Goal: Task Accomplishment & Management: Use online tool/utility

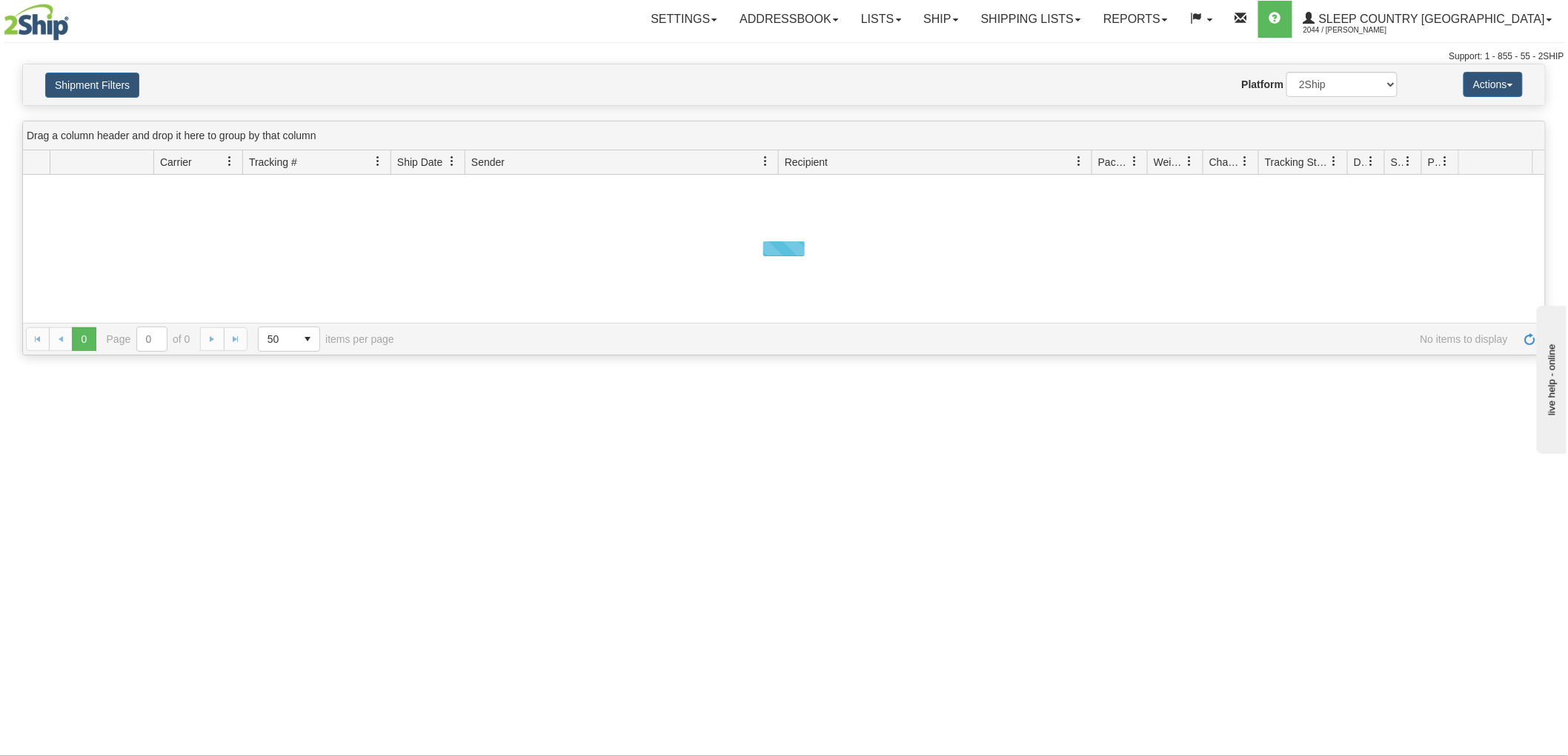
click at [108, 101] on div "Shipment Filters Website Agent Nothing selected Client User Platform 2Ship Impo…" at bounding box center [784, 84] width 1522 height 41
click at [137, 77] on button "Shipment Filters" at bounding box center [92, 85] width 94 height 26
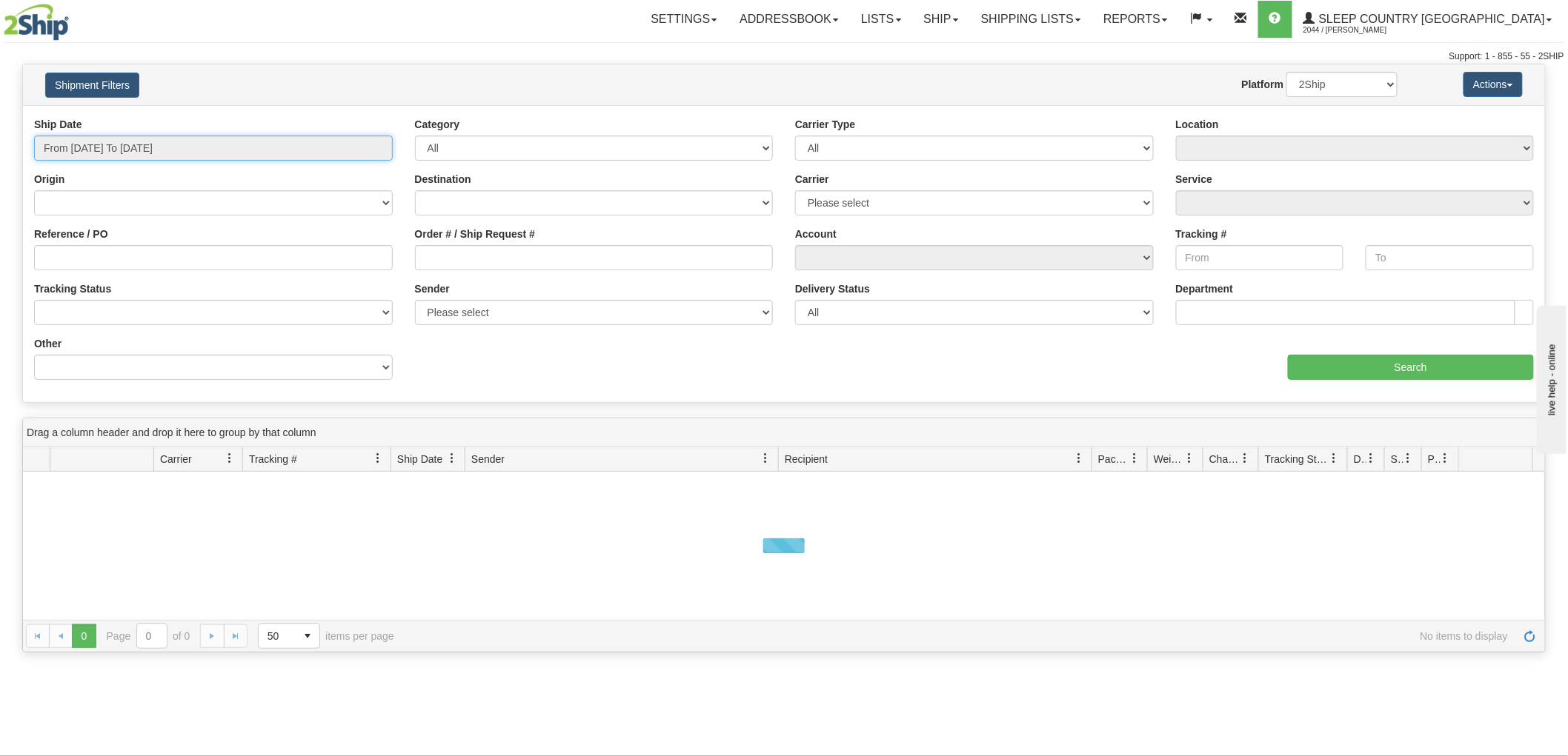
drag, startPoint x: 172, startPoint y: 144, endPoint x: 183, endPoint y: 149, distance: 12.1
click at [173, 144] on input "From 08/27/2025 To 08/28/2025" at bounding box center [213, 148] width 358 height 26
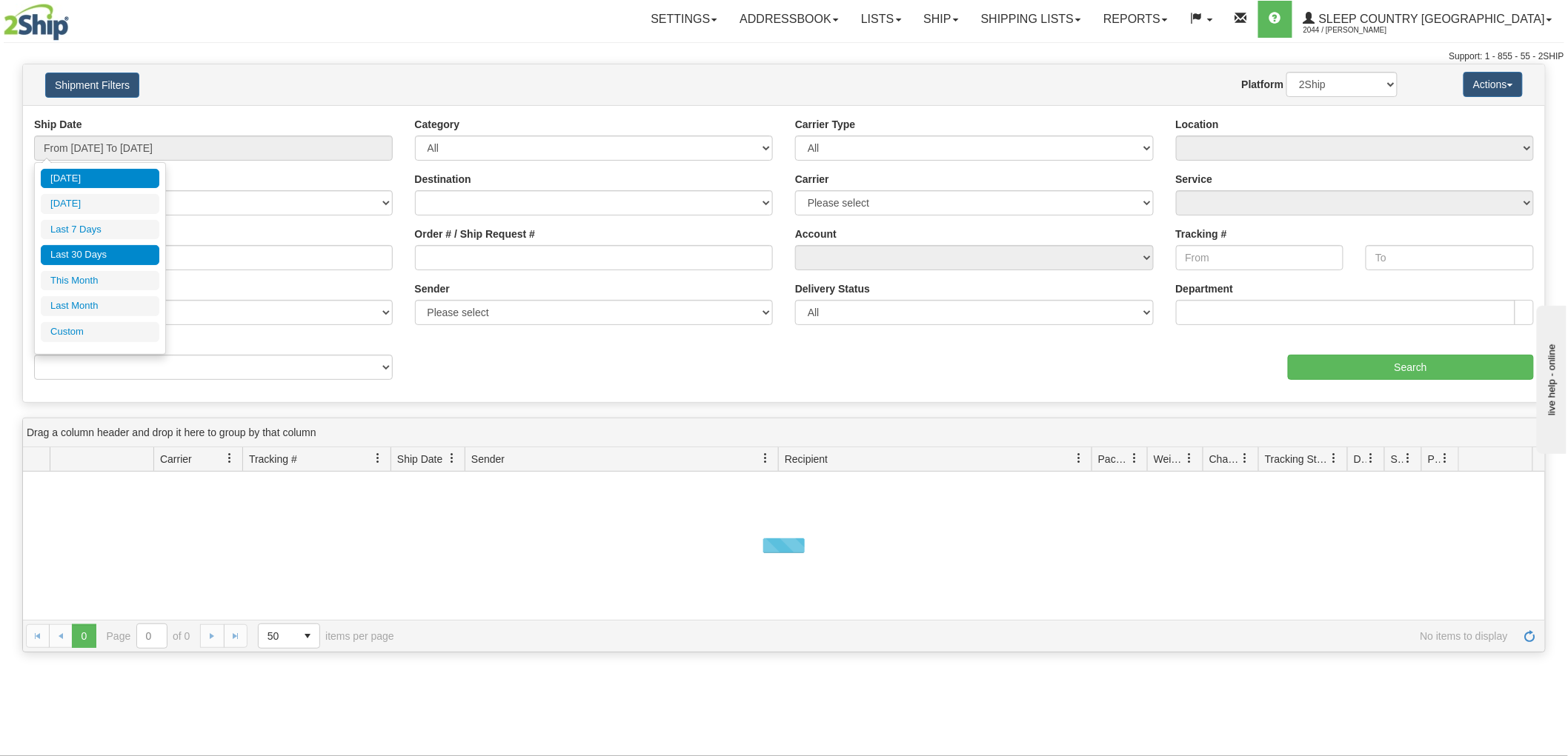
click at [94, 249] on li "Last 30 Days" at bounding box center [100, 255] width 118 height 20
type input "From 07/30/2025 To 08/28/2025"
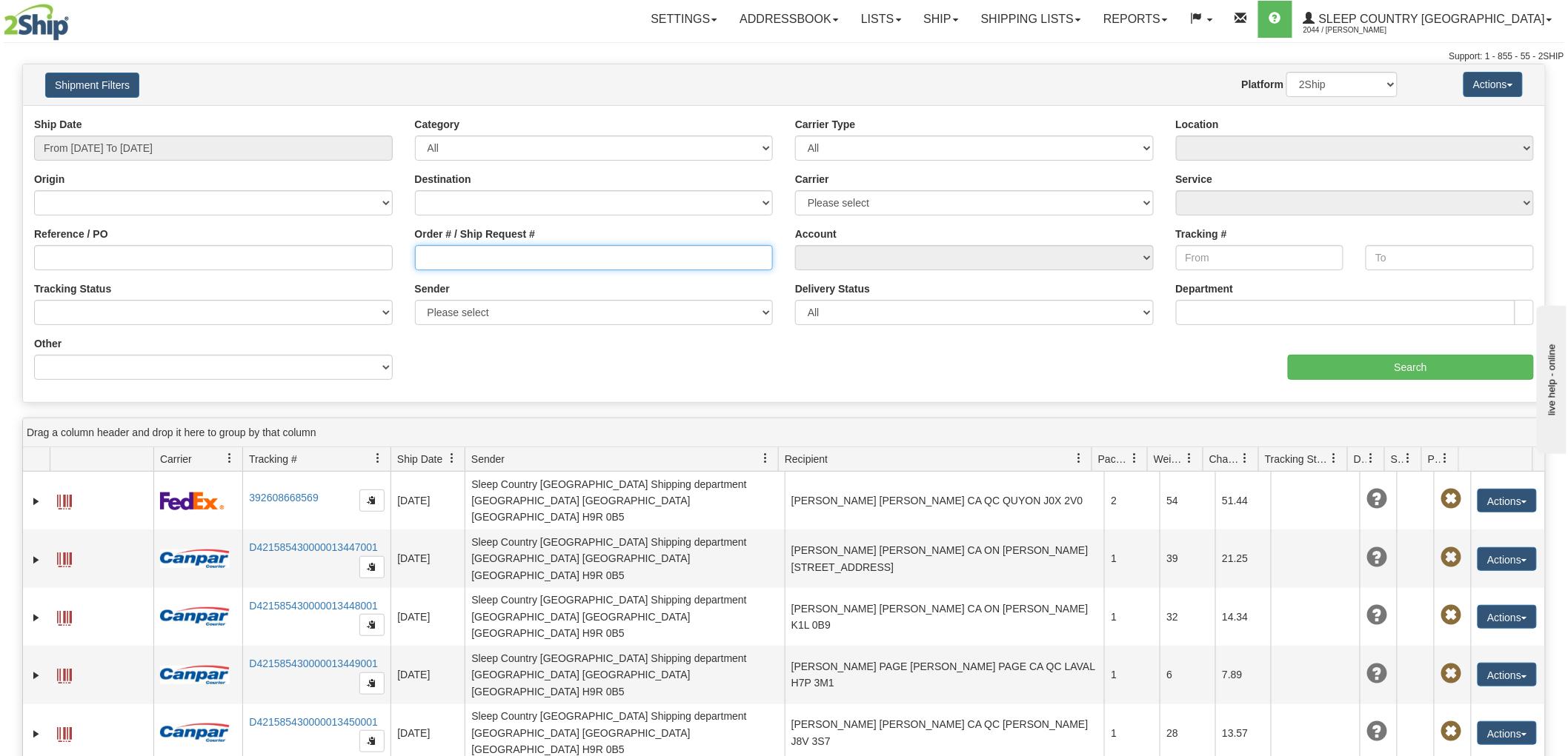
drag, startPoint x: 526, startPoint y: 249, endPoint x: 563, endPoint y: 256, distance: 37.7
click at [527, 249] on input "Order # / Ship Request #" at bounding box center [594, 258] width 358 height 26
paste input "9002H994652"
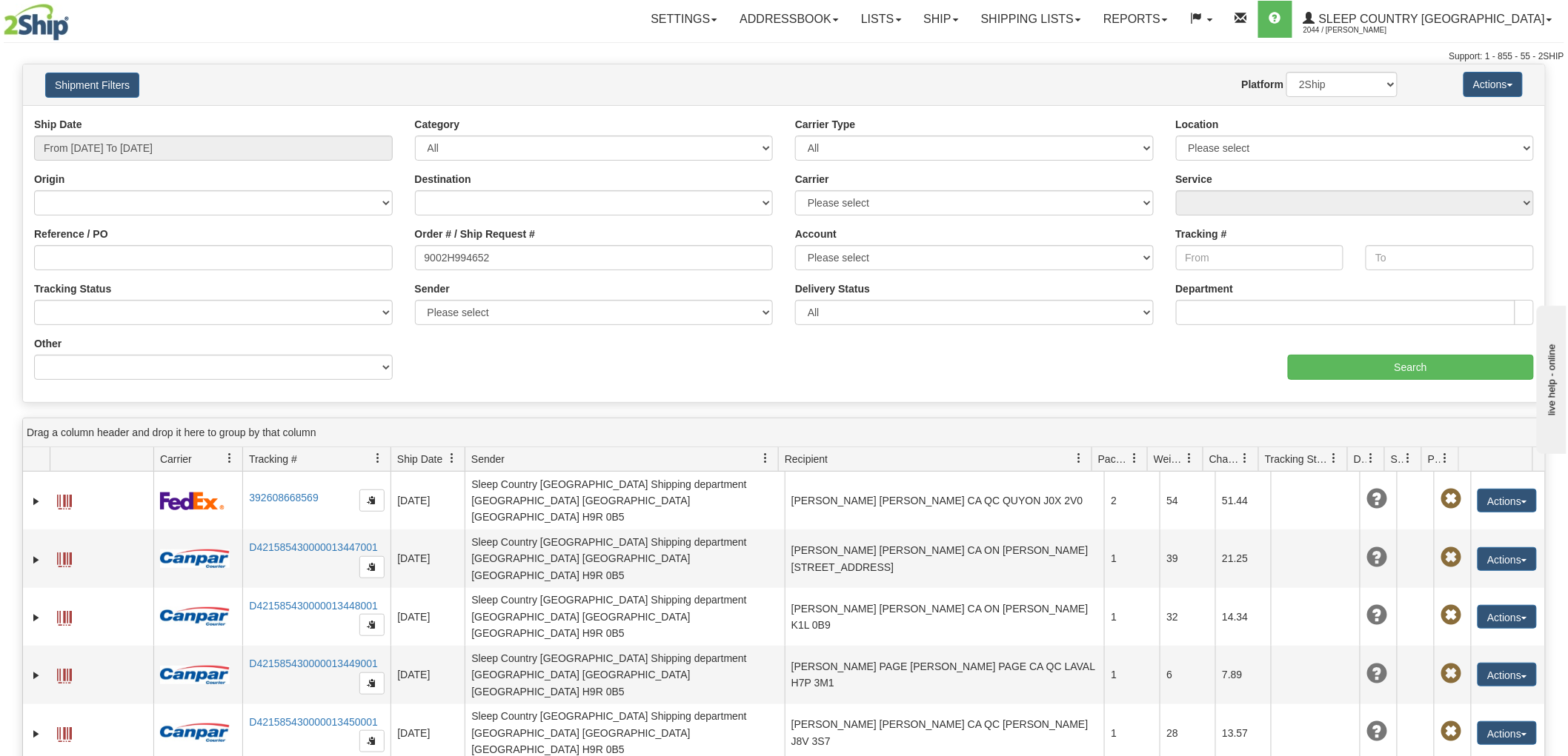
drag, startPoint x: 1279, startPoint y: 376, endPoint x: 845, endPoint y: 278, distance: 444.9
click at [975, 319] on div "Ship Date From 07/30/2025 To 08/28/2025 Category All Inbound Outbound Carrier T…" at bounding box center [784, 254] width 1522 height 274
drag, startPoint x: 752, startPoint y: 275, endPoint x: 682, endPoint y: 264, distance: 70.9
click at [734, 274] on div "Order # / Ship Request # 9002H994652" at bounding box center [594, 254] width 381 height 55
click at [610, 254] on input "9002H994652" at bounding box center [594, 258] width 358 height 26
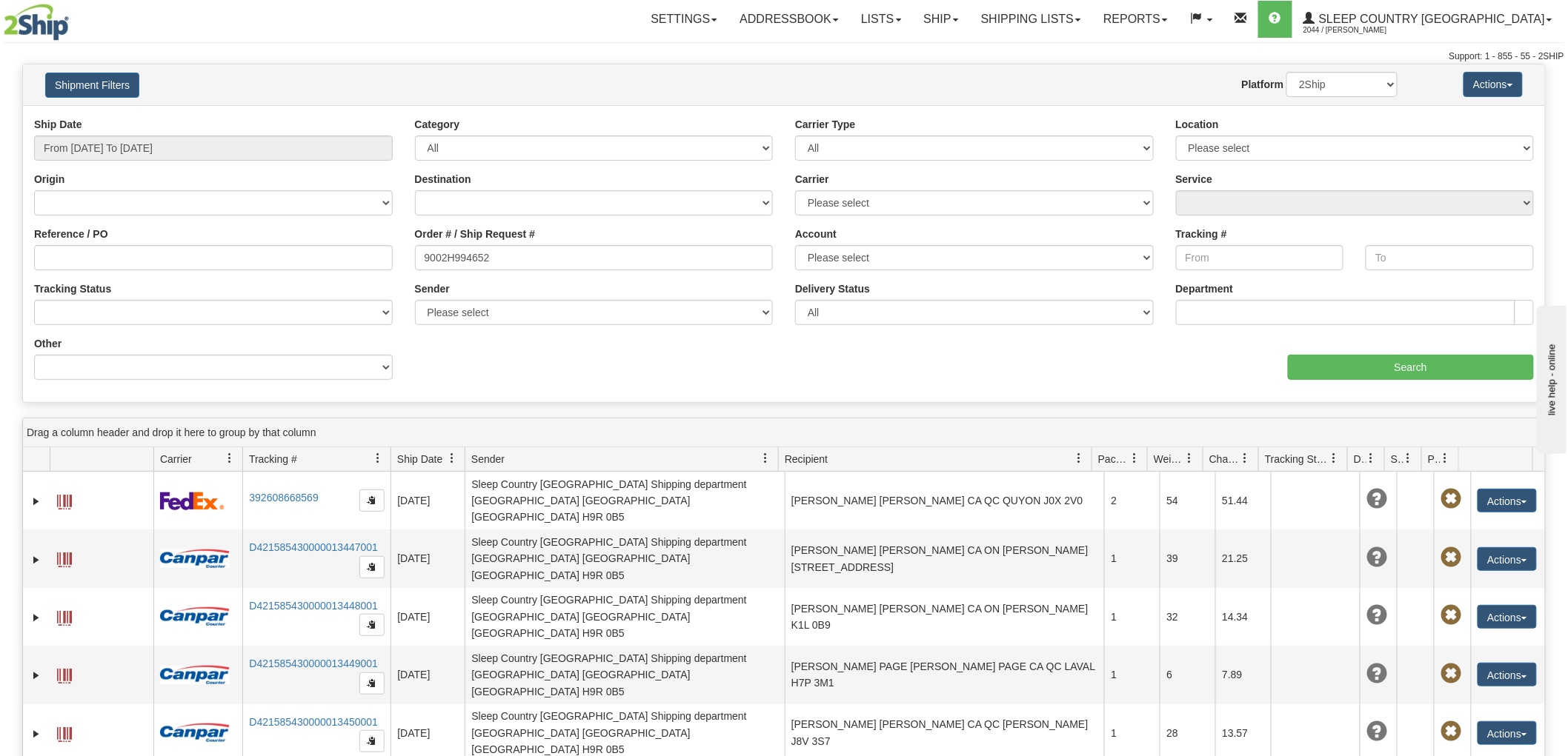
click at [1378, 382] on div "Ship Date From 07/30/2025 To 08/28/2025 Category All Inbound Outbound Carrier T…" at bounding box center [784, 254] width 1522 height 274
click at [1440, 369] on input "Search" at bounding box center [1411, 368] width 246 height 26
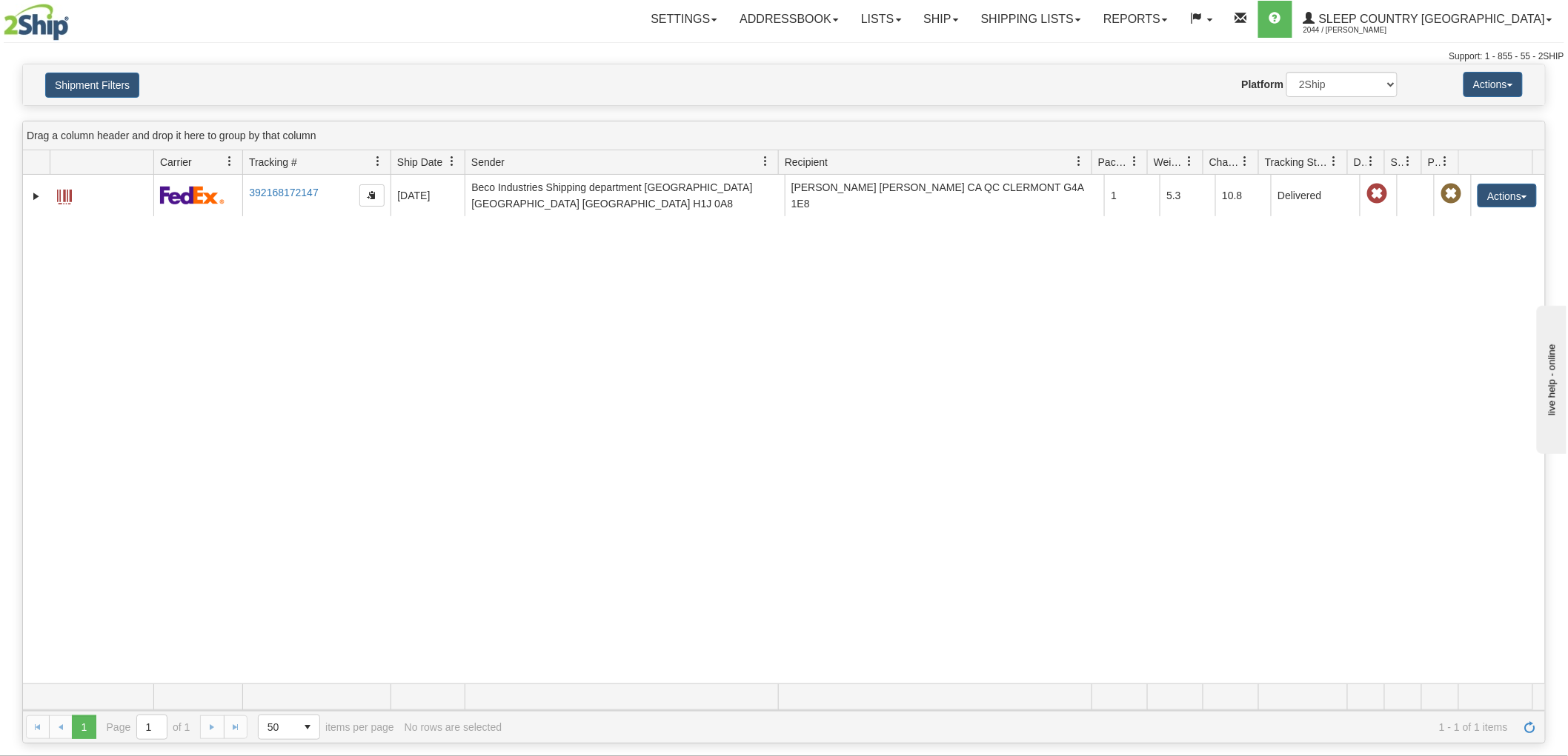
click at [119, 289] on div "31464940 2044 392168172147 08/15/2025 08/15/2025 02:05:49 PM Beco Industries Sh…" at bounding box center [784, 429] width 1522 height 509
click at [92, 84] on button "Shipment Filters" at bounding box center [92, 85] width 94 height 26
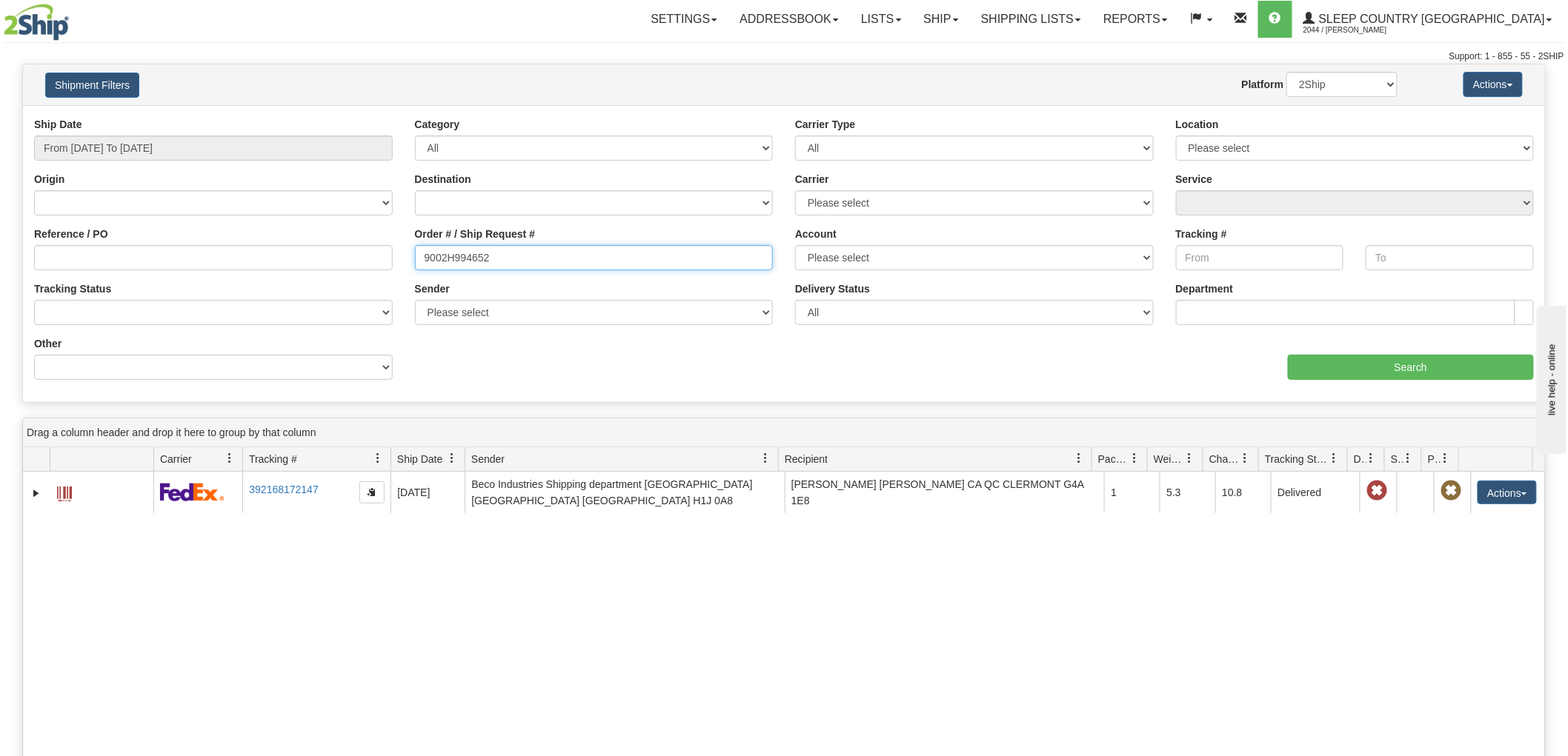
click at [578, 262] on input "9002H994652" at bounding box center [594, 258] width 358 height 26
paste input "864"
type input "9002H994864"
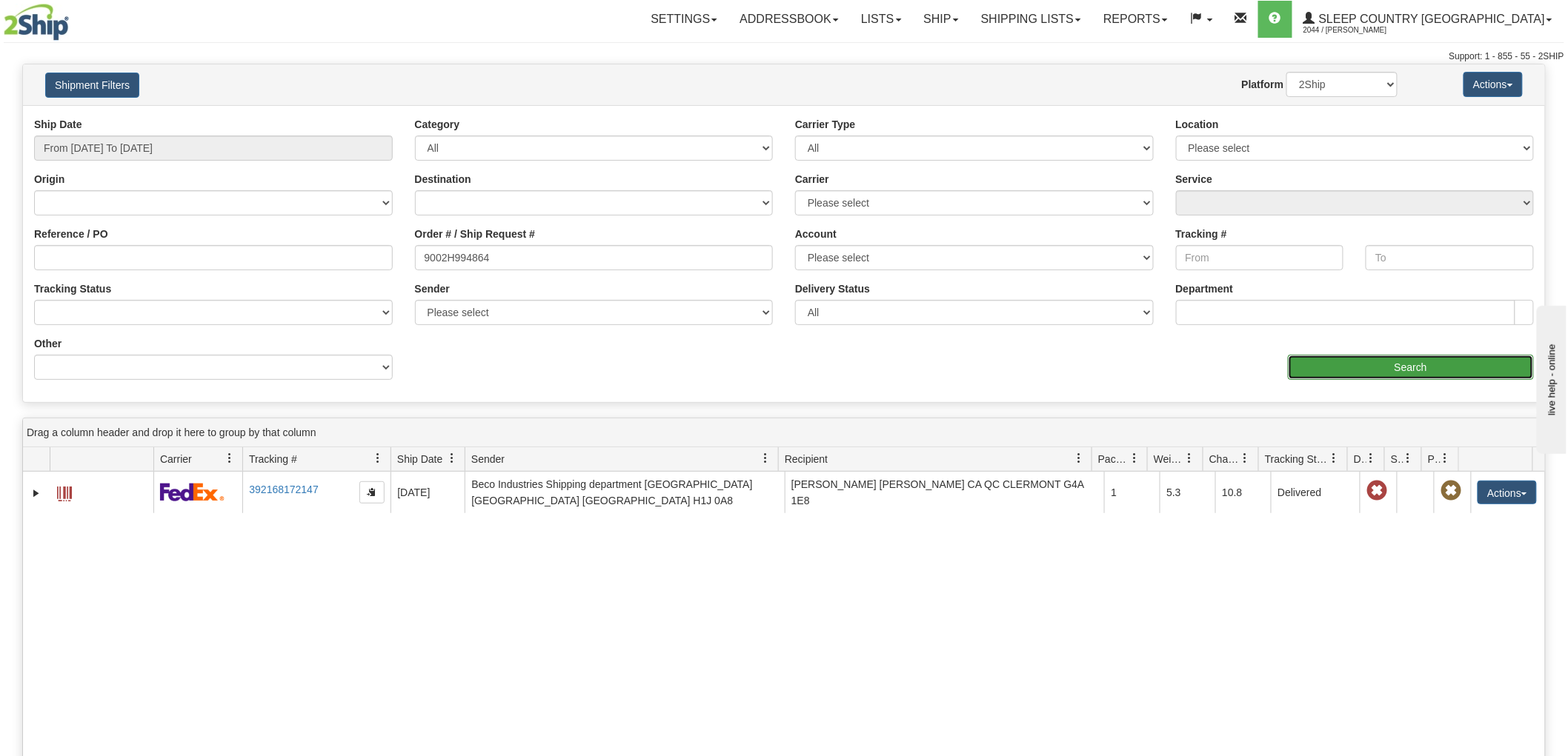
click at [1387, 379] on input "Search" at bounding box center [1411, 368] width 246 height 26
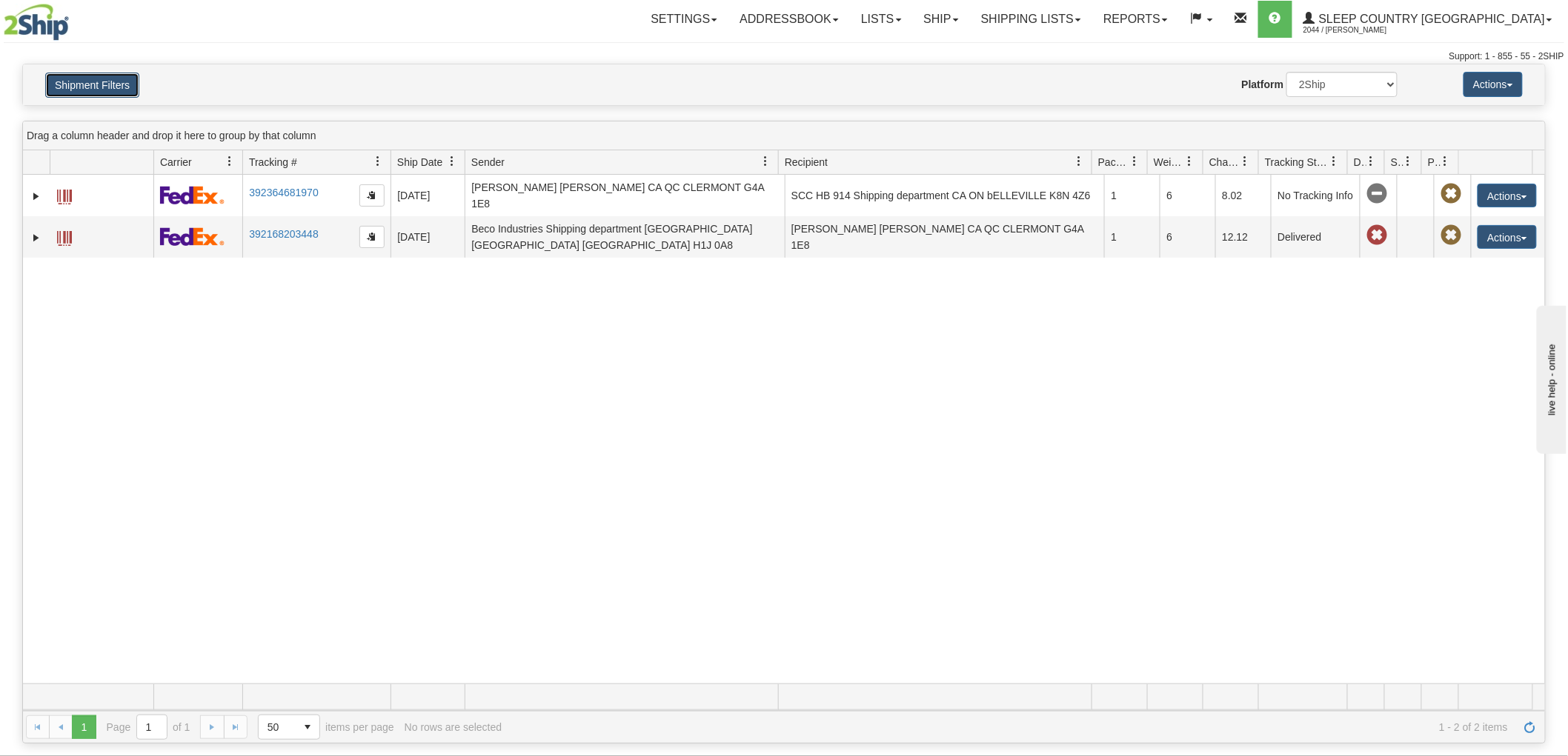
click at [70, 93] on button "Shipment Filters" at bounding box center [92, 85] width 94 height 26
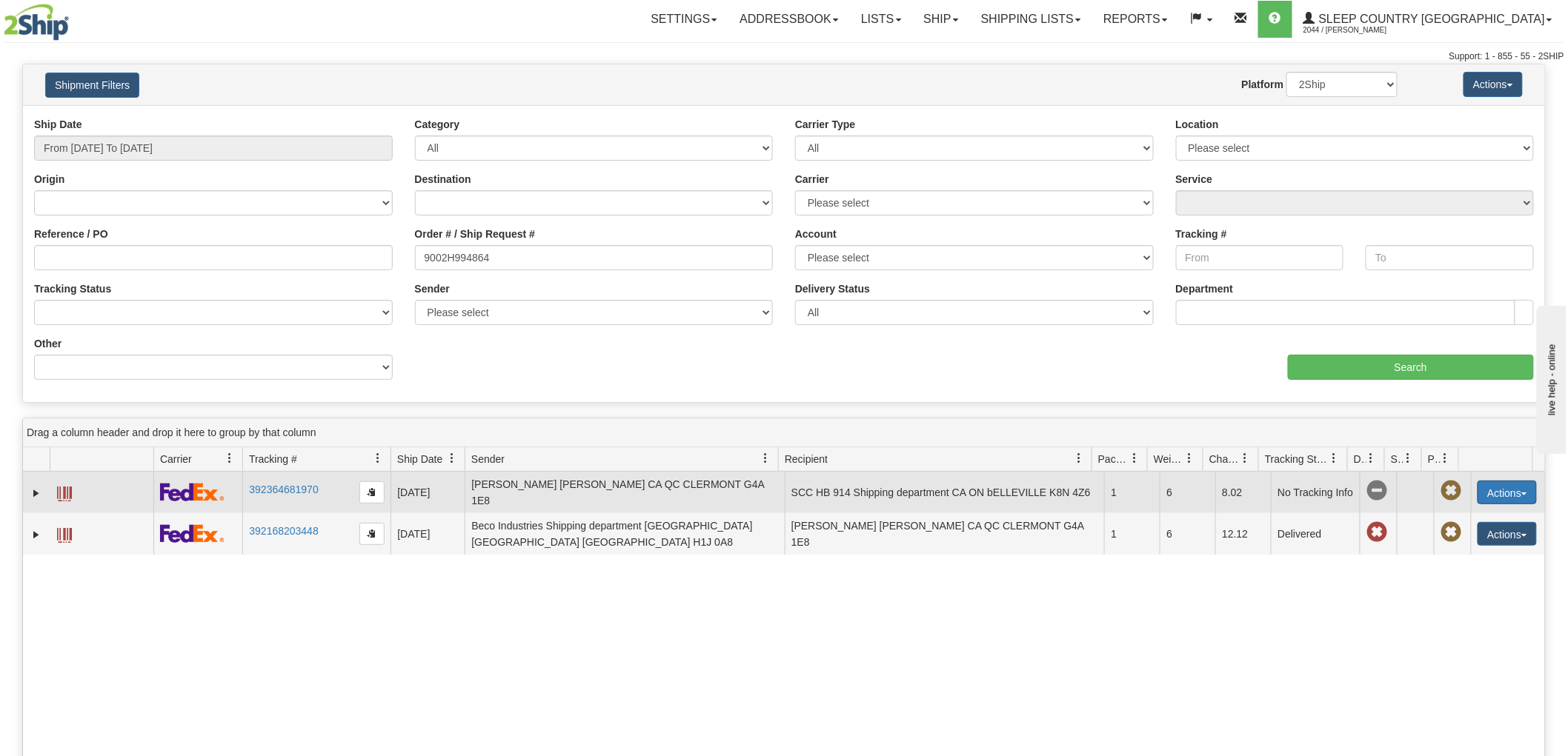
click at [1485, 484] on button "Actions" at bounding box center [1507, 492] width 60 height 24
click at [1464, 537] on link "Return" at bounding box center [1476, 539] width 118 height 19
click at [1485, 490] on button "Actions" at bounding box center [1507, 492] width 60 height 24
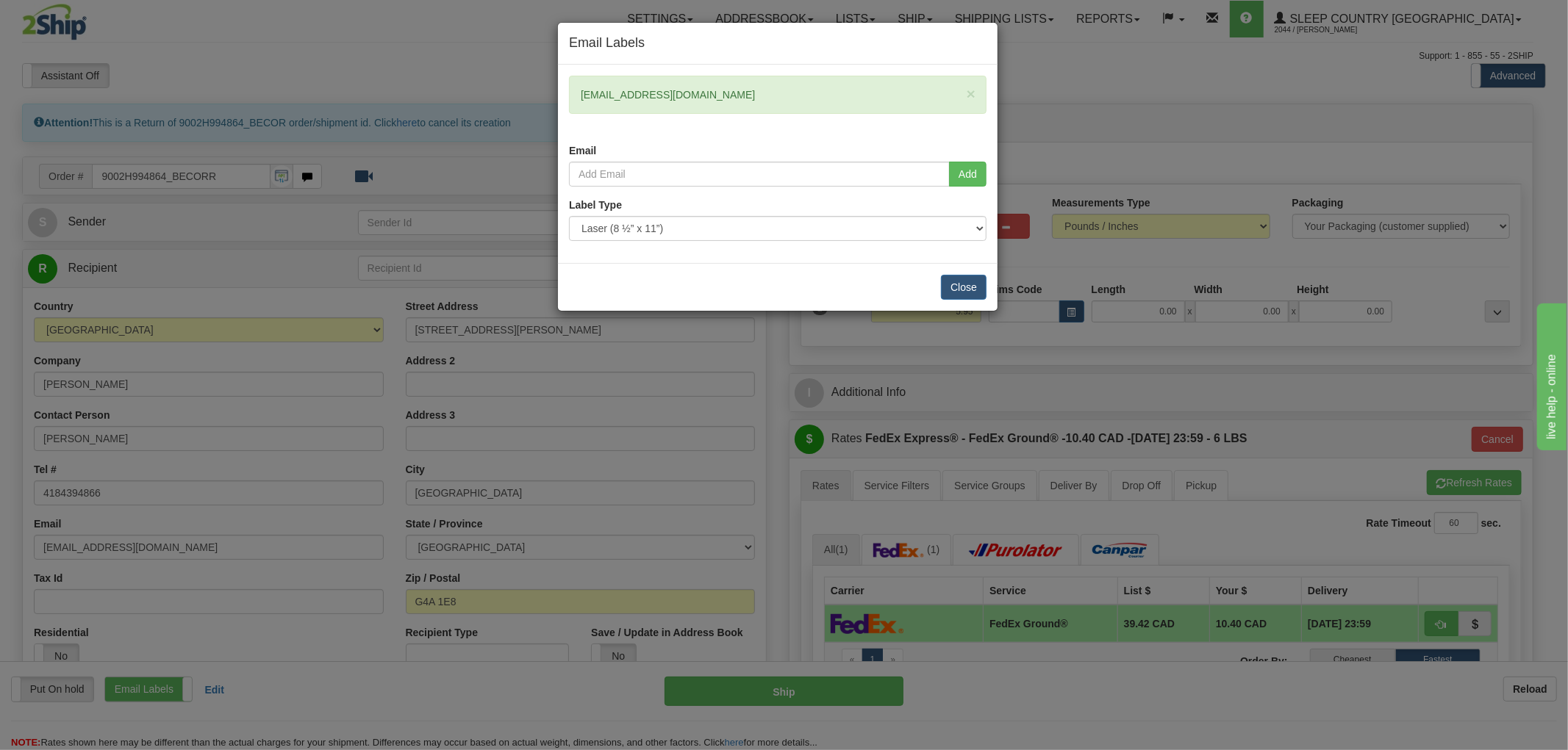
click at [1022, 94] on div "Email Labels × [EMAIL_ADDRESS][DOMAIN_NAME] Email Add Label Type" at bounding box center [784, 375] width 1568 height 750
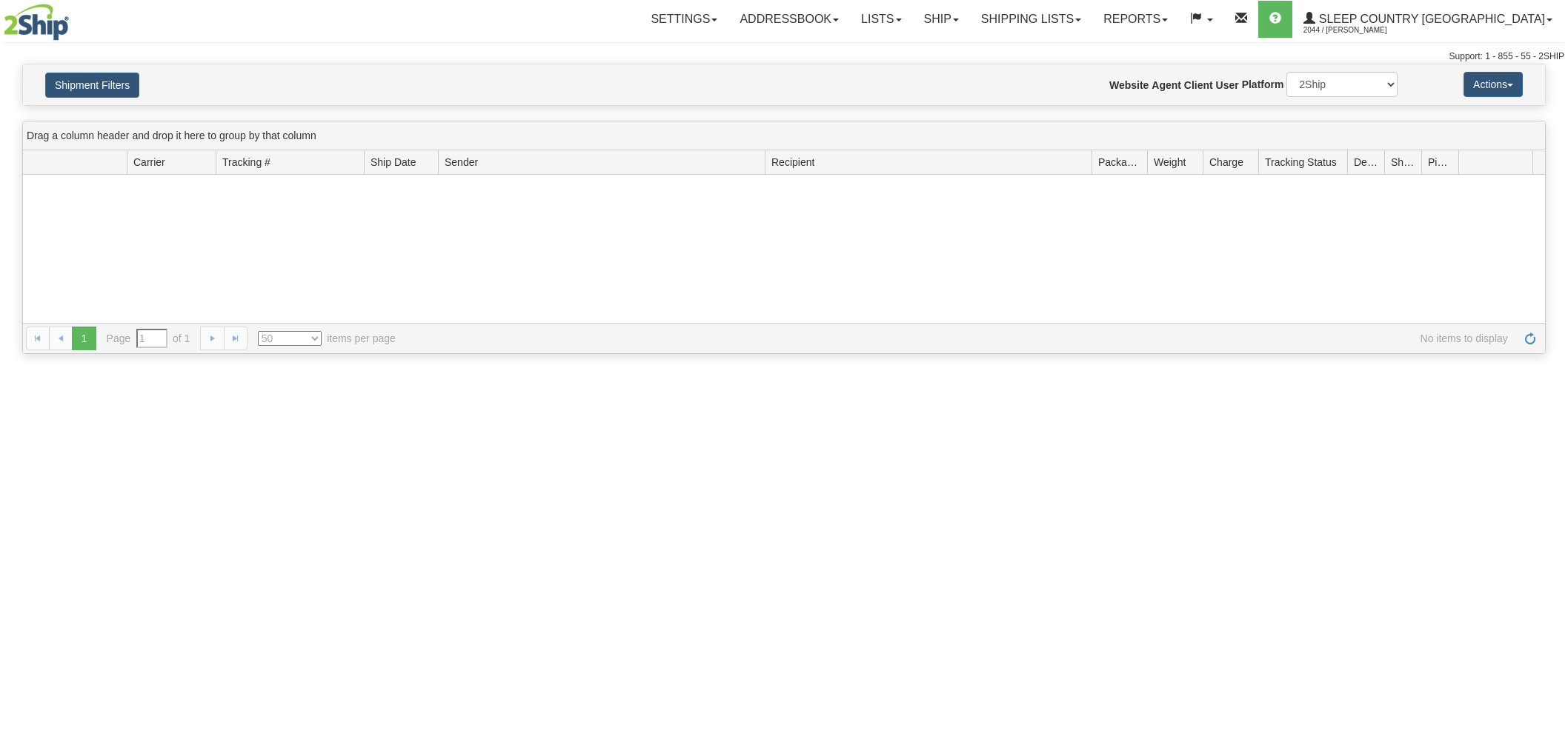
select select "50"
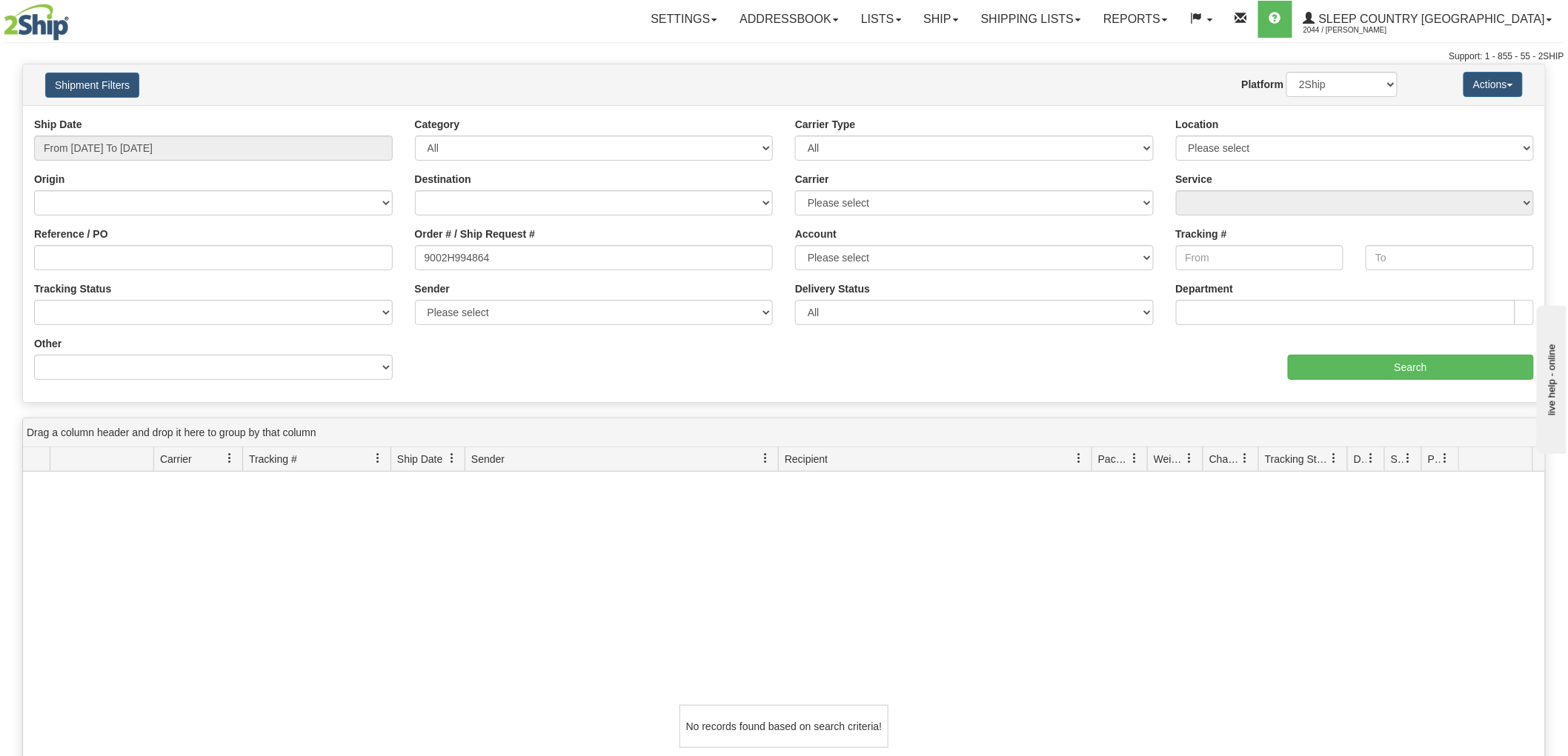
click at [125, 344] on div "Other Billing Account # Billing Type BOL # (LTL) Commodity Or Documents Consoli…" at bounding box center [213, 358] width 358 height 43
click at [554, 261] on input "9002H994864" at bounding box center [594, 258] width 358 height 26
click at [1386, 369] on input "Search" at bounding box center [1411, 368] width 246 height 26
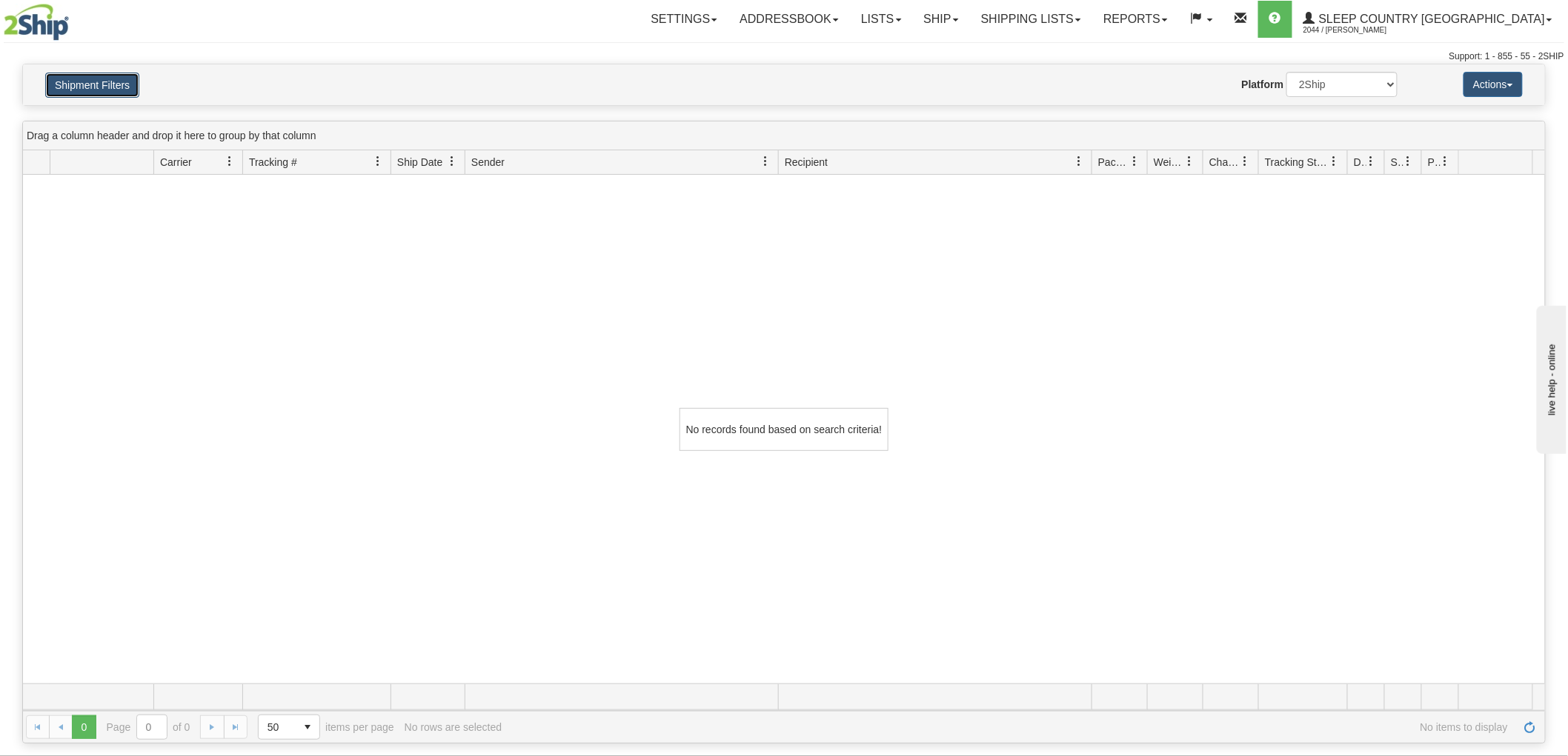
click at [89, 78] on button "Shipment Filters" at bounding box center [92, 85] width 94 height 26
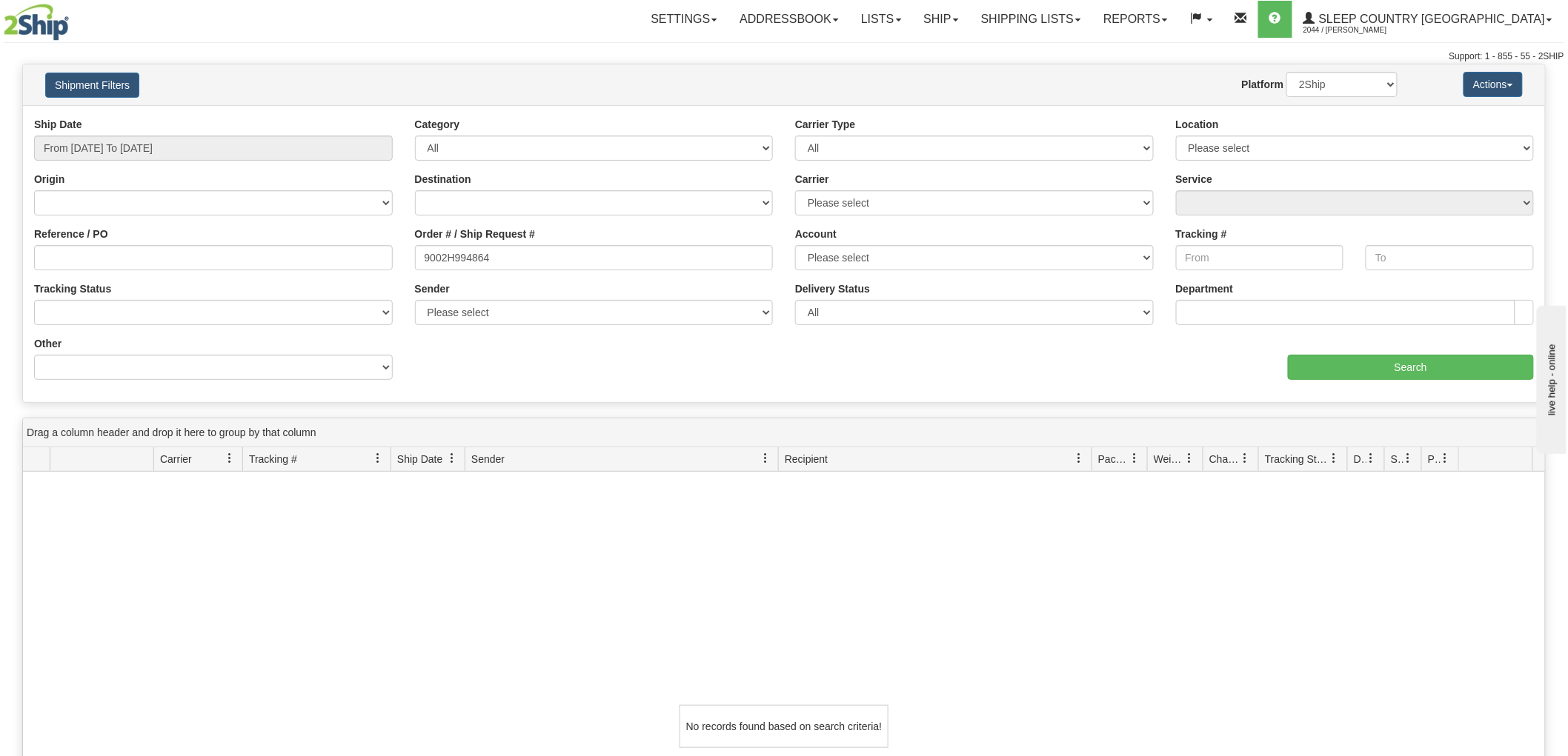
click at [152, 135] on div "Ship Date From 08/27/2025 To 08/28/2025" at bounding box center [213, 139] width 358 height 43
click at [152, 142] on input "From 08/27/2025 To 08/28/2025" at bounding box center [213, 148] width 358 height 26
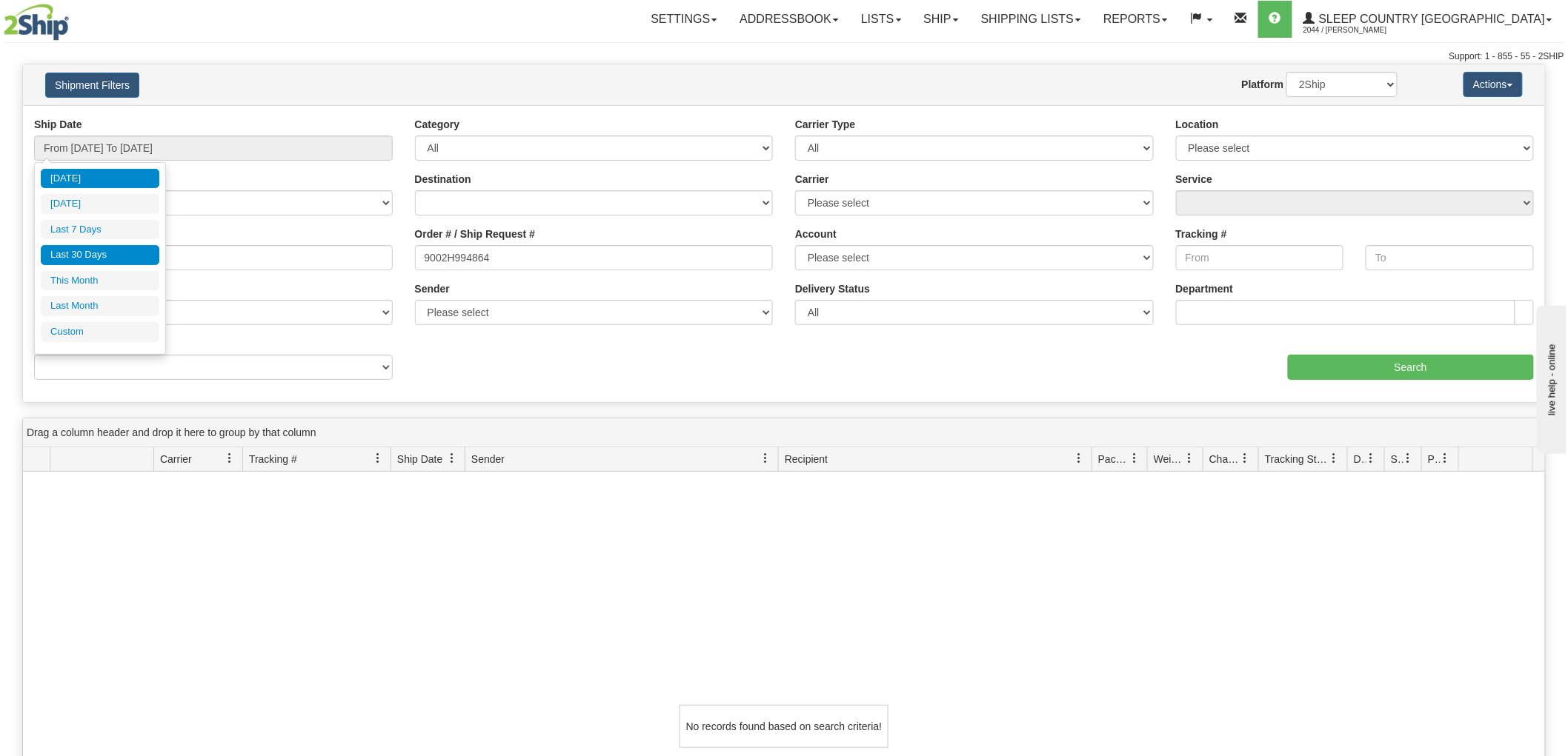
click at [98, 251] on li "Last 30 Days" at bounding box center [100, 255] width 118 height 20
type input "From 07/30/2025 To 08/28/2025"
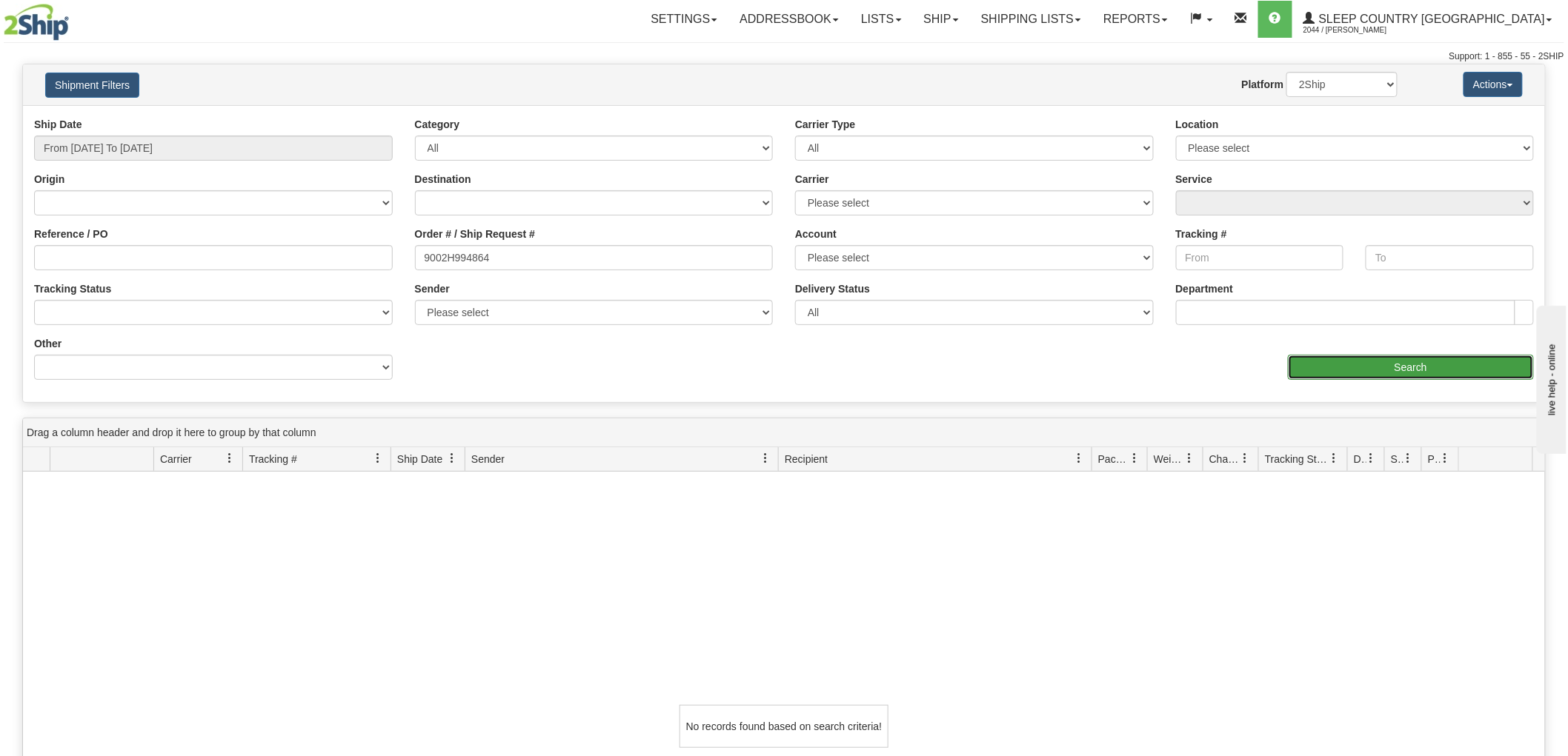
click at [1330, 375] on input "Search" at bounding box center [1411, 368] width 246 height 26
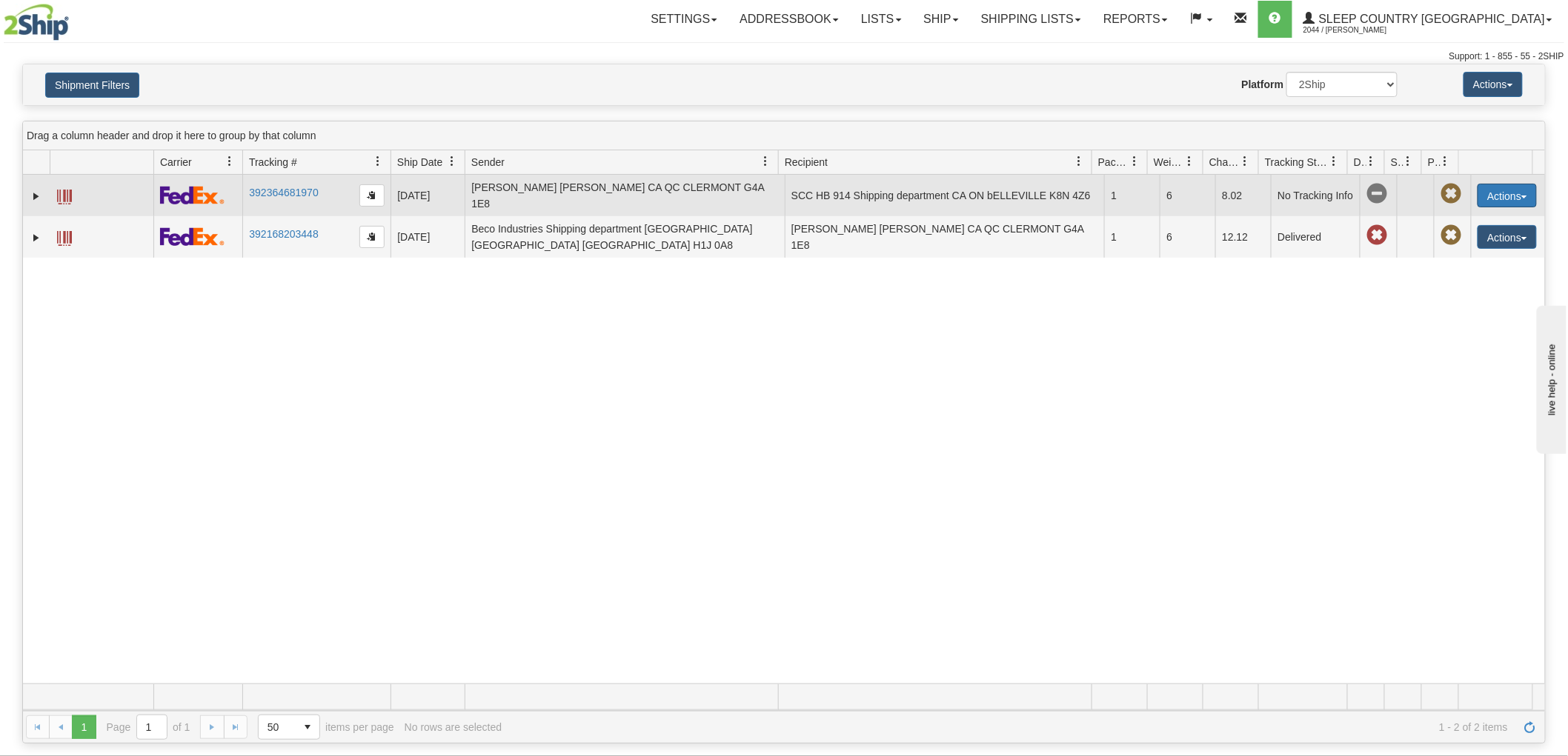
click at [1505, 187] on button "Actions" at bounding box center [1507, 195] width 60 height 24
click at [1474, 223] on link "Repeat" at bounding box center [1476, 223] width 118 height 19
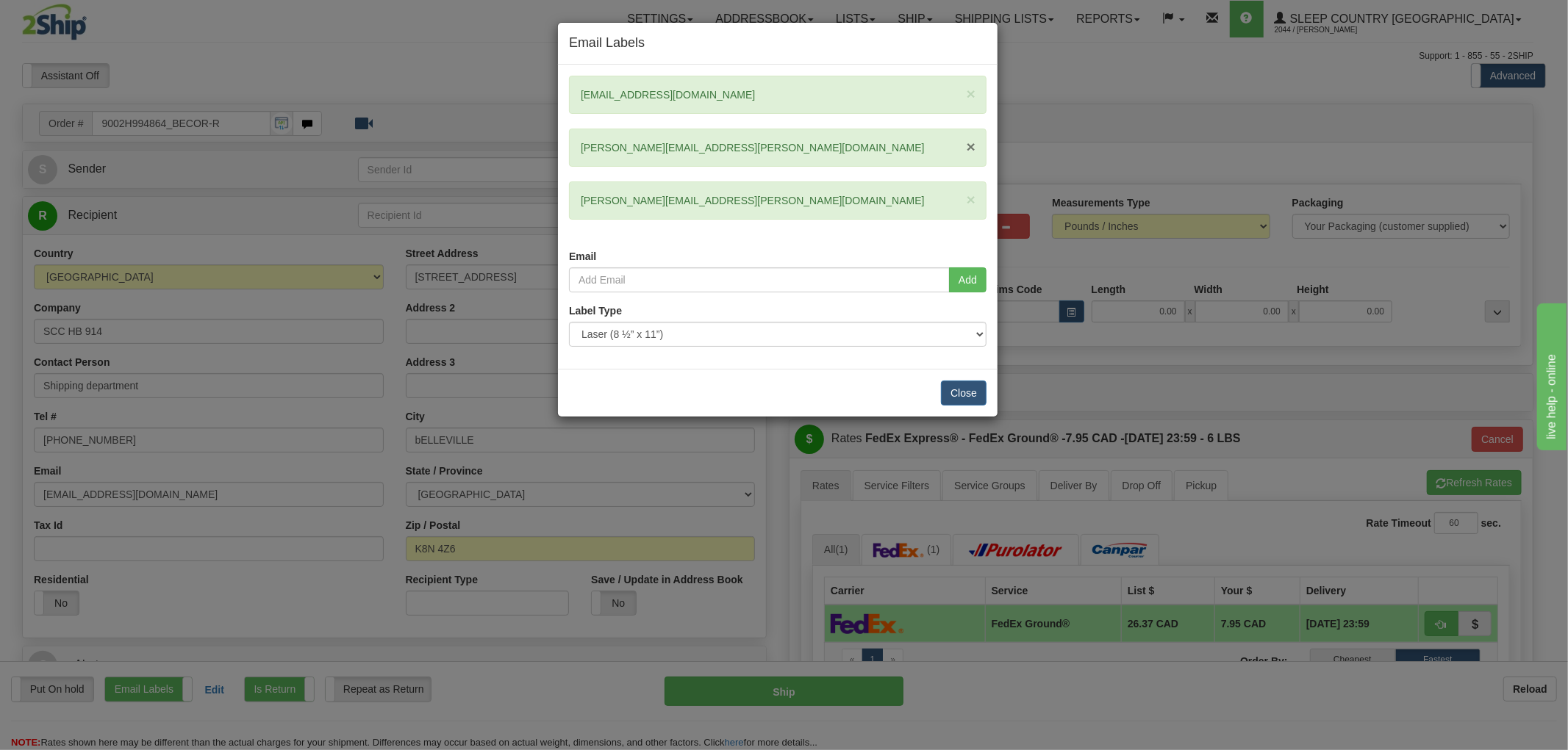
click at [971, 140] on span "×" at bounding box center [971, 147] width 8 height 17
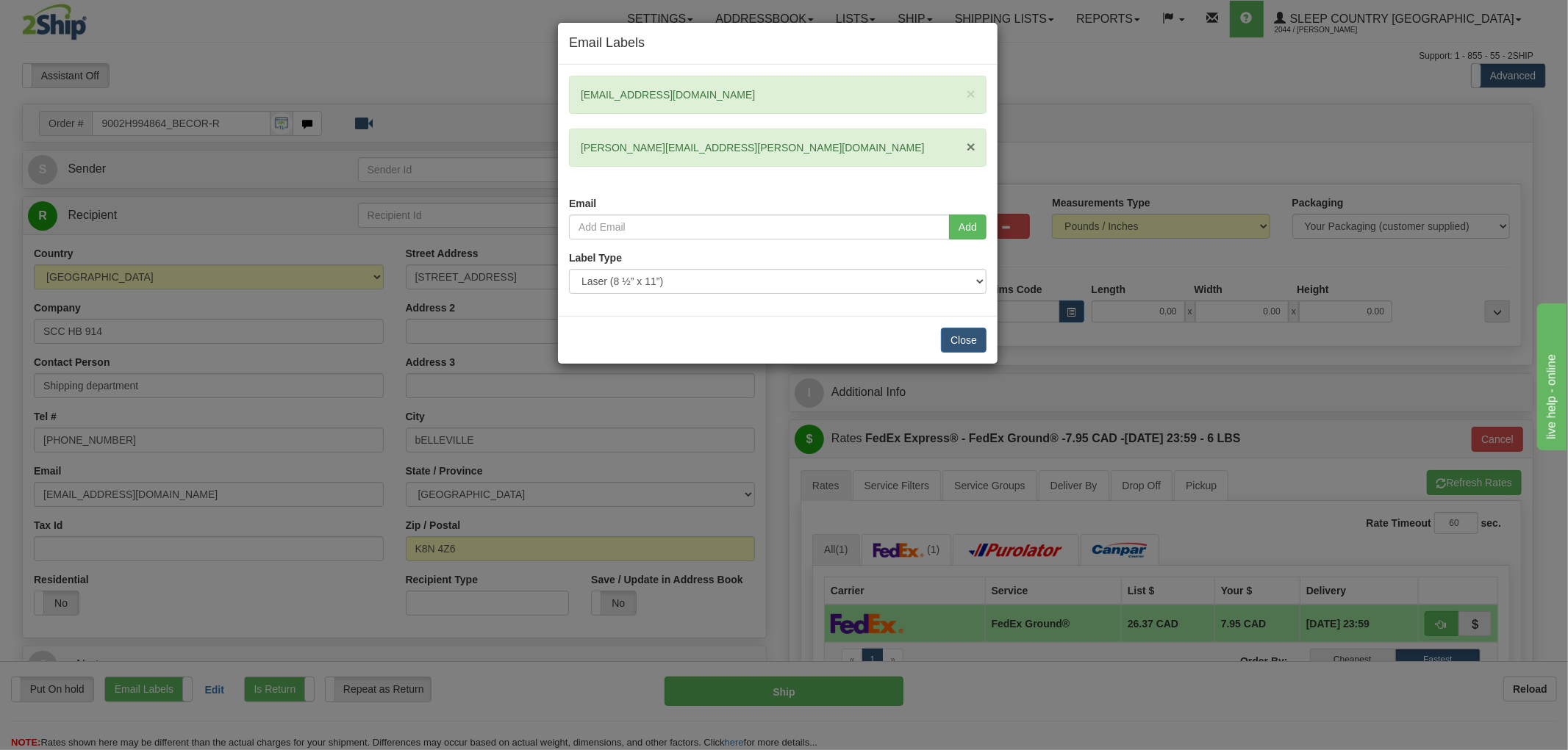
click at [972, 140] on span "×" at bounding box center [971, 147] width 8 height 17
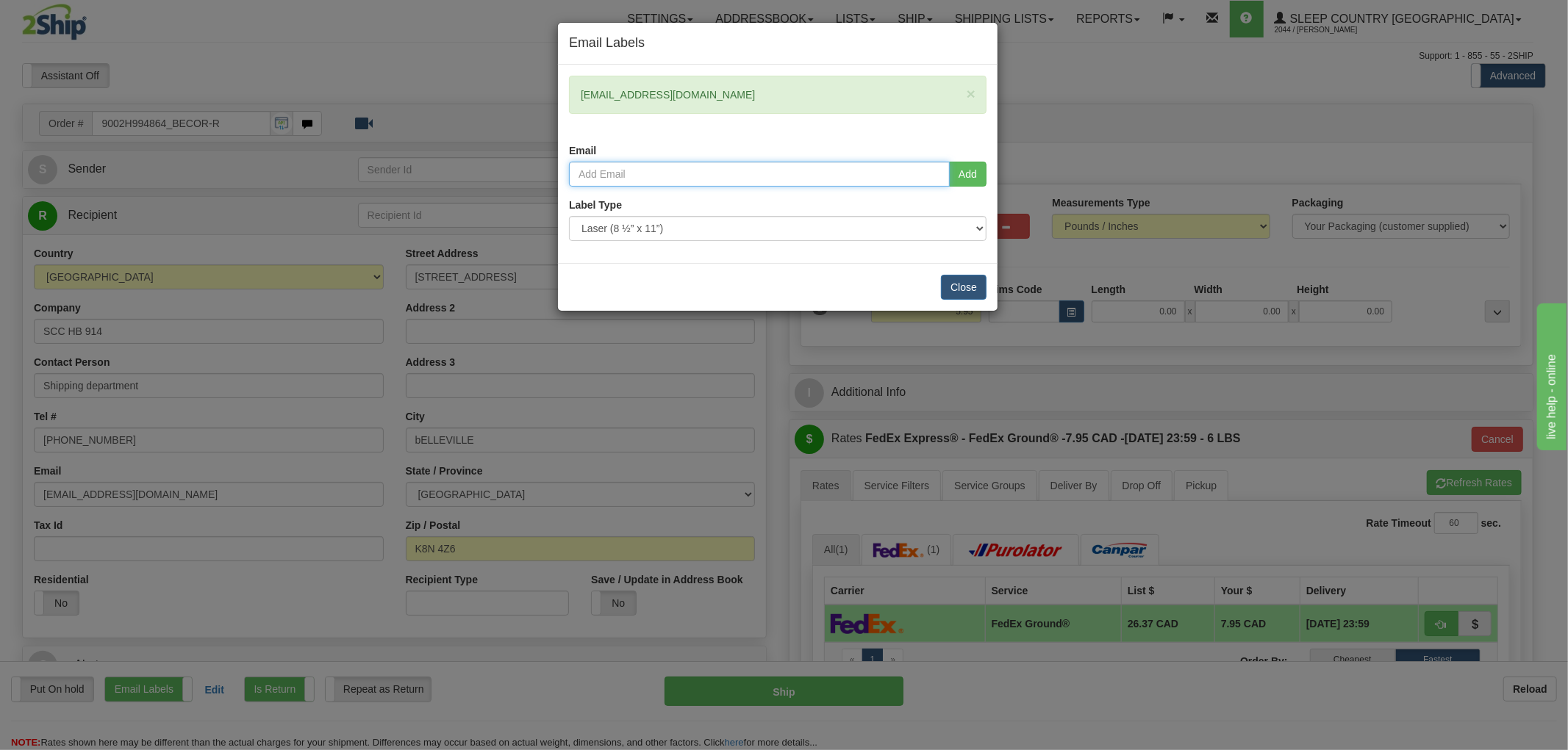
click at [731, 171] on input "email" at bounding box center [759, 174] width 381 height 25
paste input "Annick Frechette <Annick.Frechette@dormezvous.com>"
type input "Annick.Frechette@dormezvous.com"
click at [967, 172] on button "Add" at bounding box center [968, 174] width 38 height 25
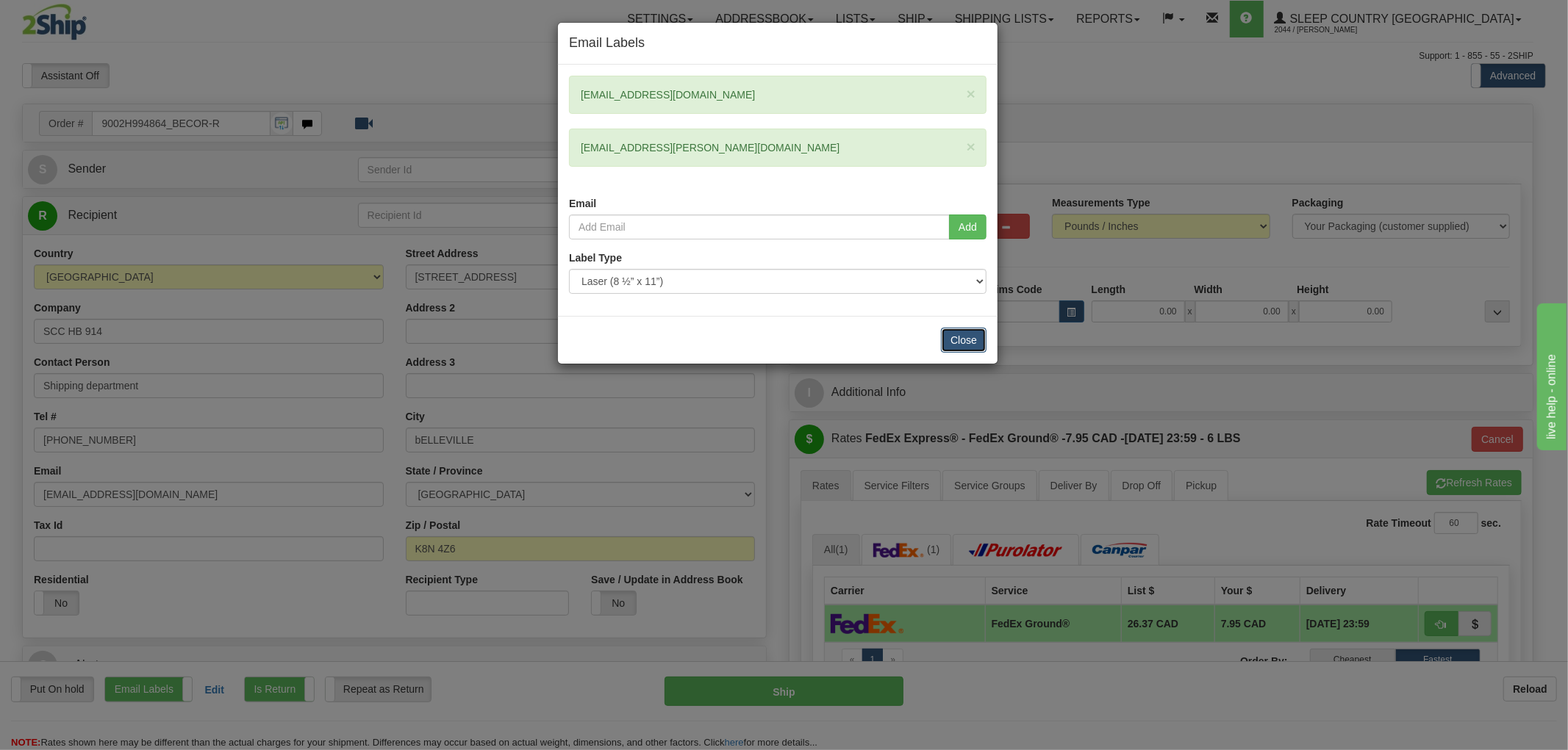
click at [953, 334] on button "Close" at bounding box center [963, 340] width 45 height 25
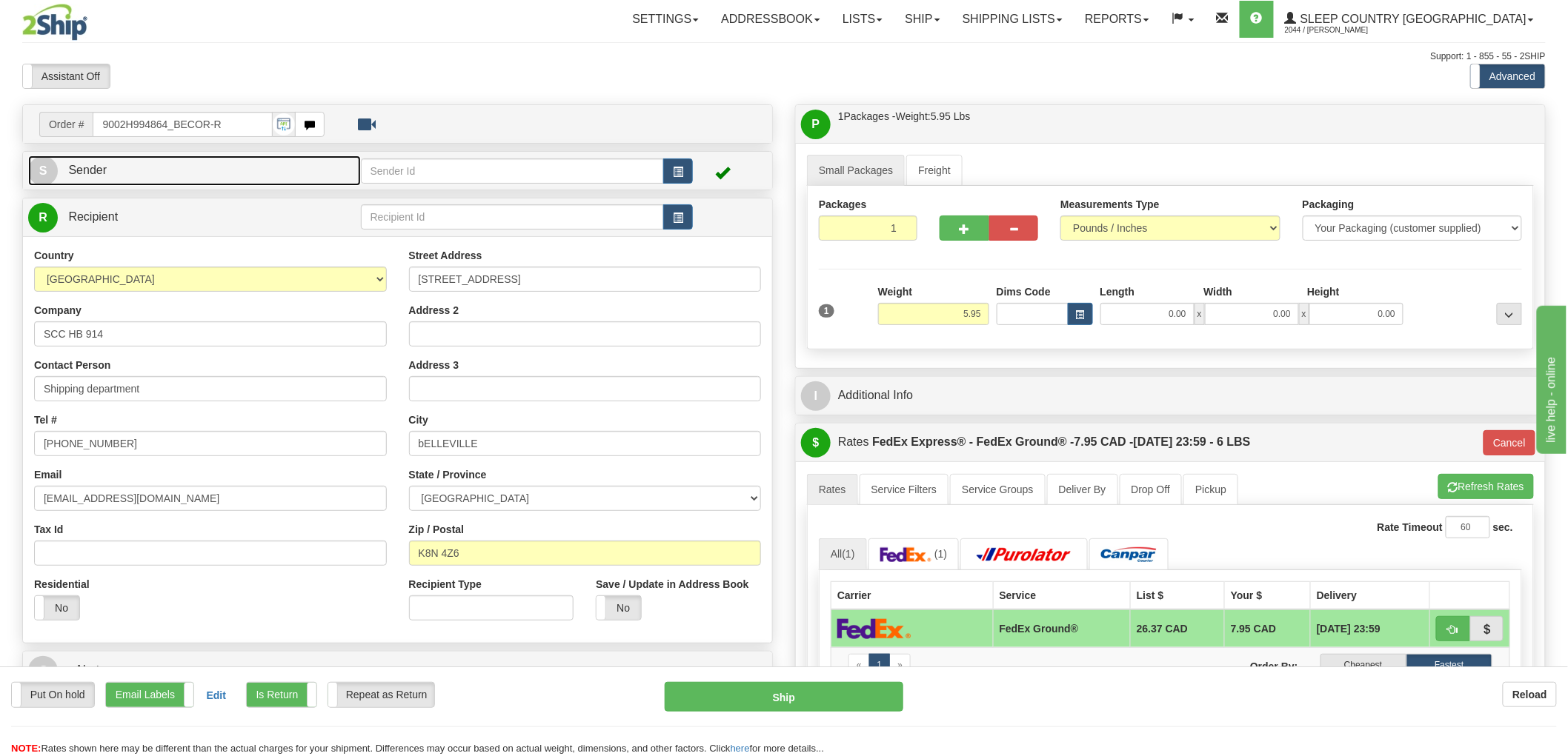
click at [256, 182] on link "S Sender" at bounding box center [194, 170] width 333 height 30
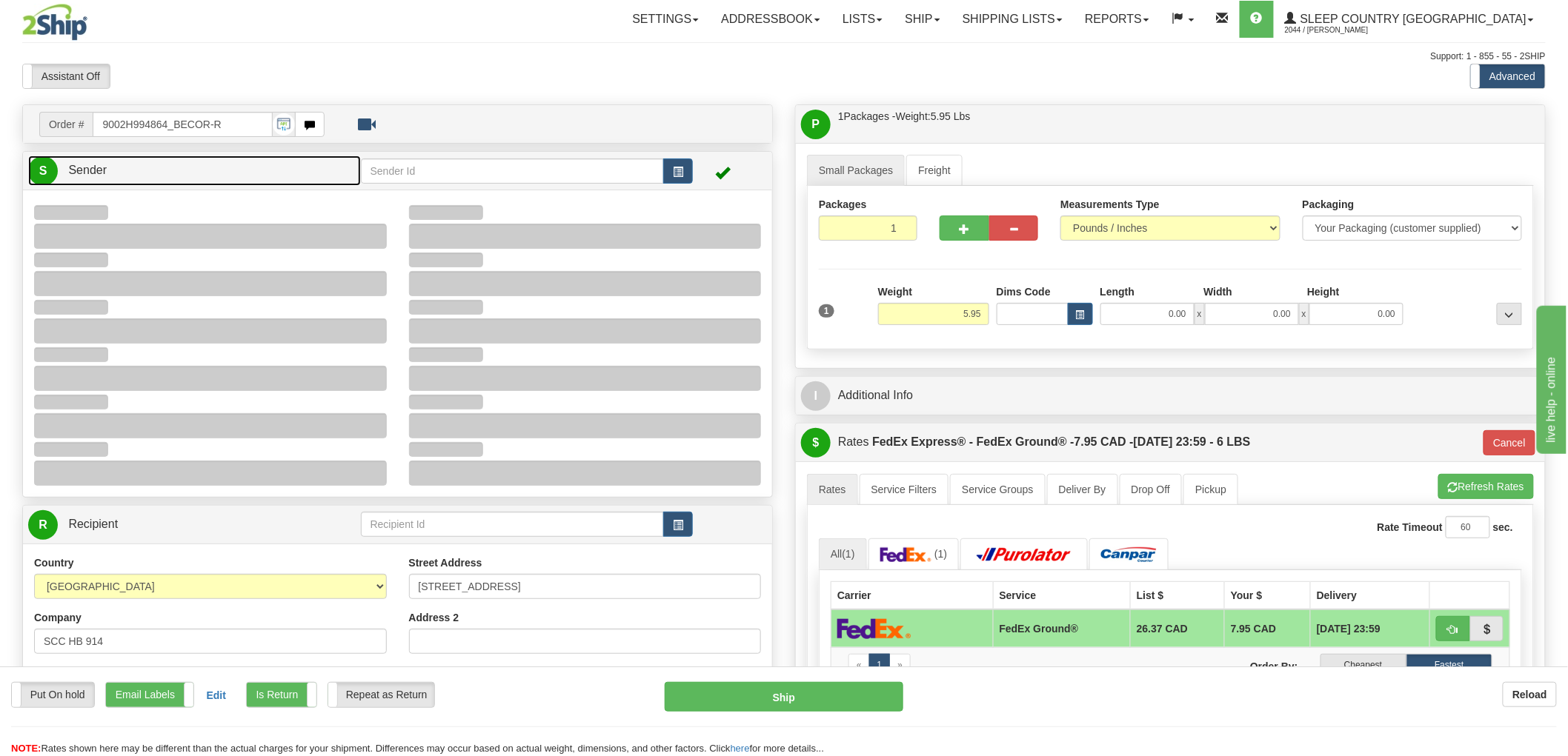
type input "11:04"
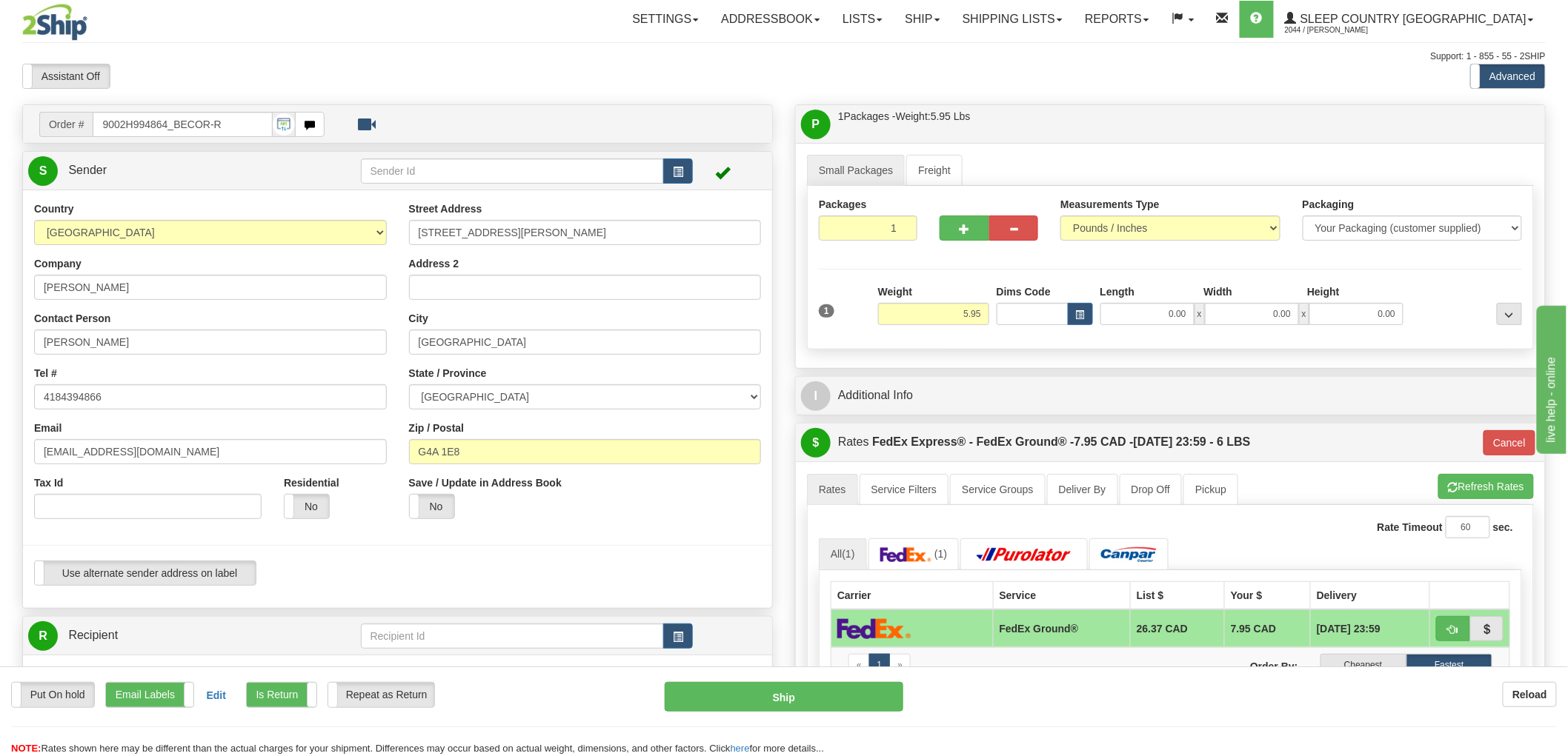
click at [293, 522] on div "Residential Yes No" at bounding box center [335, 503] width 125 height 55
click at [316, 508] on label "No" at bounding box center [306, 507] width 44 height 24
type input "92"
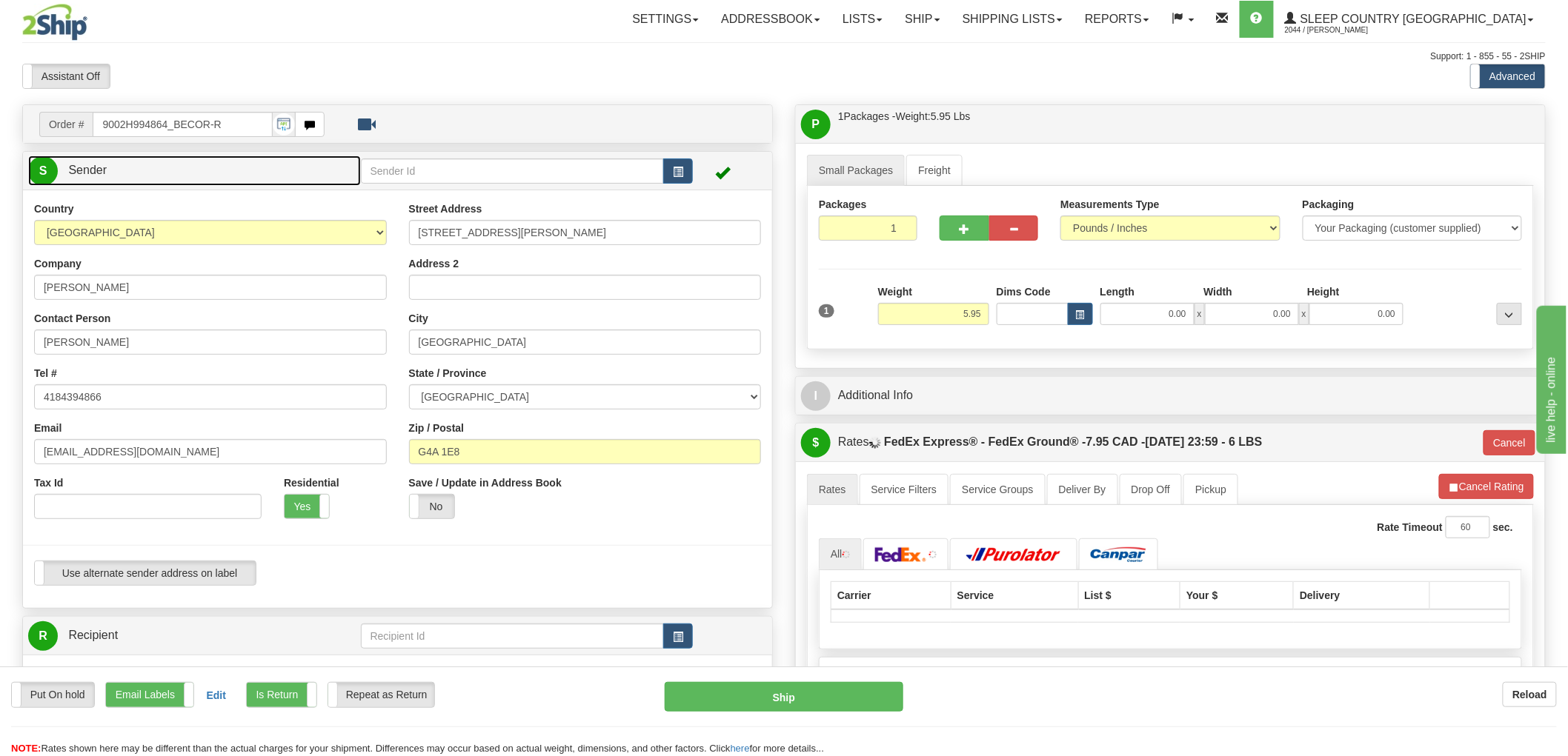
click at [301, 174] on link "S Sender" at bounding box center [194, 170] width 333 height 30
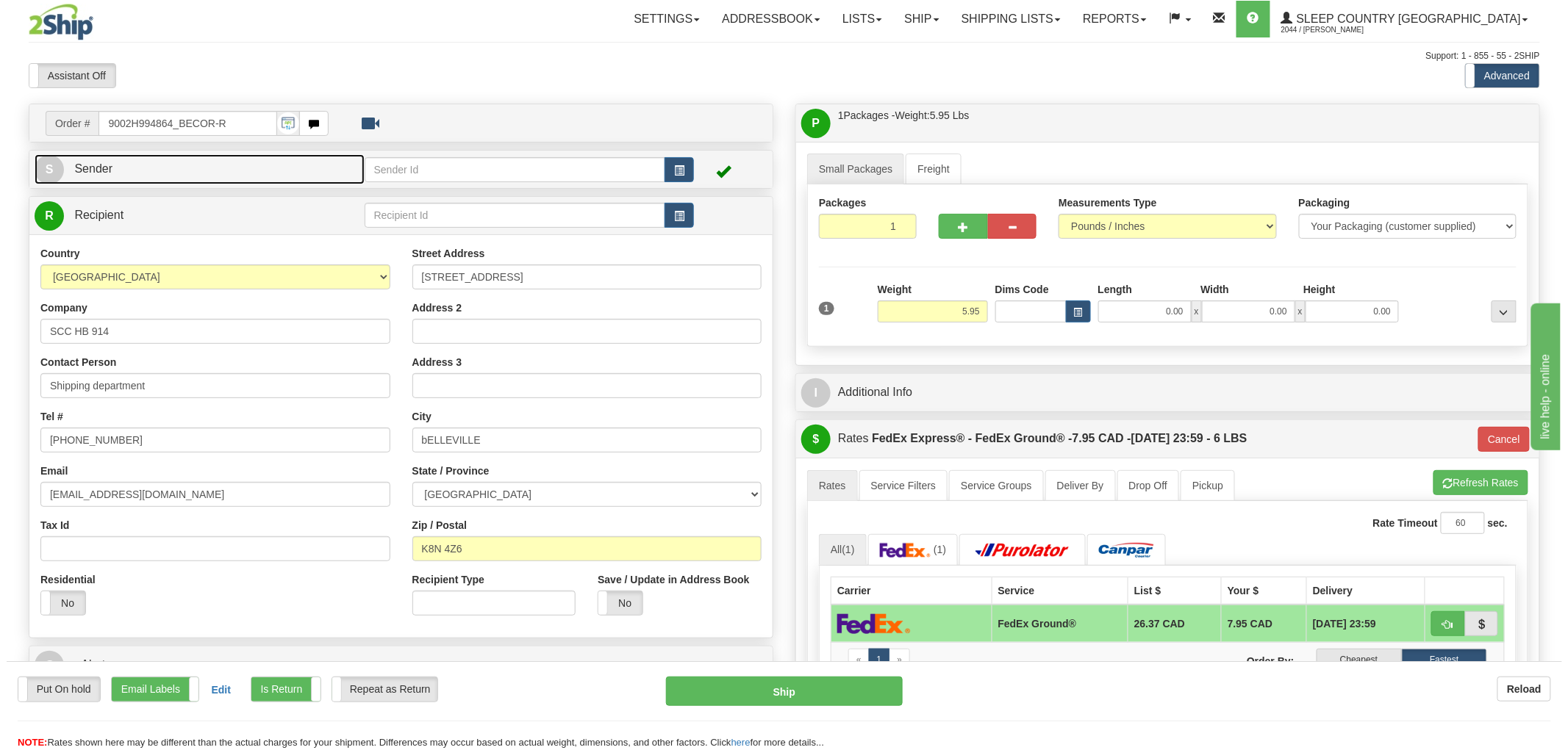
scroll to position [81, 0]
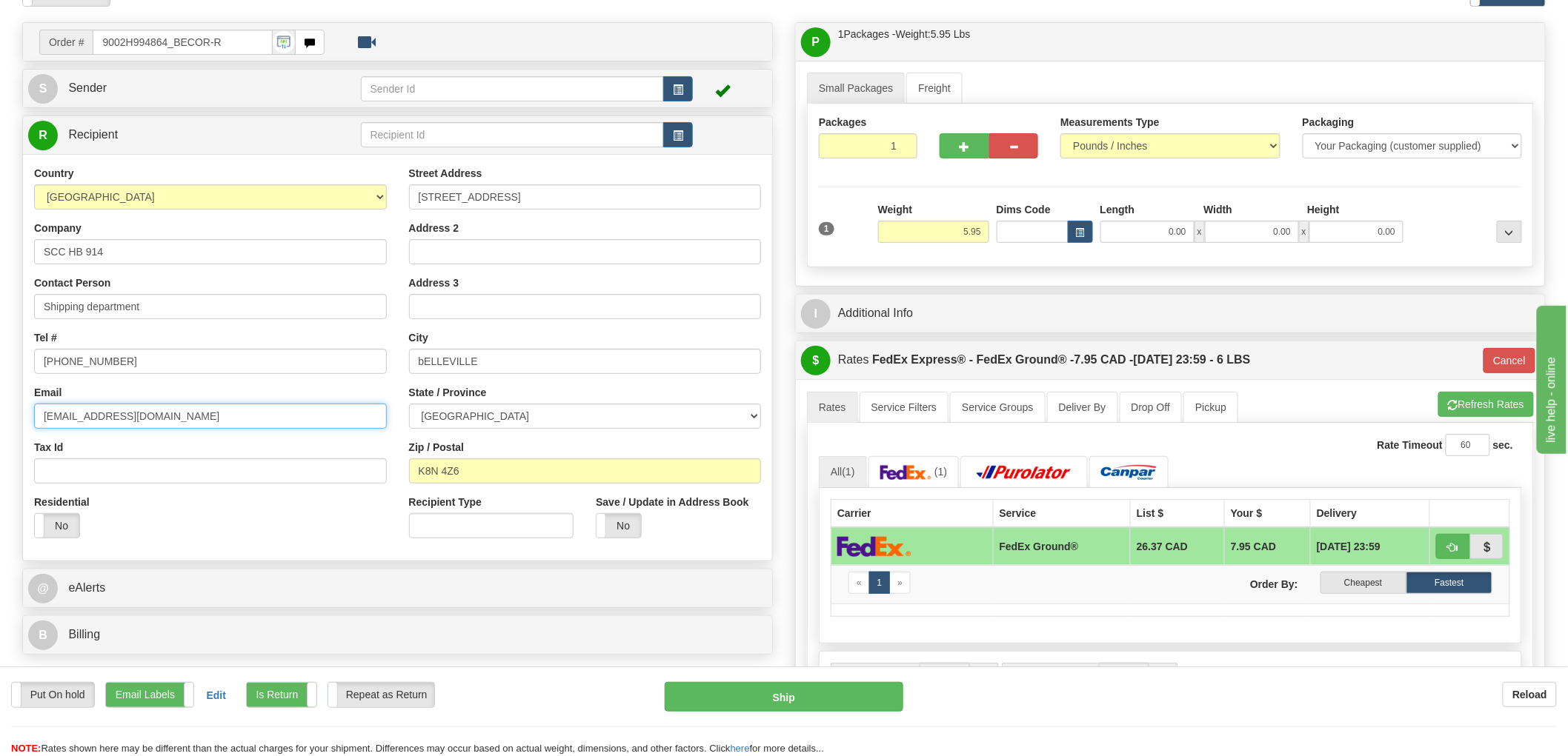
click at [195, 418] on input "[EMAIL_ADDRESS][DOMAIN_NAME]" at bounding box center [211, 416] width 353 height 26
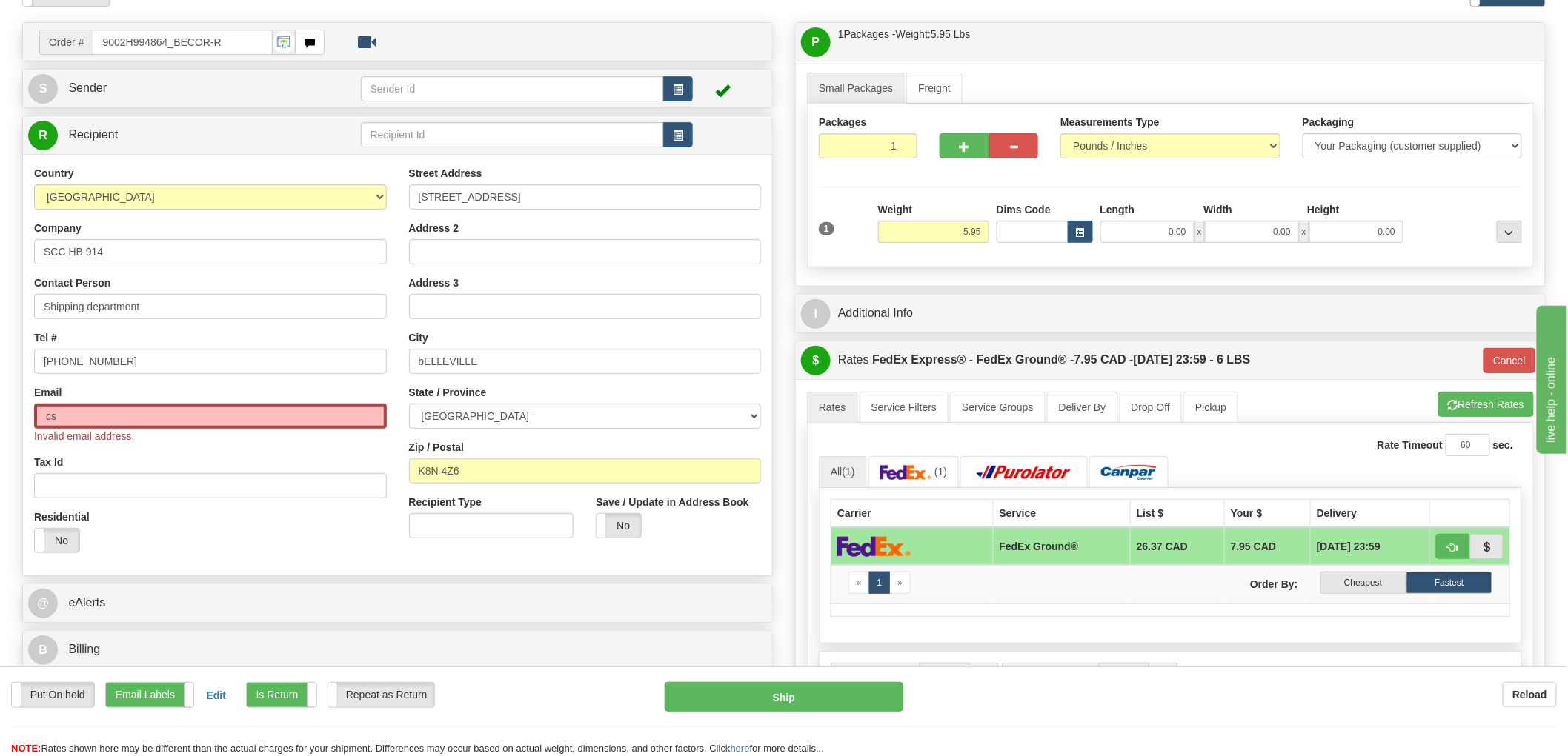
click at [252, 526] on div "Residential Yes No" at bounding box center [211, 537] width 375 height 55
click at [169, 405] on input "cs" at bounding box center [211, 416] width 353 height 26
click at [164, 419] on input "cs" at bounding box center [211, 416] width 353 height 26
paste input "@support.sleepcountry.ca"
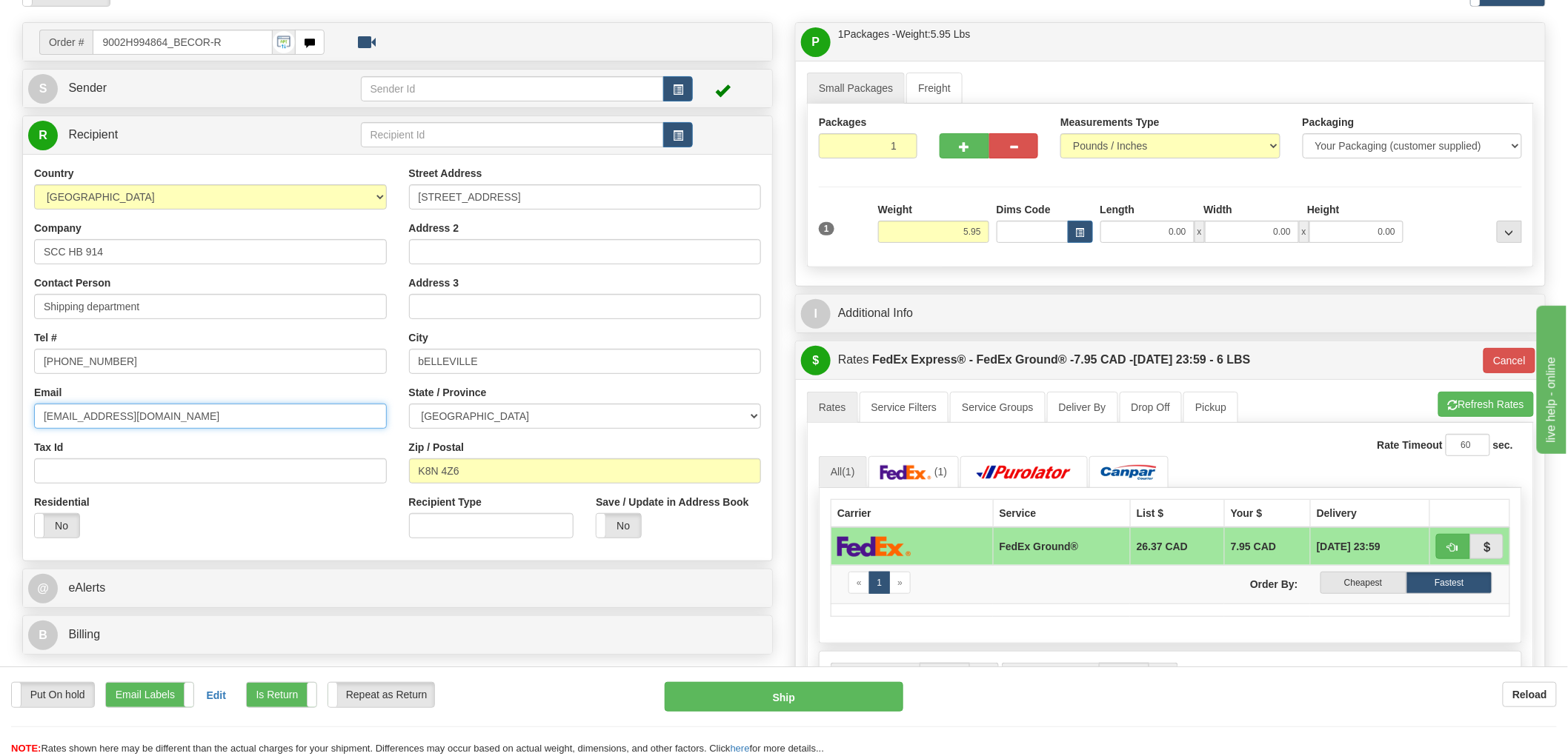
type input "[EMAIL_ADDRESS][DOMAIN_NAME]"
click at [181, 246] on input "SCC HB 914" at bounding box center [211, 251] width 353 height 26
type input "SLEEP COUNTRY"
click at [180, 316] on input "Shipping department" at bounding box center [211, 306] width 353 height 26
paste input "LEEP COUNTRY"
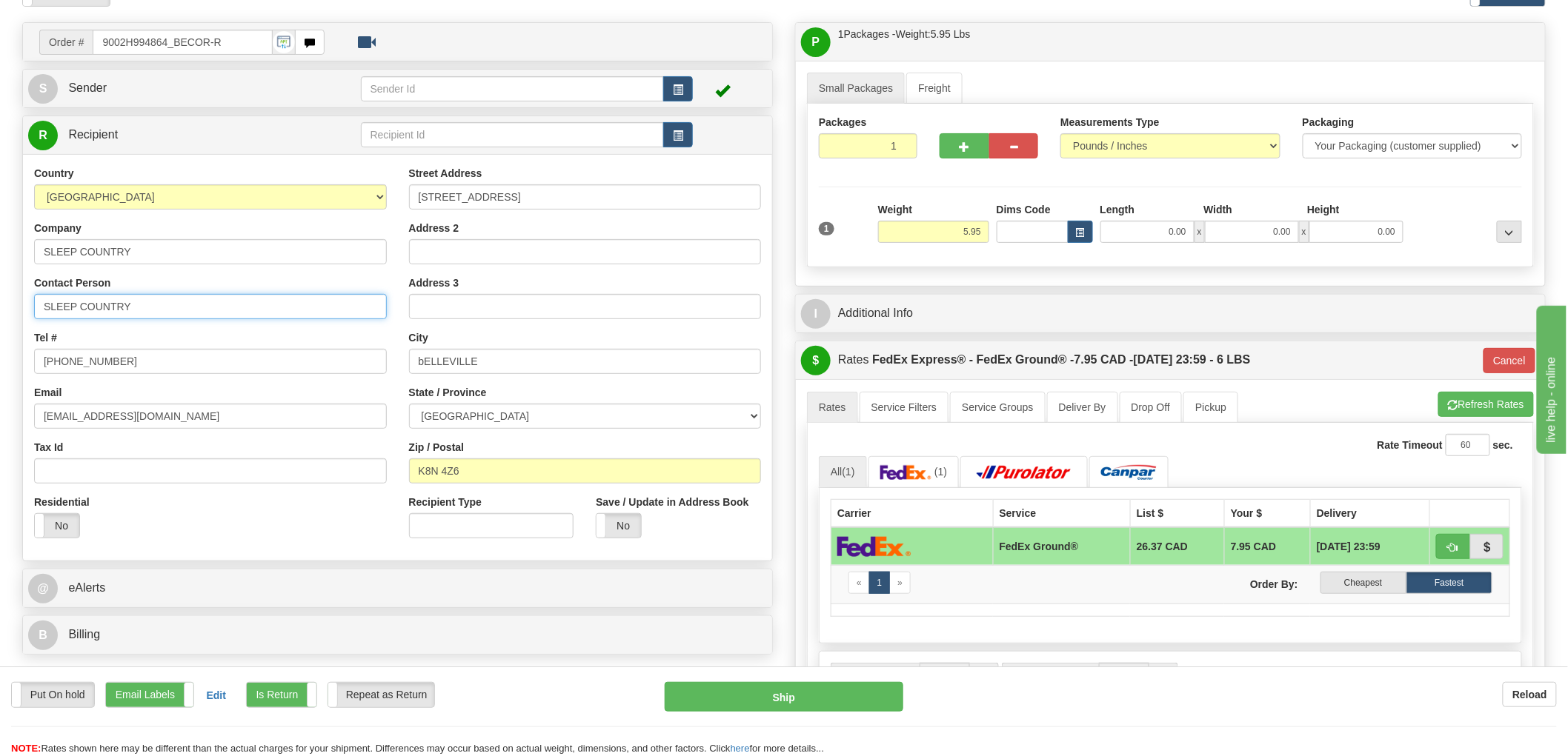
type input "SLEEP COUNTRY"
click at [251, 510] on div "Residential Yes No" at bounding box center [211, 522] width 375 height 55
click at [183, 367] on input "[PHONE_NUMBER]" at bounding box center [211, 361] width 353 height 26
paste input "[PHONE_NUMBER]"
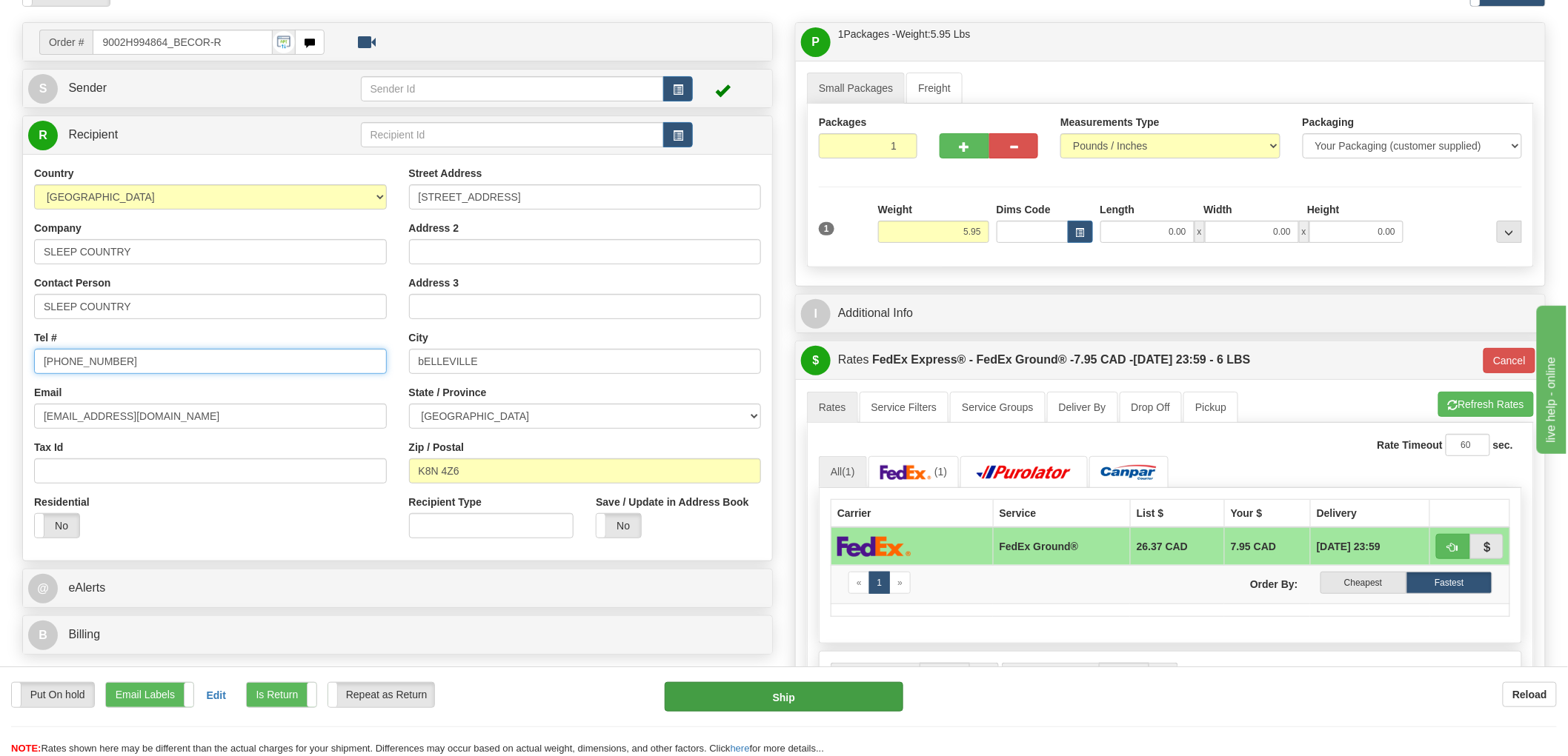
type input "[PHONE_NUMBER]"
click at [782, 689] on button "Ship" at bounding box center [784, 697] width 239 height 29
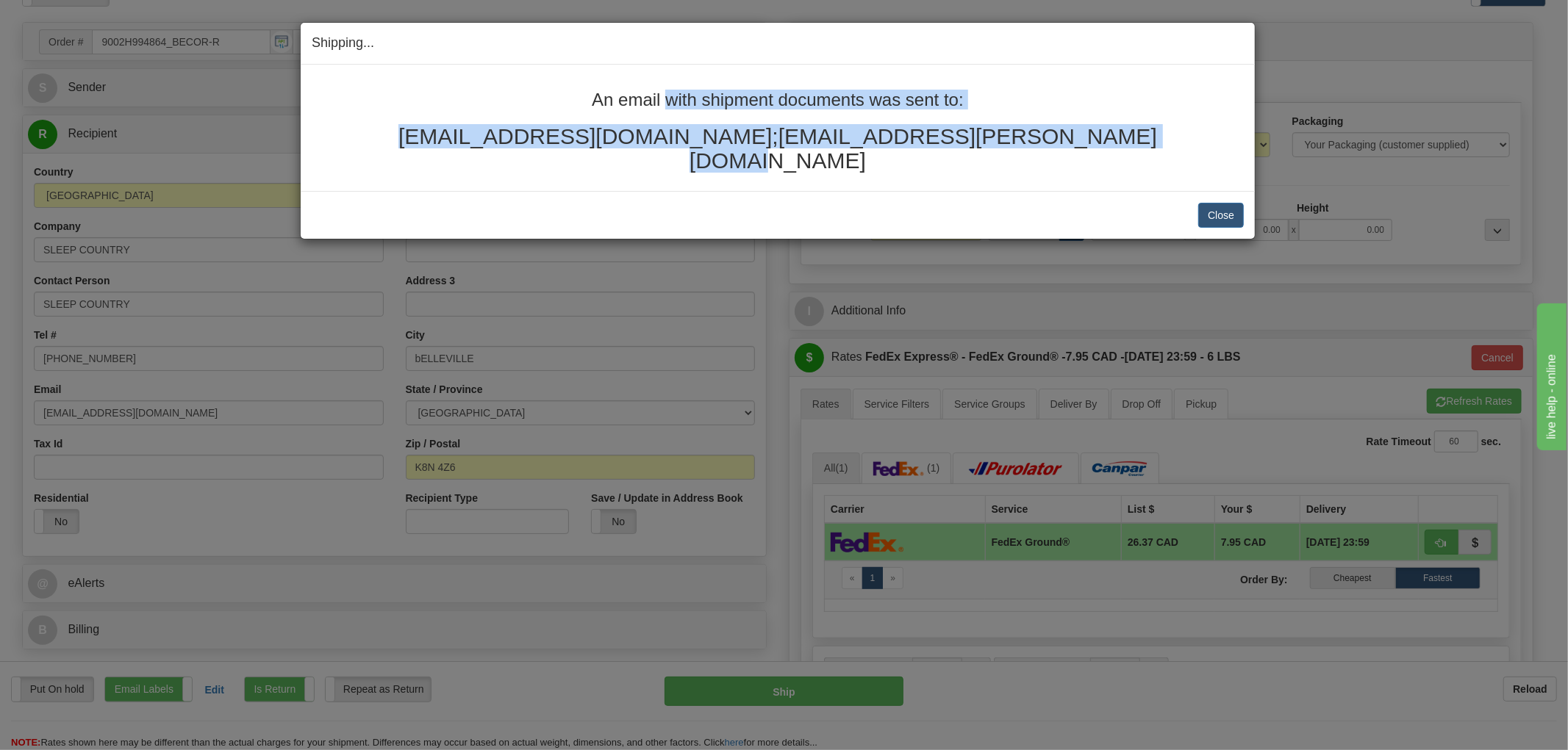
drag, startPoint x: 1136, startPoint y: 147, endPoint x: 490, endPoint y: 103, distance: 647.5
click at [490, 103] on div "An email with shipment documents was sent to: [EMAIL_ADDRESS][DOMAIN_NAME];[EMA…" at bounding box center [778, 131] width 932 height 82
copy div "An email with shipment documents was sent to: [EMAIL_ADDRESS][DOMAIN_NAME];[EMA…"
click at [1350, 71] on div "Shipping... Your SHIPMENT will EXPIRE in An email with shipment documents was s…" at bounding box center [784, 375] width 1568 height 750
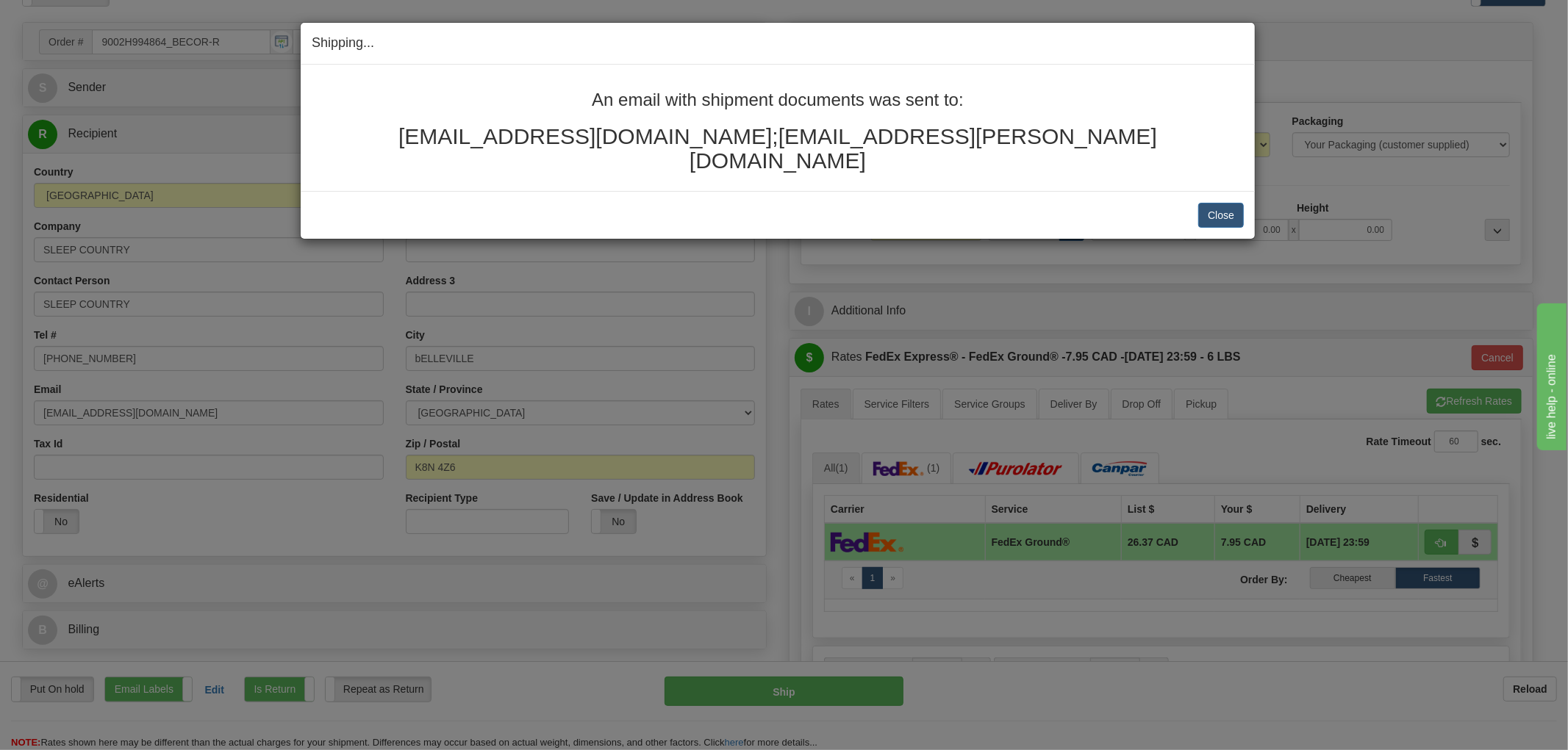
click at [1332, 70] on div "Shipping... Your SHIPMENT will EXPIRE in An email with shipment documents was s…" at bounding box center [784, 375] width 1568 height 750
click at [1358, 42] on div "Shipping... Your SHIPMENT will EXPIRE in An email with shipment documents was s…" at bounding box center [784, 375] width 1568 height 750
click at [1216, 203] on button "Close" at bounding box center [1221, 215] width 45 height 25
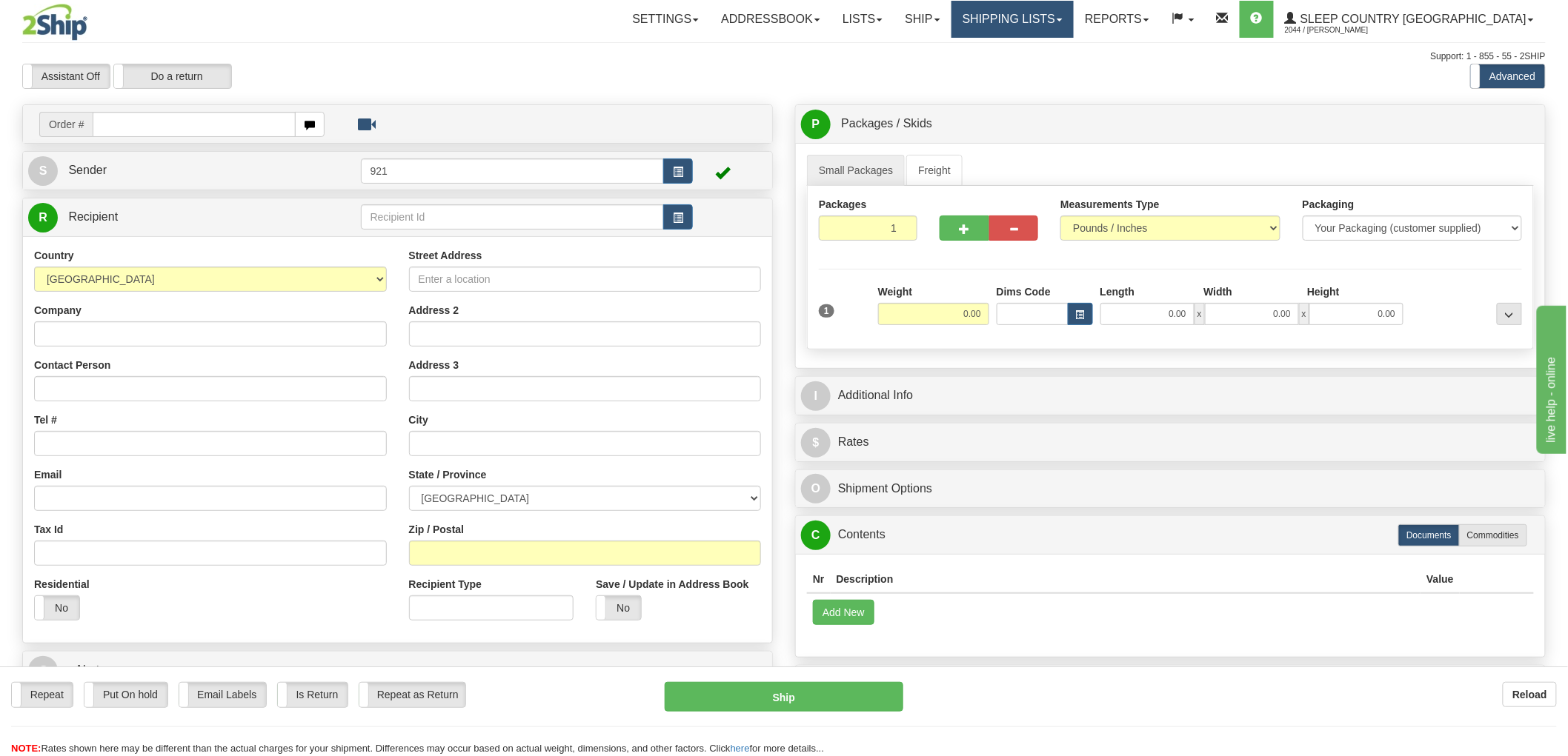
click at [1066, 13] on link "Shipping lists" at bounding box center [1012, 19] width 122 height 37
click at [1058, 73] on span "Search Shipment History" at bounding box center [1001, 70] width 115 height 12
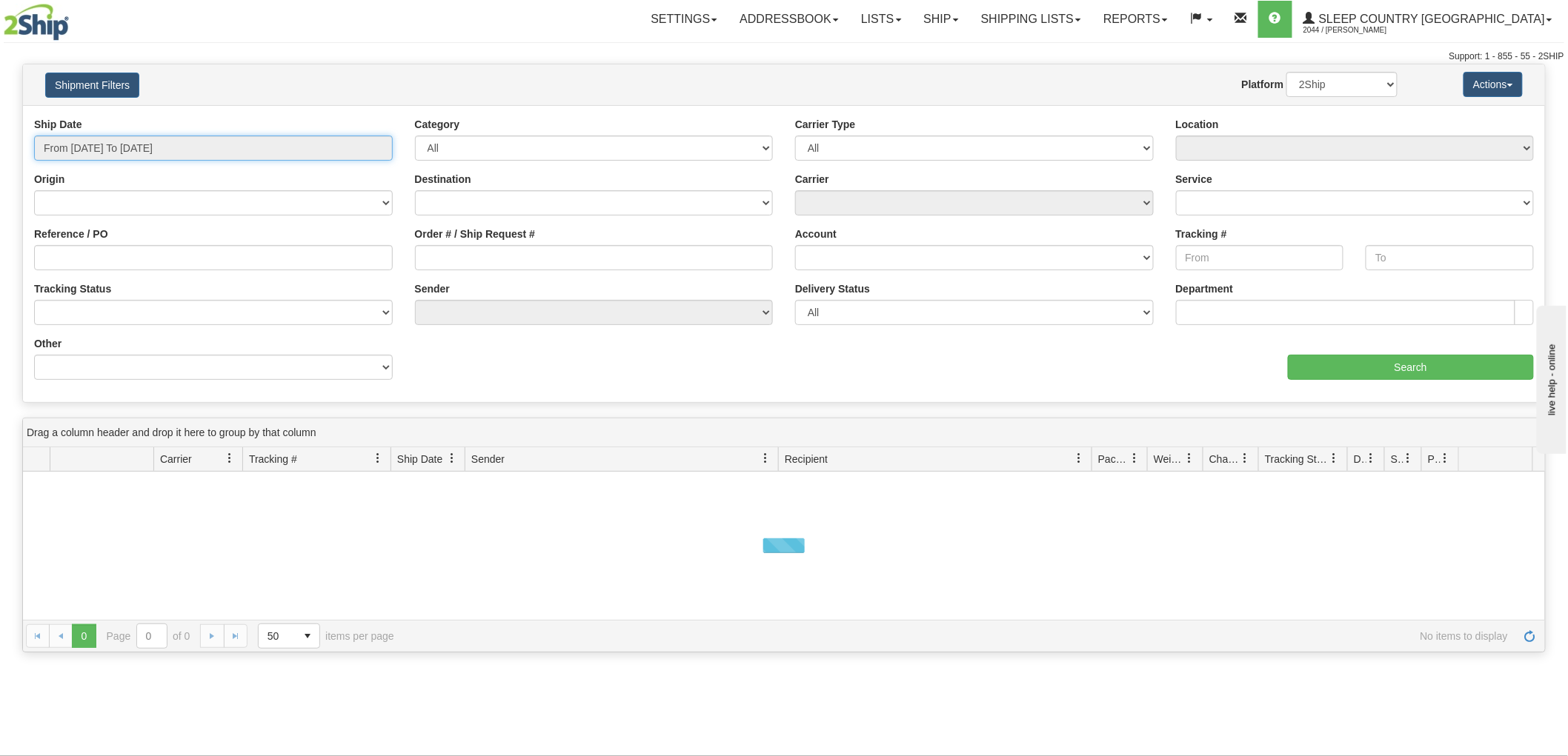
click at [201, 156] on input "From [DATE] To [DATE]" at bounding box center [213, 148] width 358 height 26
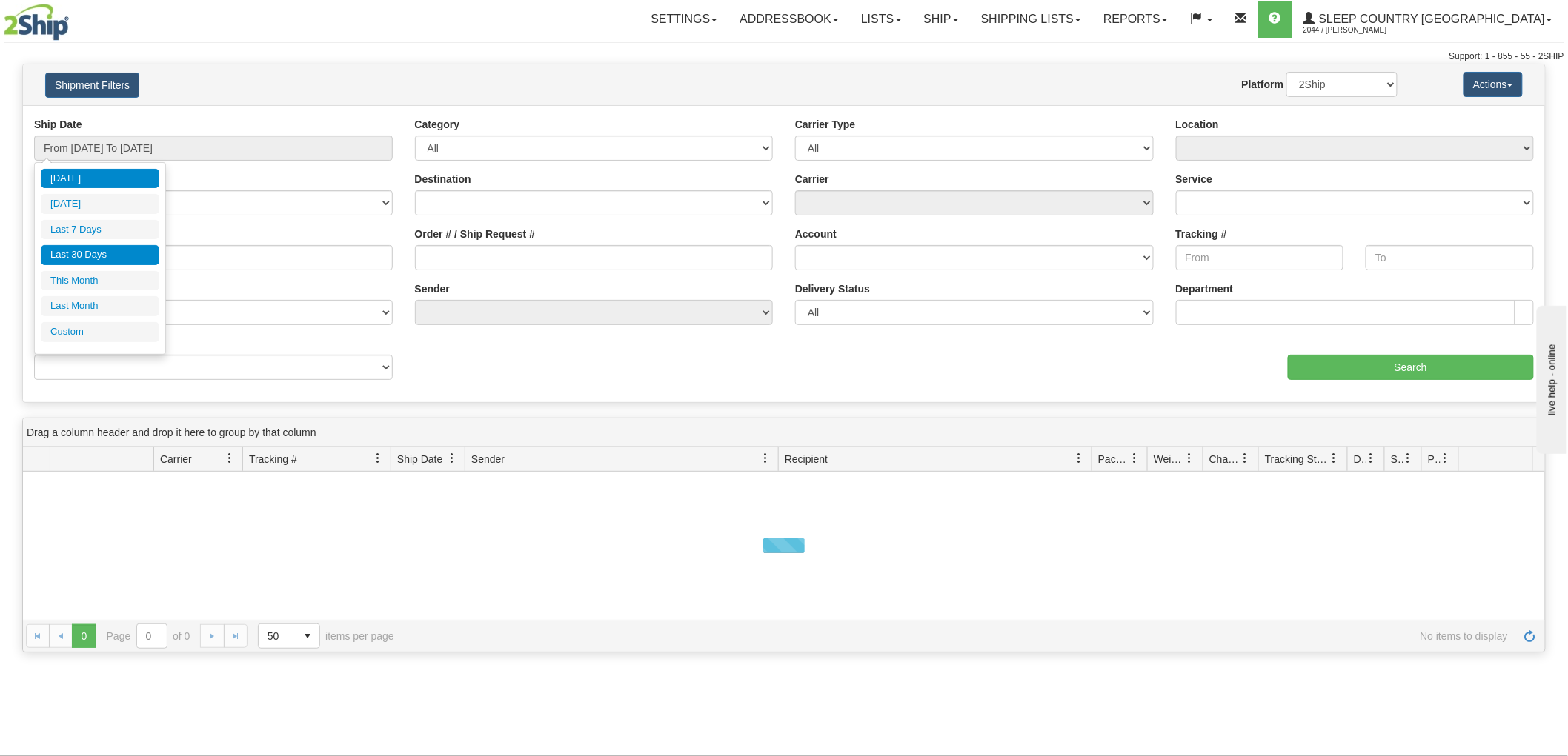
click at [127, 250] on li "Last 30 Days" at bounding box center [100, 255] width 118 height 20
type input "From [DATE] To [DATE]"
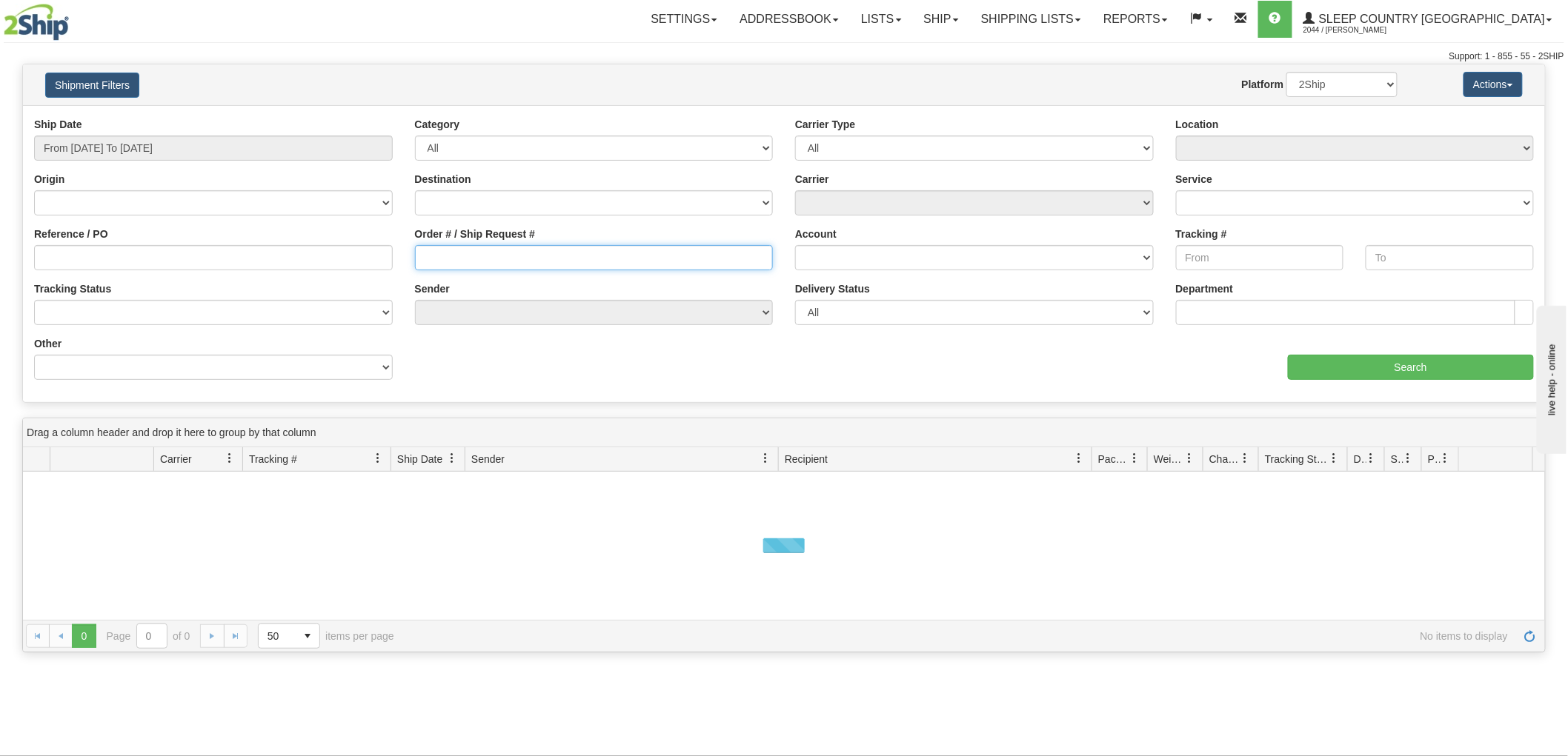
click at [601, 255] on input "Order # / Ship Request #" at bounding box center [594, 258] width 358 height 26
paste input "9002H994652"
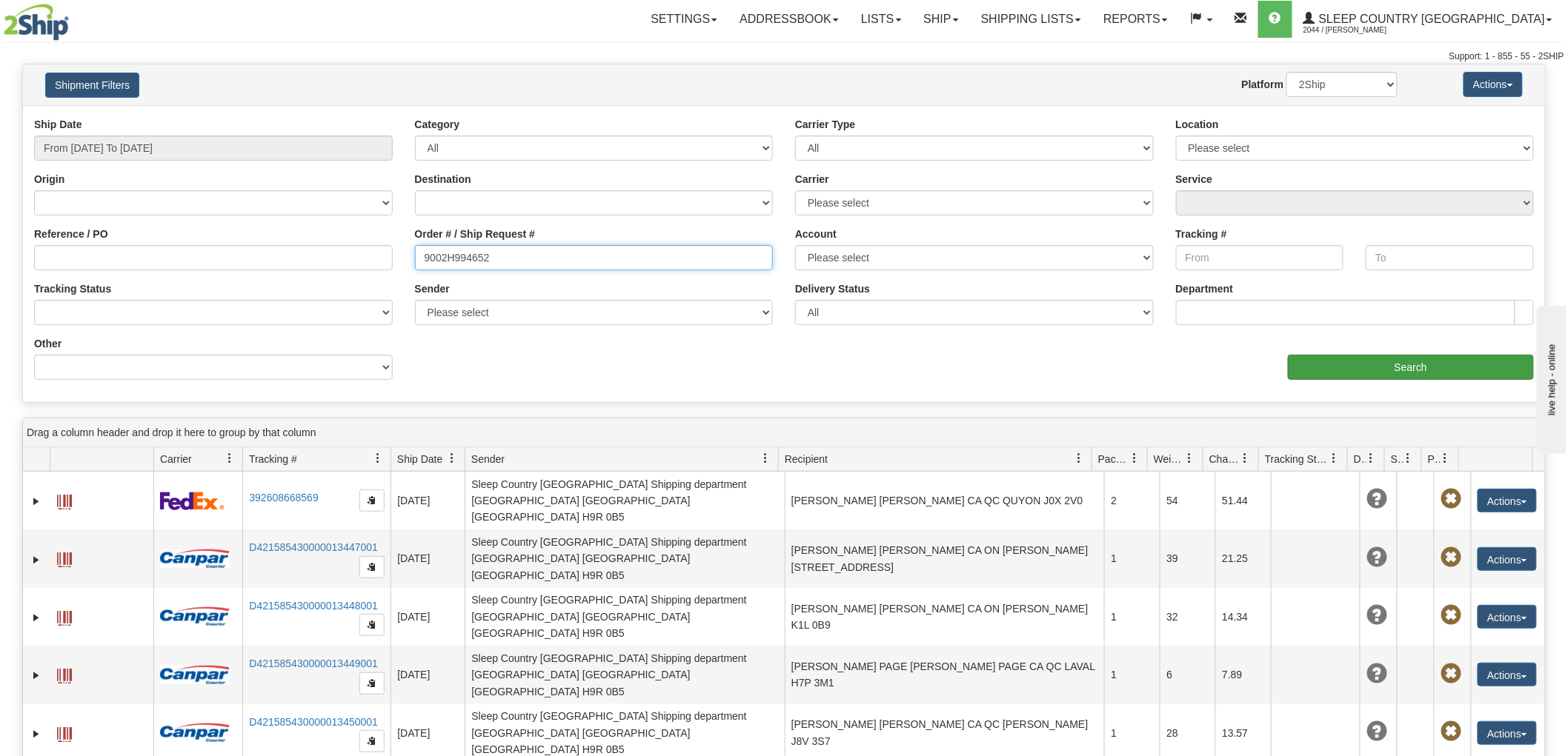
type input "9002H994652"
click at [1358, 371] on input "Search" at bounding box center [1411, 368] width 246 height 26
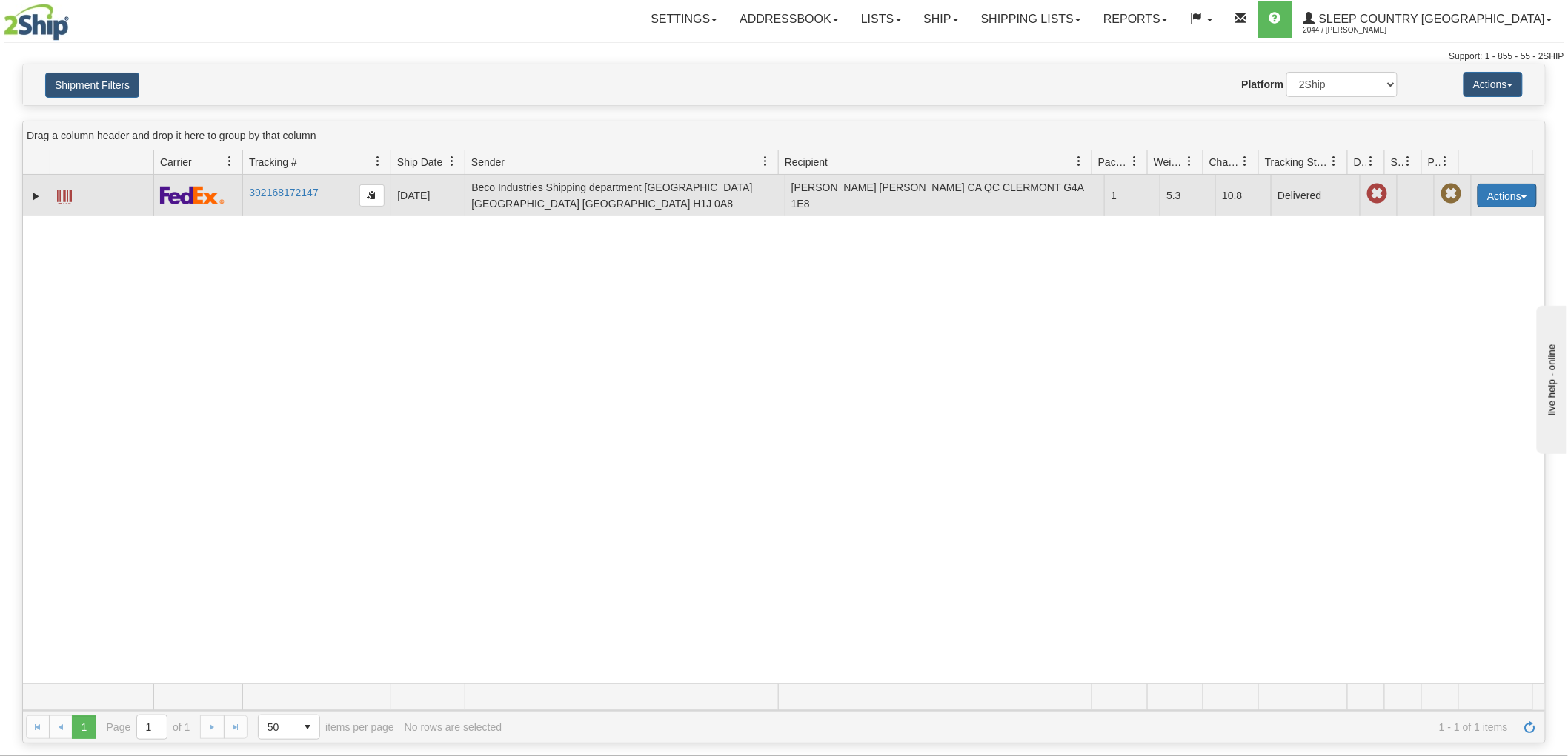
click at [1502, 194] on button "Actions" at bounding box center [1507, 195] width 60 height 24
click at [1455, 238] on link "Return" at bounding box center [1476, 242] width 118 height 19
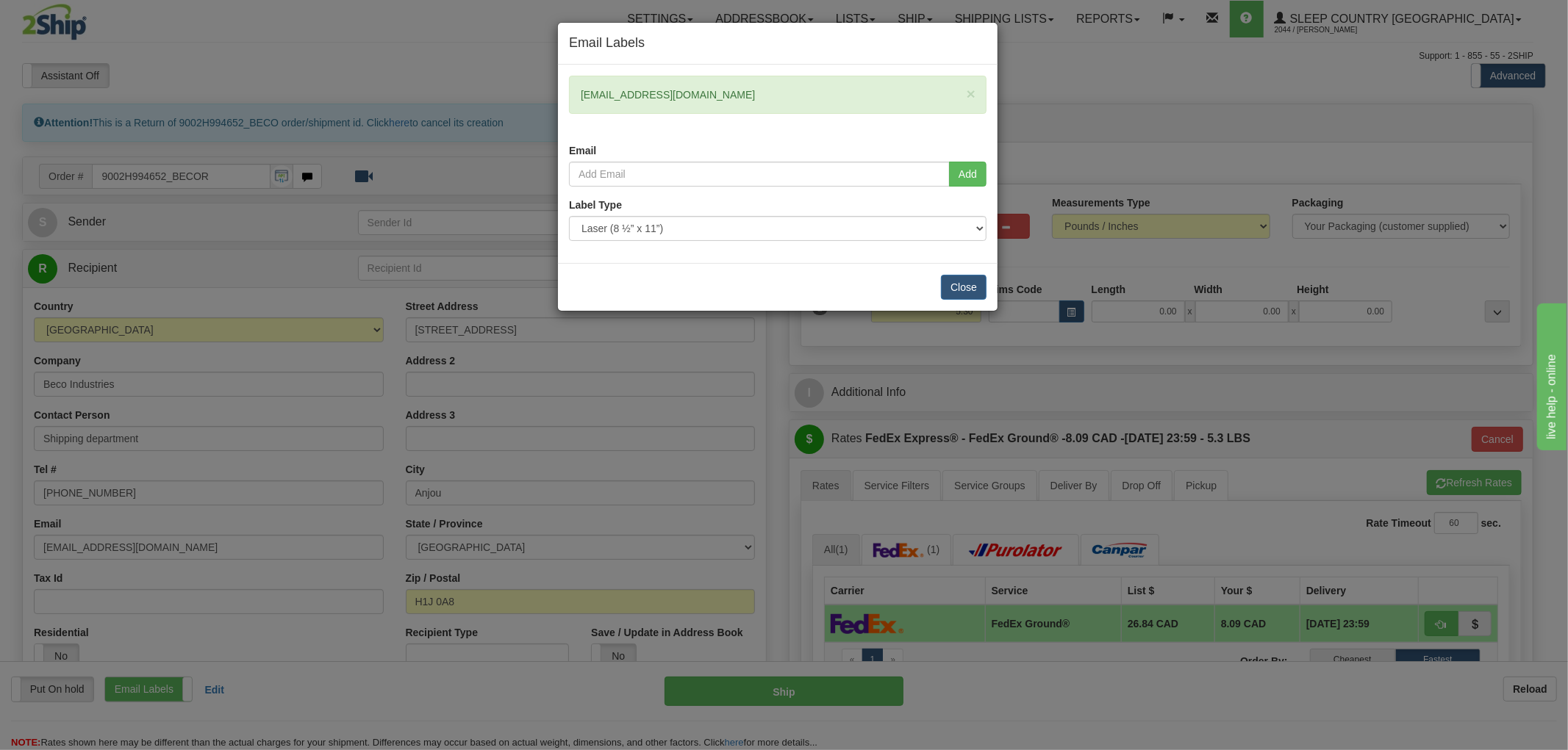
click at [185, 45] on div "Email Labels × [EMAIL_ADDRESS][DOMAIN_NAME] Email Add Label Type" at bounding box center [784, 375] width 1568 height 750
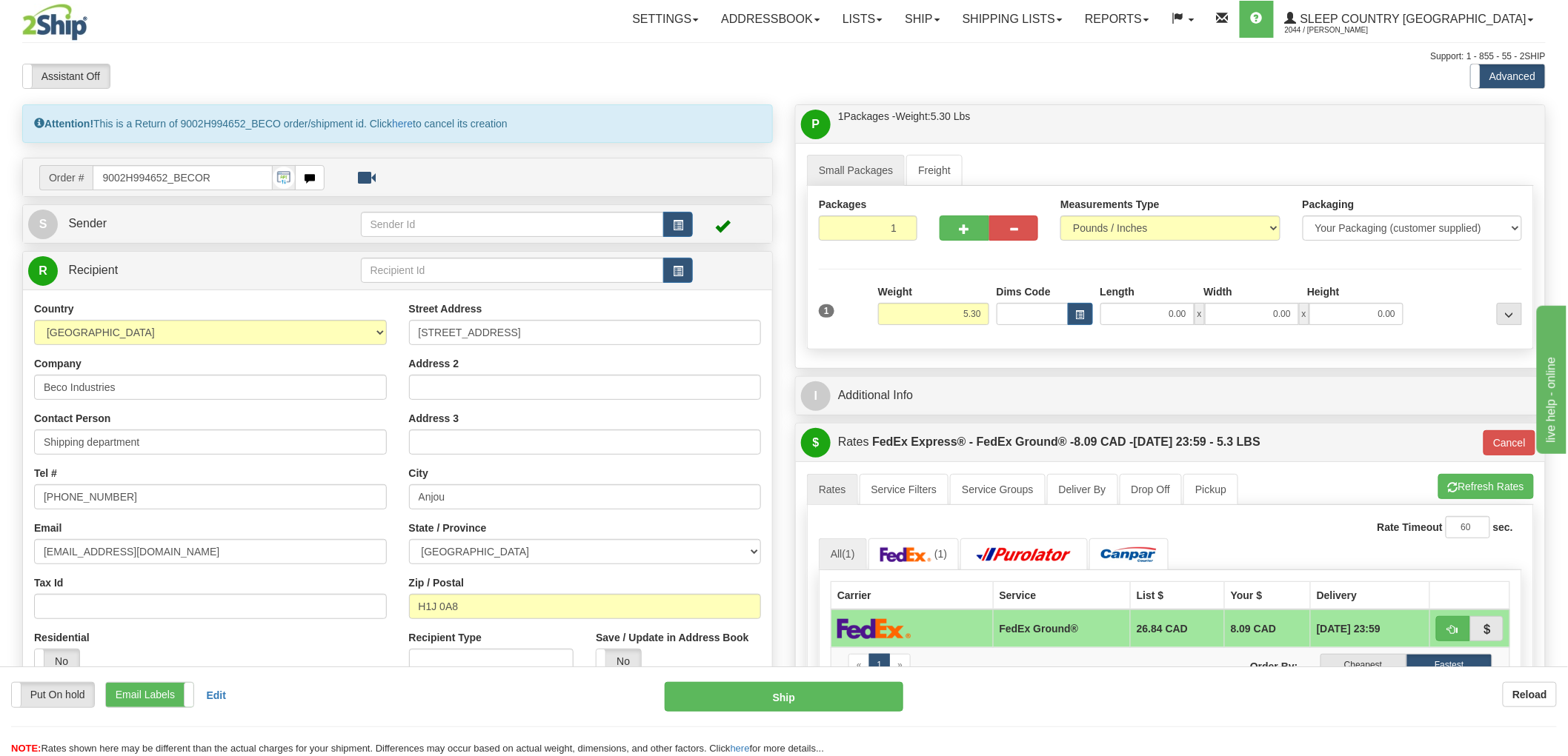
click at [227, 206] on div "S Sender" at bounding box center [398, 224] width 749 height 38
click at [219, 221] on link "S Sender" at bounding box center [194, 224] width 333 height 30
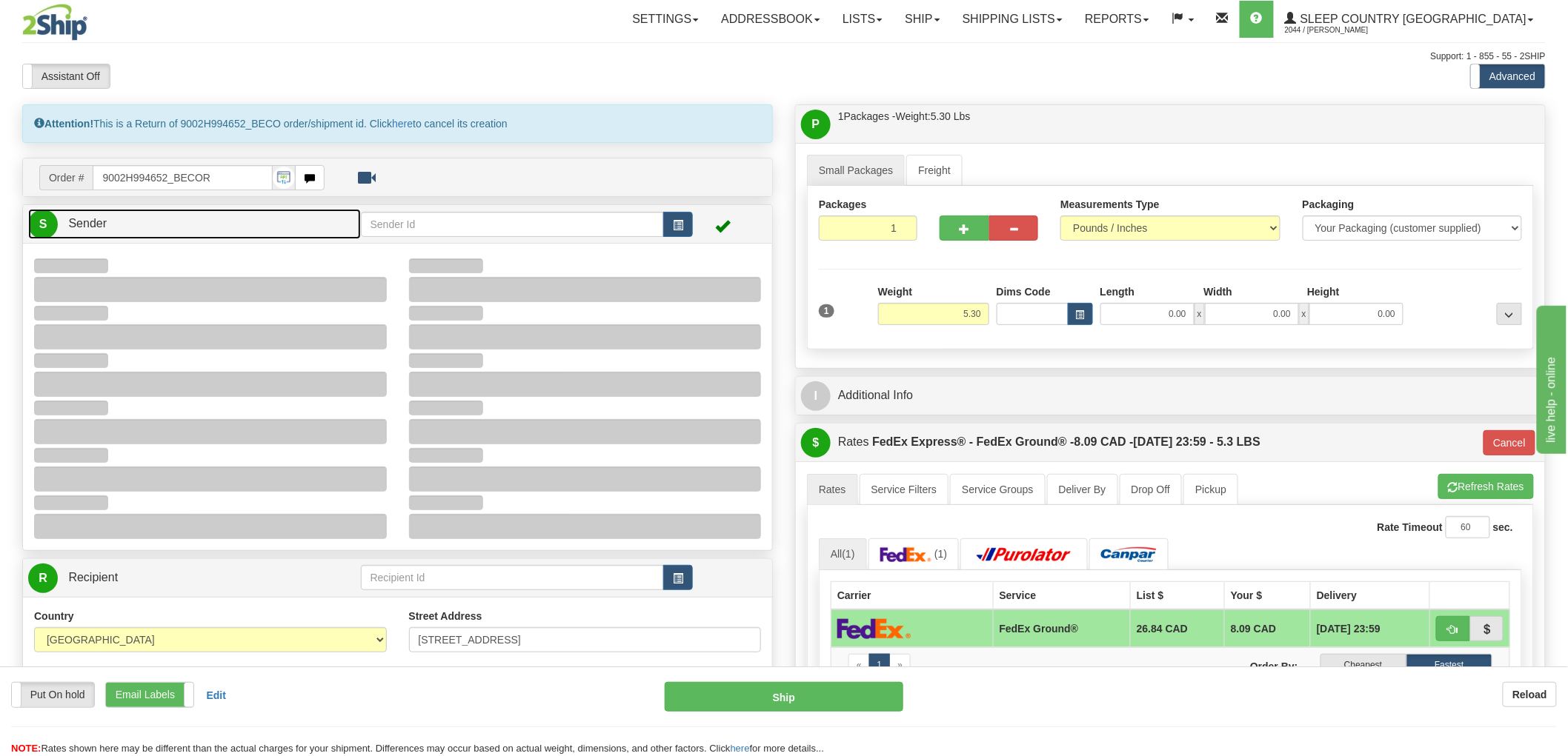
type input "11:06"
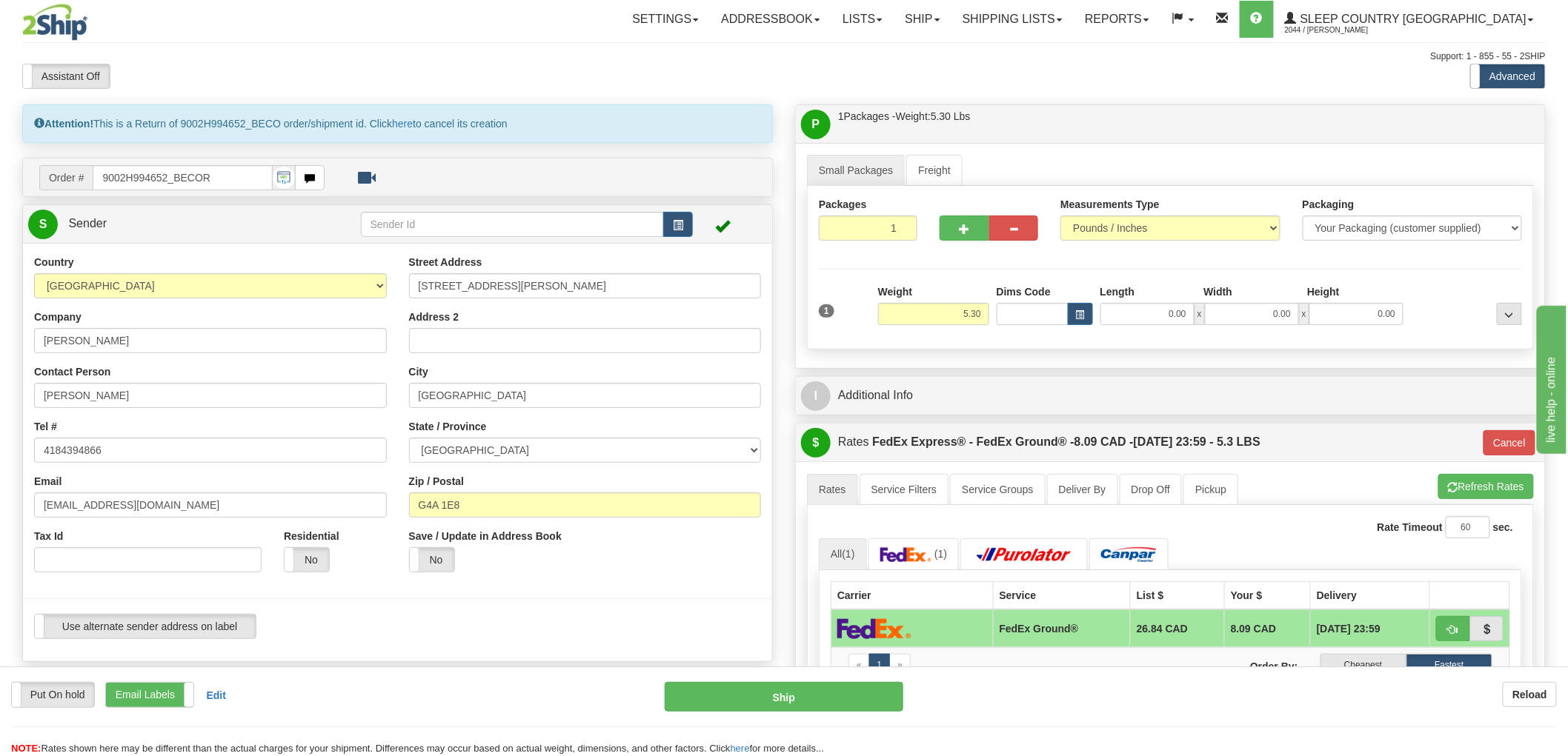
click at [334, 554] on div "Yes No" at bounding box center [335, 560] width 103 height 26
click at [316, 559] on label "No" at bounding box center [306, 559] width 44 height 24
type input "92"
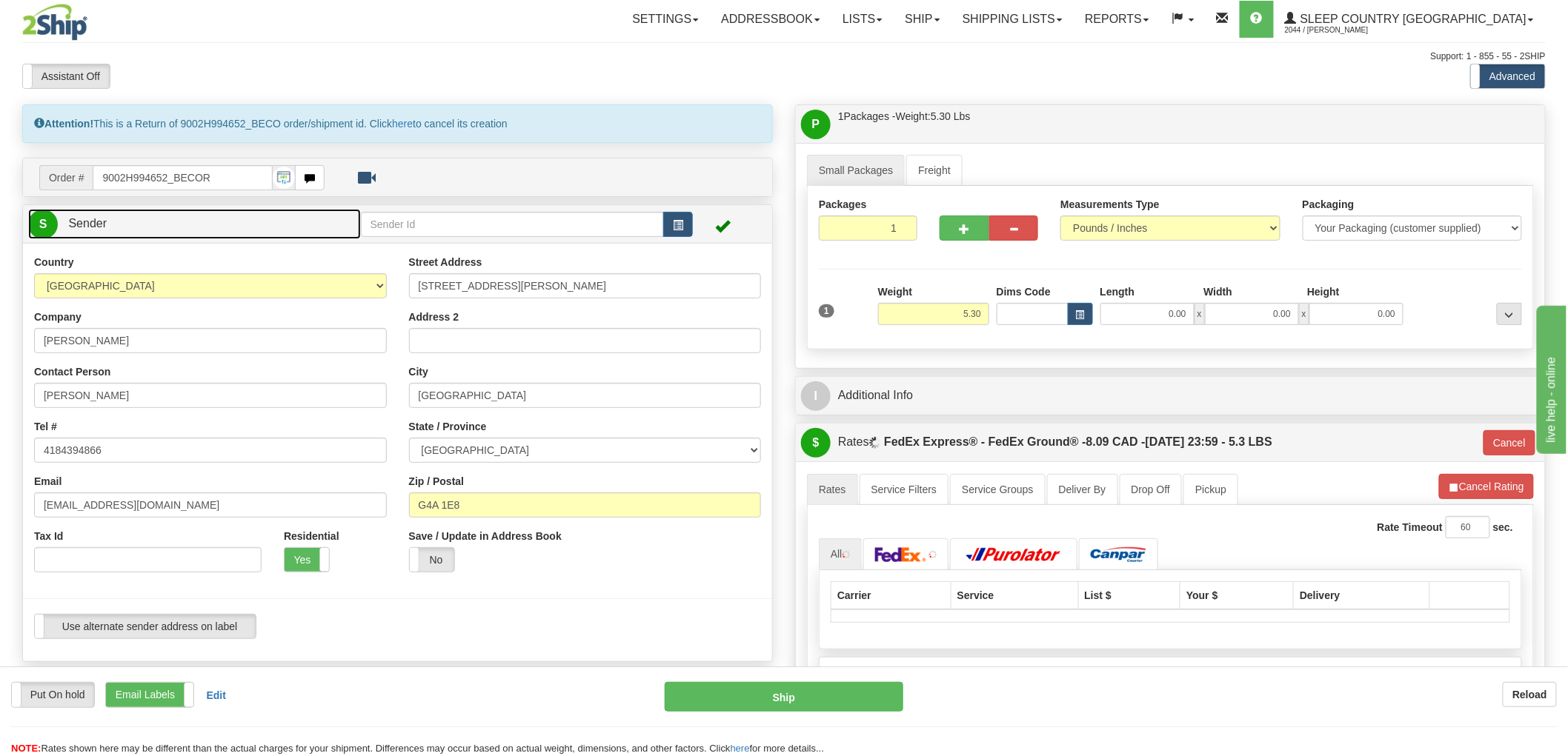
click at [304, 225] on link "S Sender" at bounding box center [194, 224] width 333 height 30
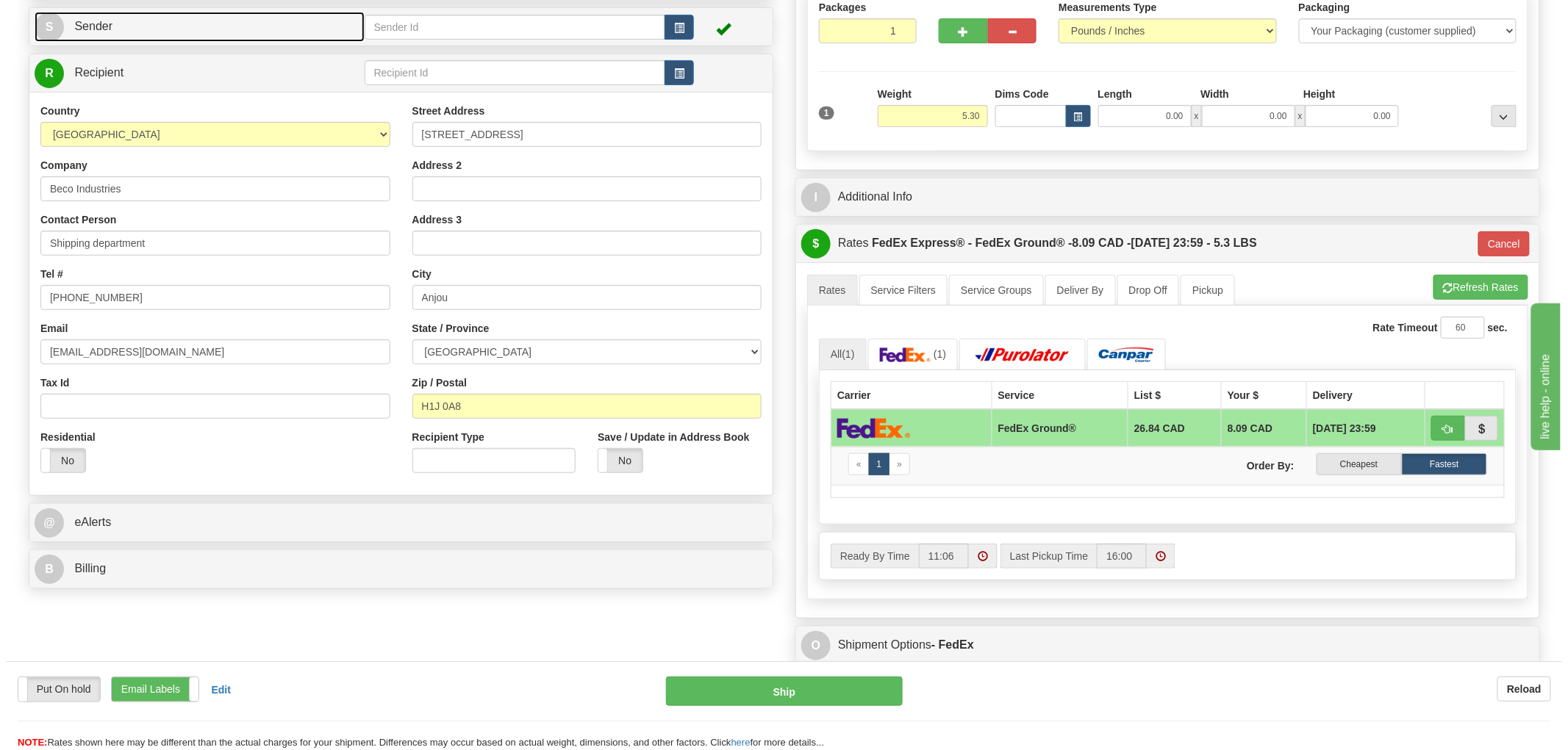
scroll to position [164, 0]
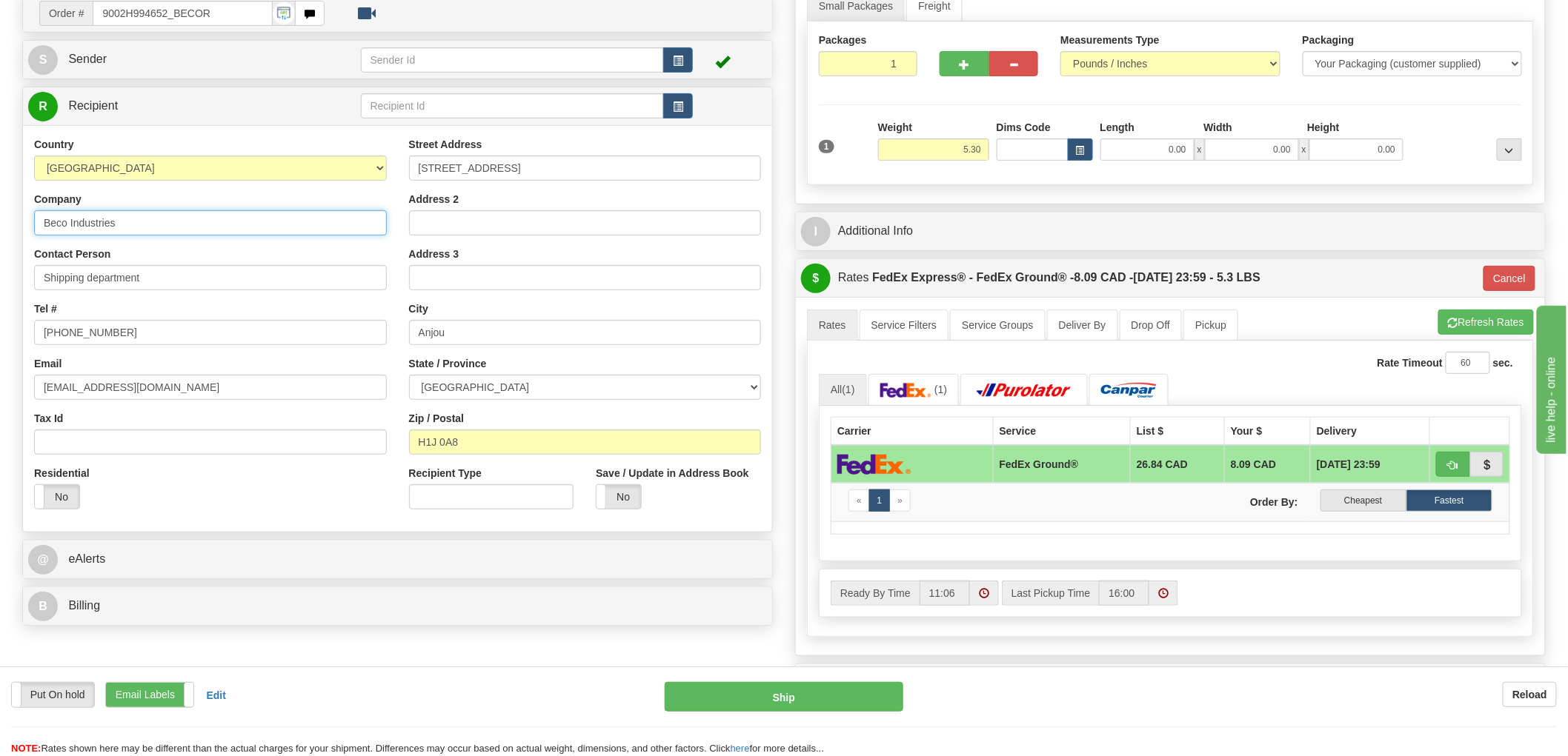
click at [218, 232] on input "Beco Industries" at bounding box center [211, 223] width 353 height 26
type input "SLEEP COUNTRY"
click at [217, 275] on input "Shipping department" at bounding box center [211, 278] width 353 height 26
paste input "LEEP COUNTRY"
type input "SLEEP COUNTRY"
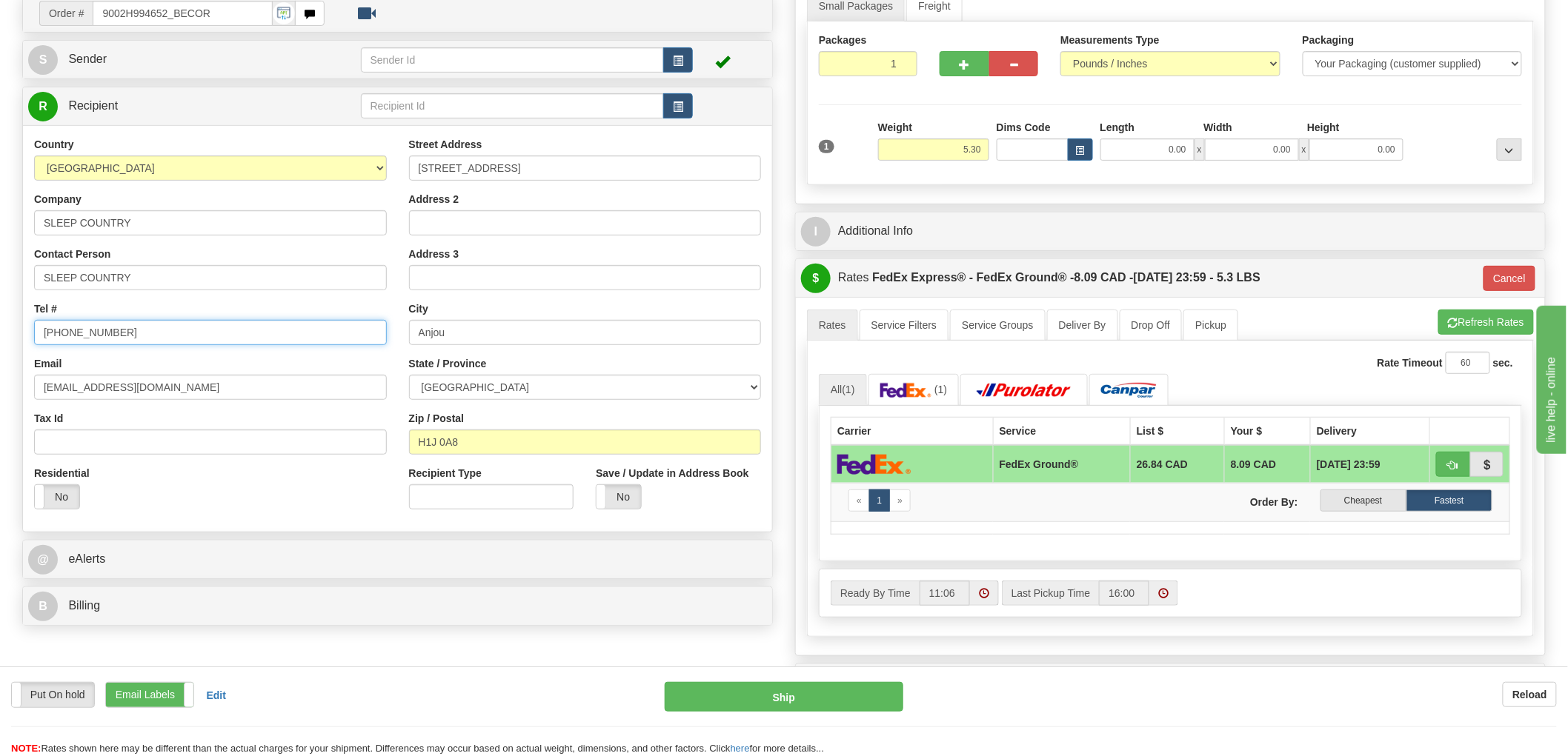
click at [187, 330] on input "[PHONE_NUMBER]" at bounding box center [211, 333] width 353 height 26
type input "[PHONE_NUMBER]"
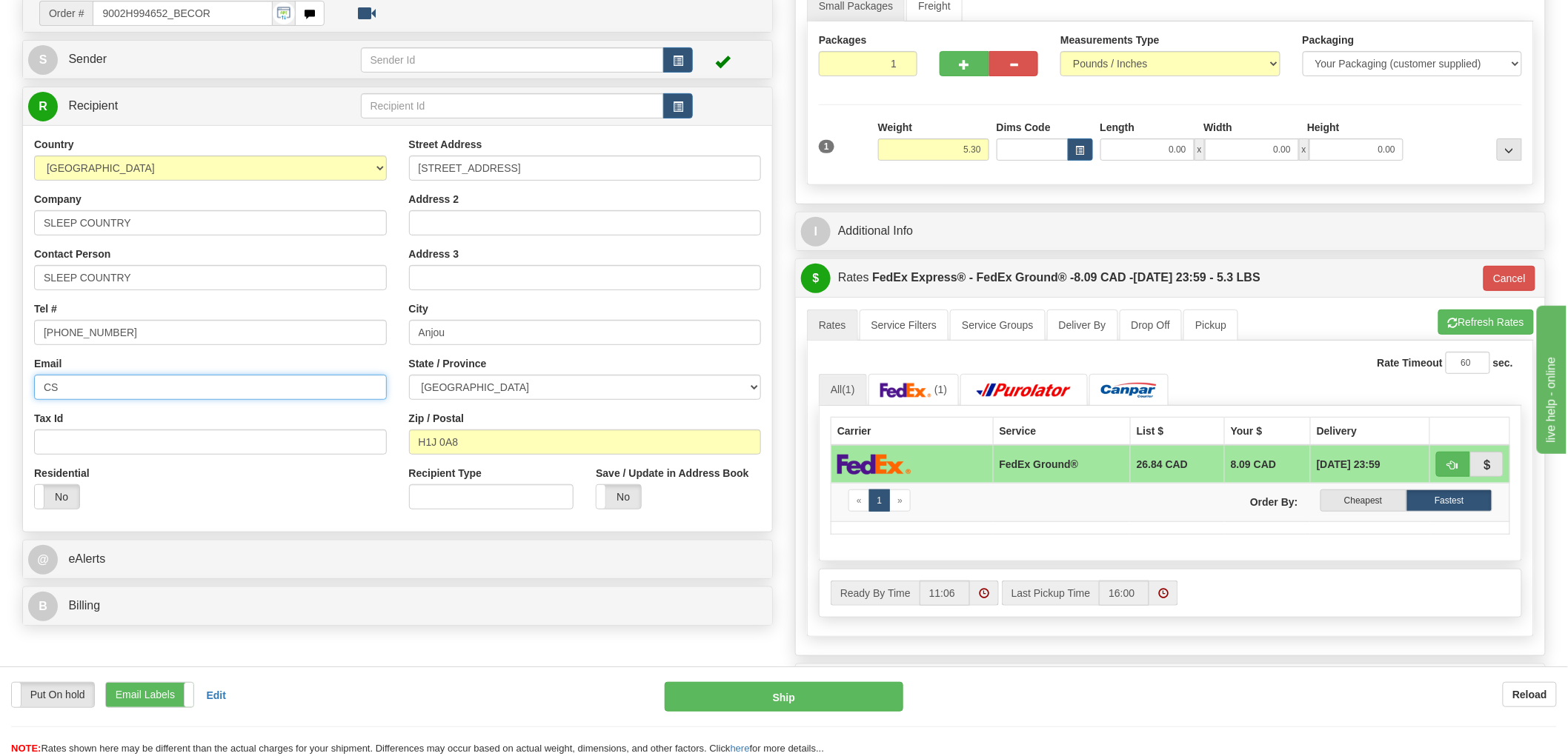
click button "Delete" at bounding box center [0, 0] width 0 height 0
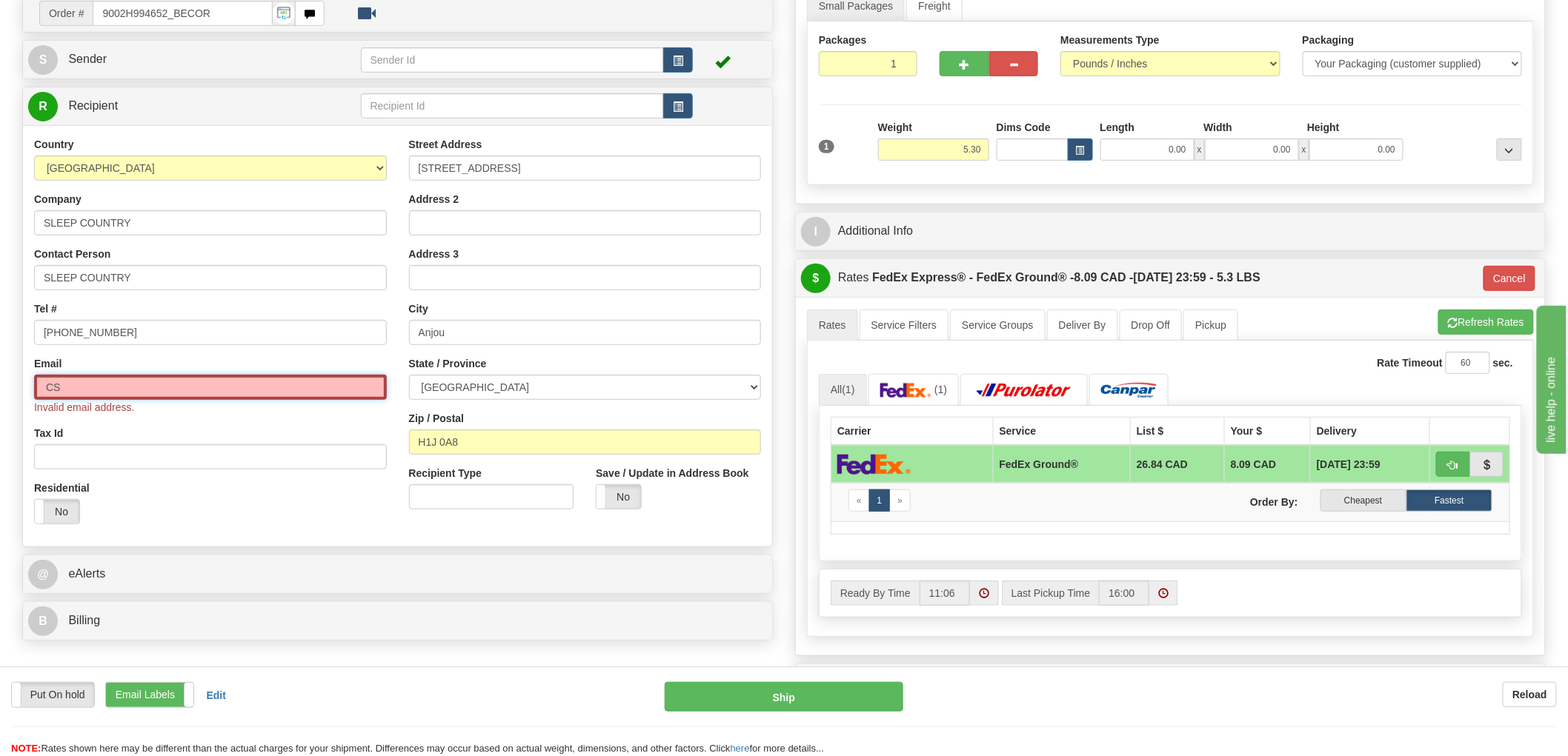
type input "[EMAIL_ADDRESS][DOMAIN_NAME]"
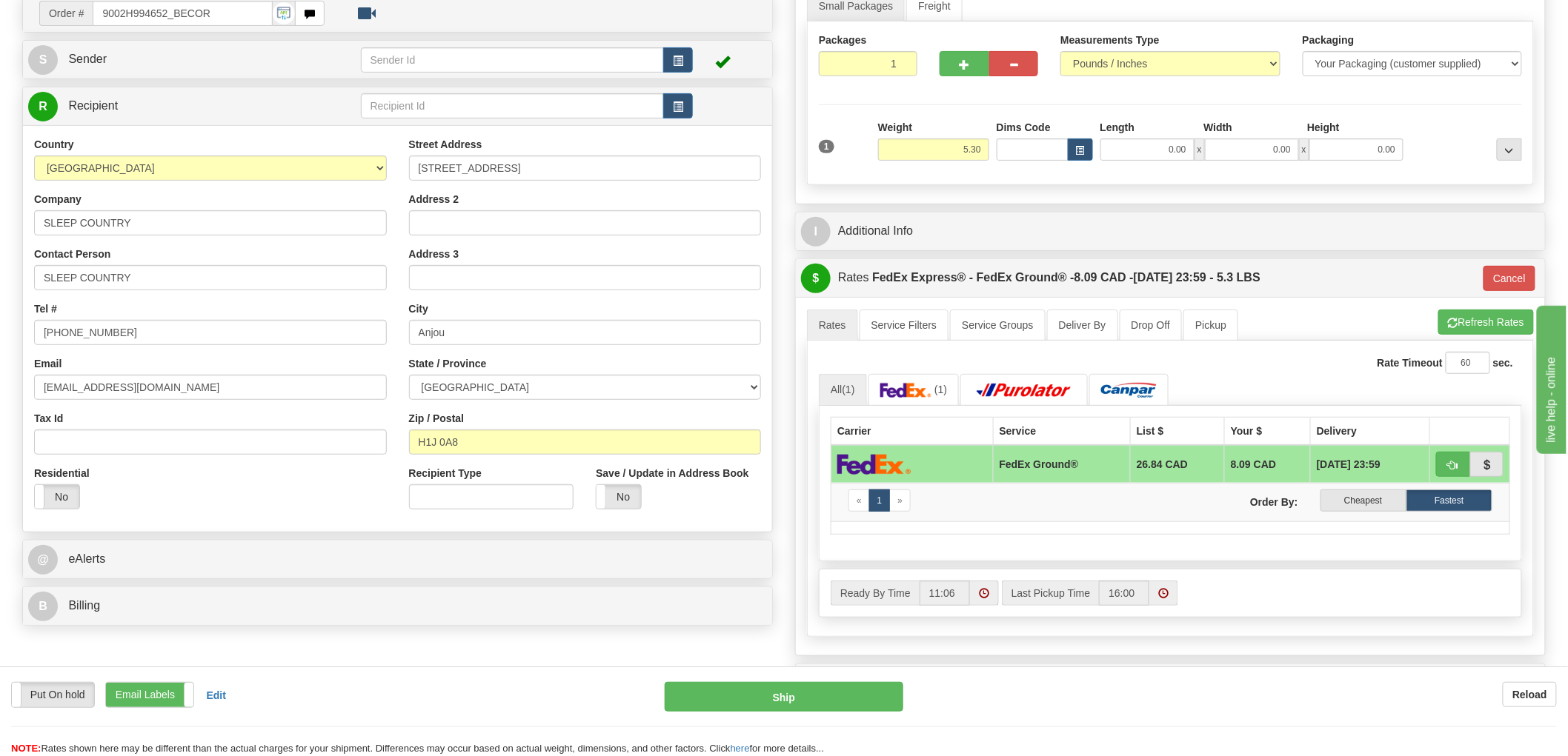
drag, startPoint x: 586, startPoint y: 186, endPoint x: 598, endPoint y: 180, distance: 13.4
click at [595, 182] on div "Street Address [STREET_ADDRESS] Address 2 Address 3 City [GEOGRAPHIC_DATA] Stat…" at bounding box center [585, 329] width 375 height 384
click at [612, 174] on input "[STREET_ADDRESS]" at bounding box center [585, 168] width 353 height 26
click at [599, 166] on input "[STREET_ADDRESS]" at bounding box center [585, 168] width 353 height 26
paste input "t [STREET_ADDRESS]"
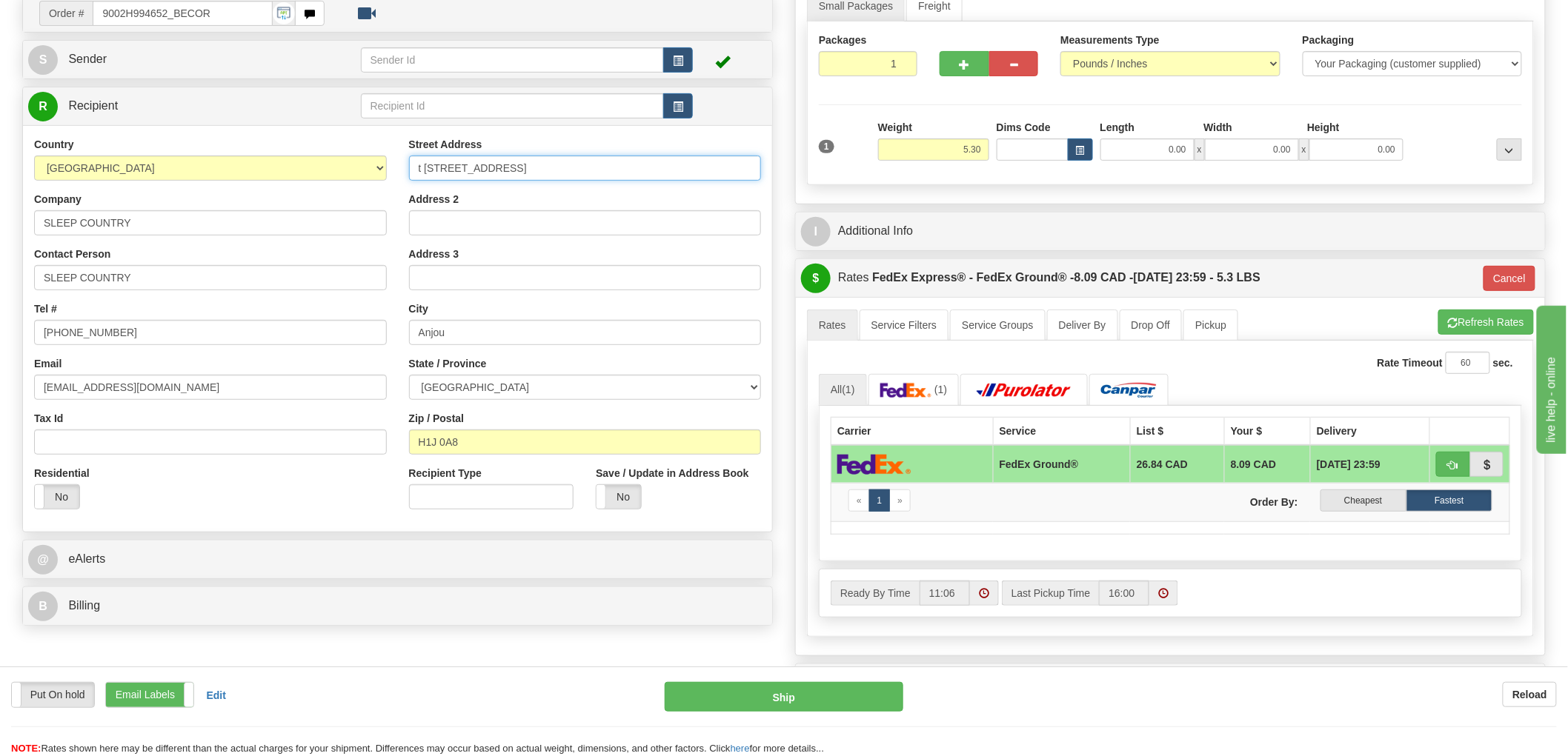
type input "t [STREET_ADDRESS]"
paste input "BELLEVILLE K8N 4Z6"
type input "BELLEVILLE"
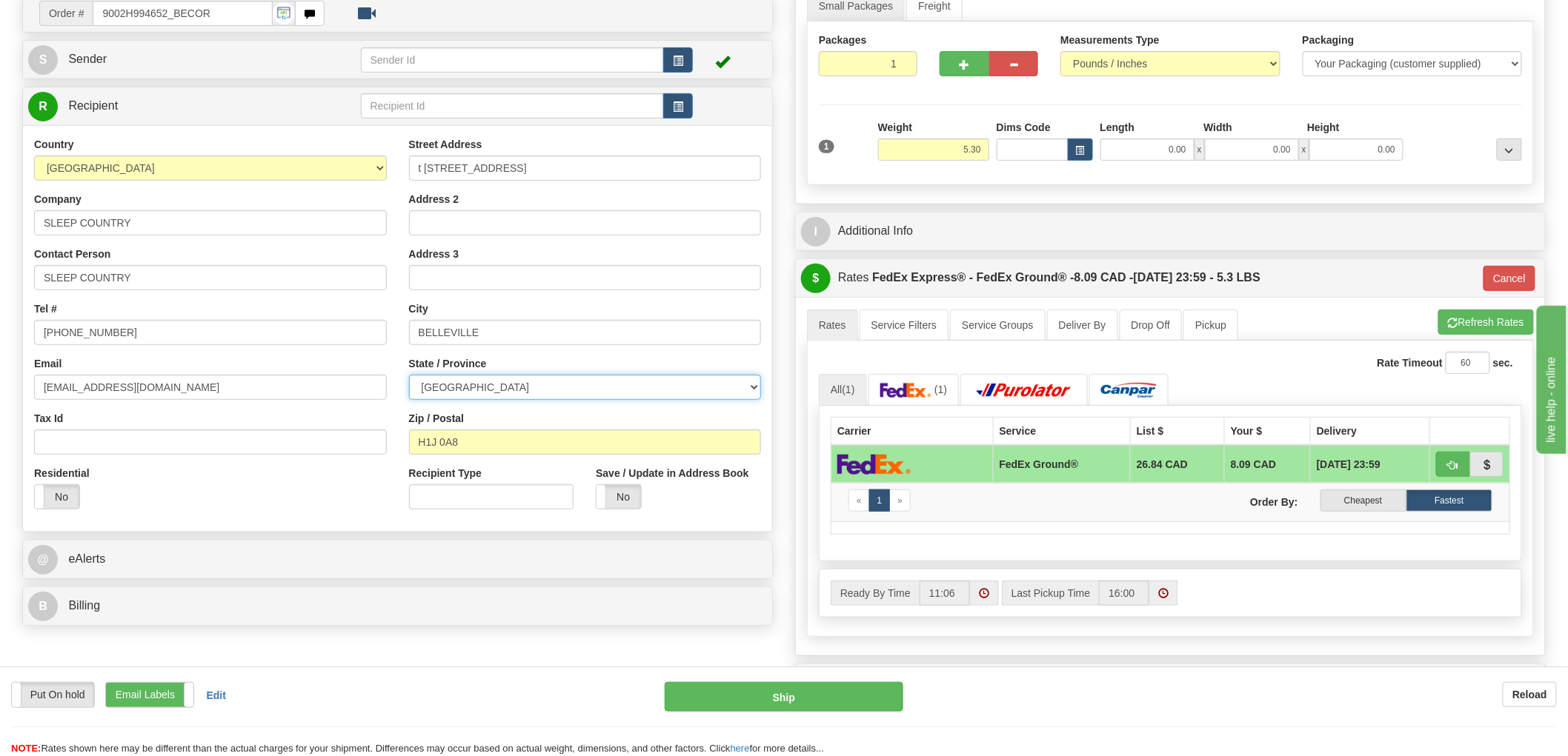
select select "ON"
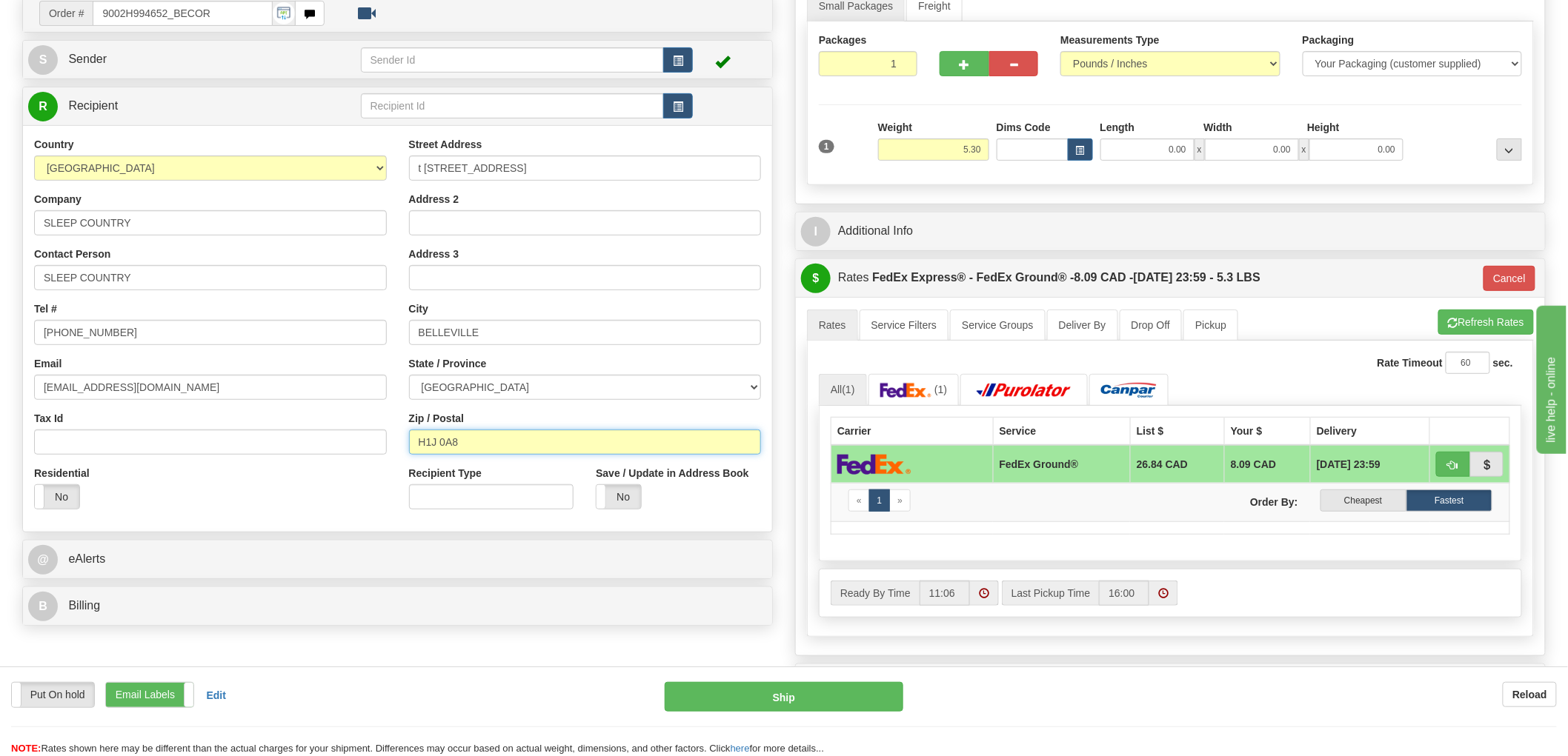
paste input "K8N 4Z6"
type input "K8N 4Z6"
click at [604, 165] on input "t [STREET_ADDRESS]" at bounding box center [585, 168] width 353 height 26
type input "92"
type input "[STREET_ADDRESS]"
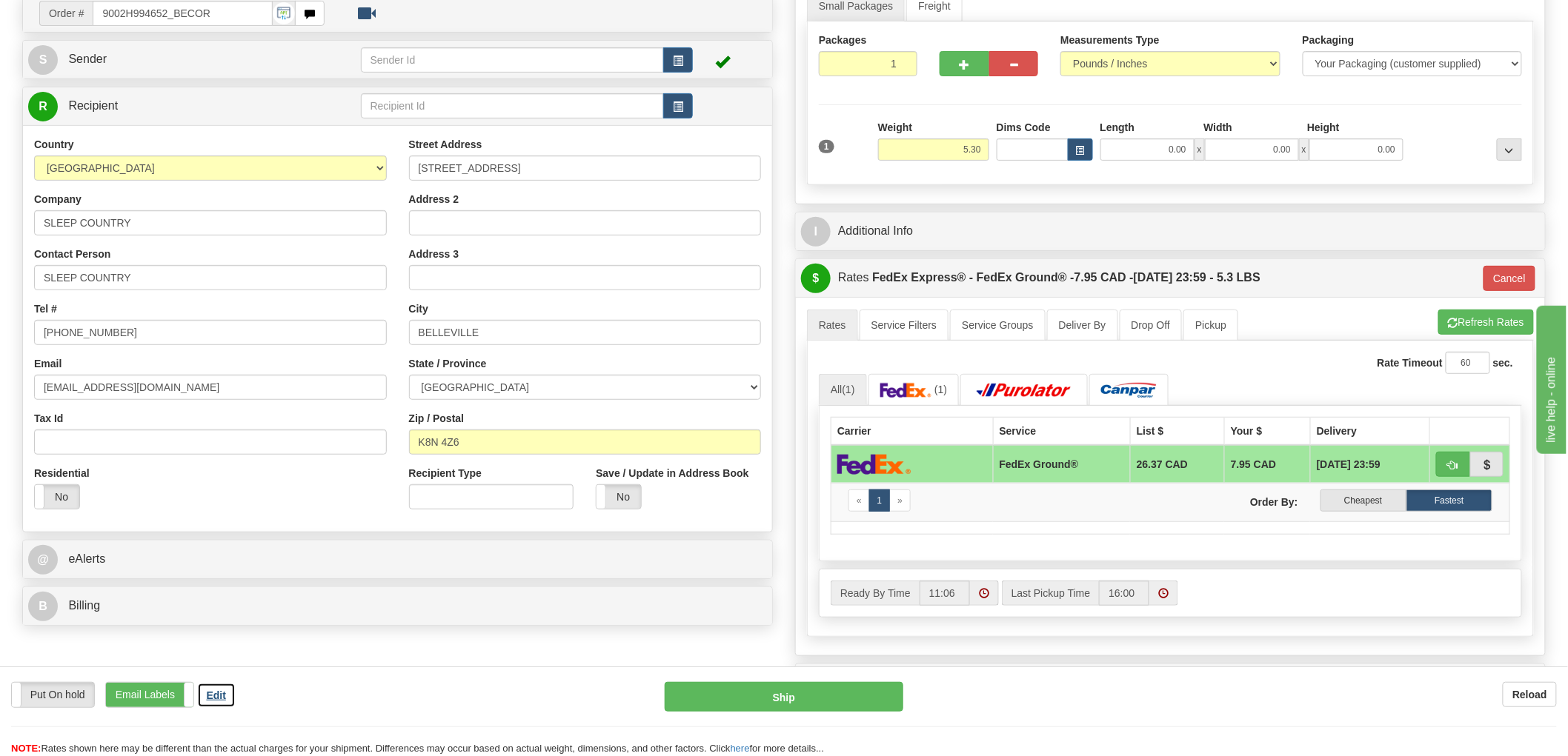
click at [231, 695] on button "Edit" at bounding box center [217, 696] width 39 height 26
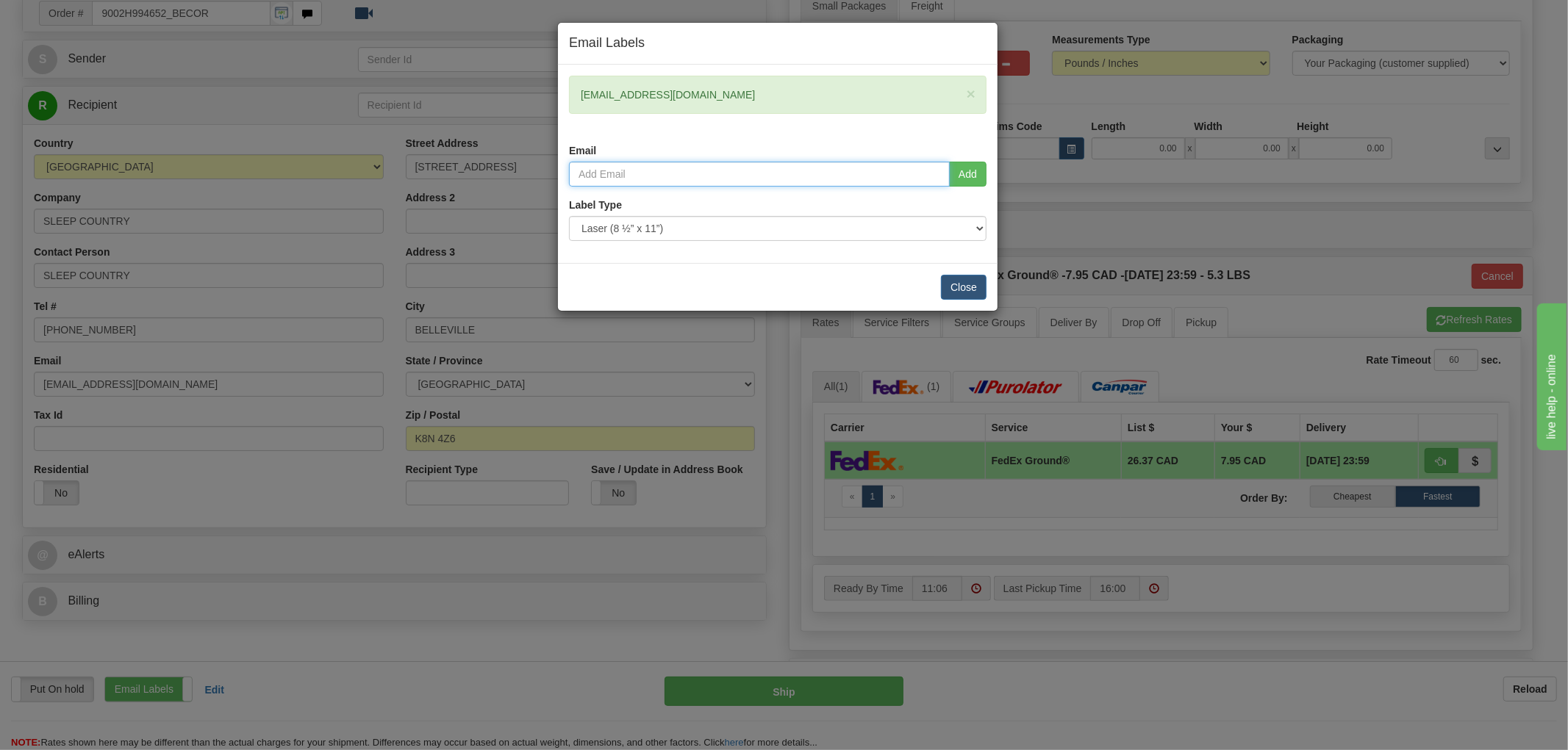
click at [673, 170] on input "email" at bounding box center [759, 174] width 381 height 25
paste input "[PERSON_NAME] <[EMAIL_ADDRESS][PERSON_NAME][DOMAIN_NAME]>"
type input "[EMAIL_ADDRESS][PERSON_NAME][DOMAIN_NAME]"
click at [964, 173] on button "Add" at bounding box center [968, 174] width 38 height 25
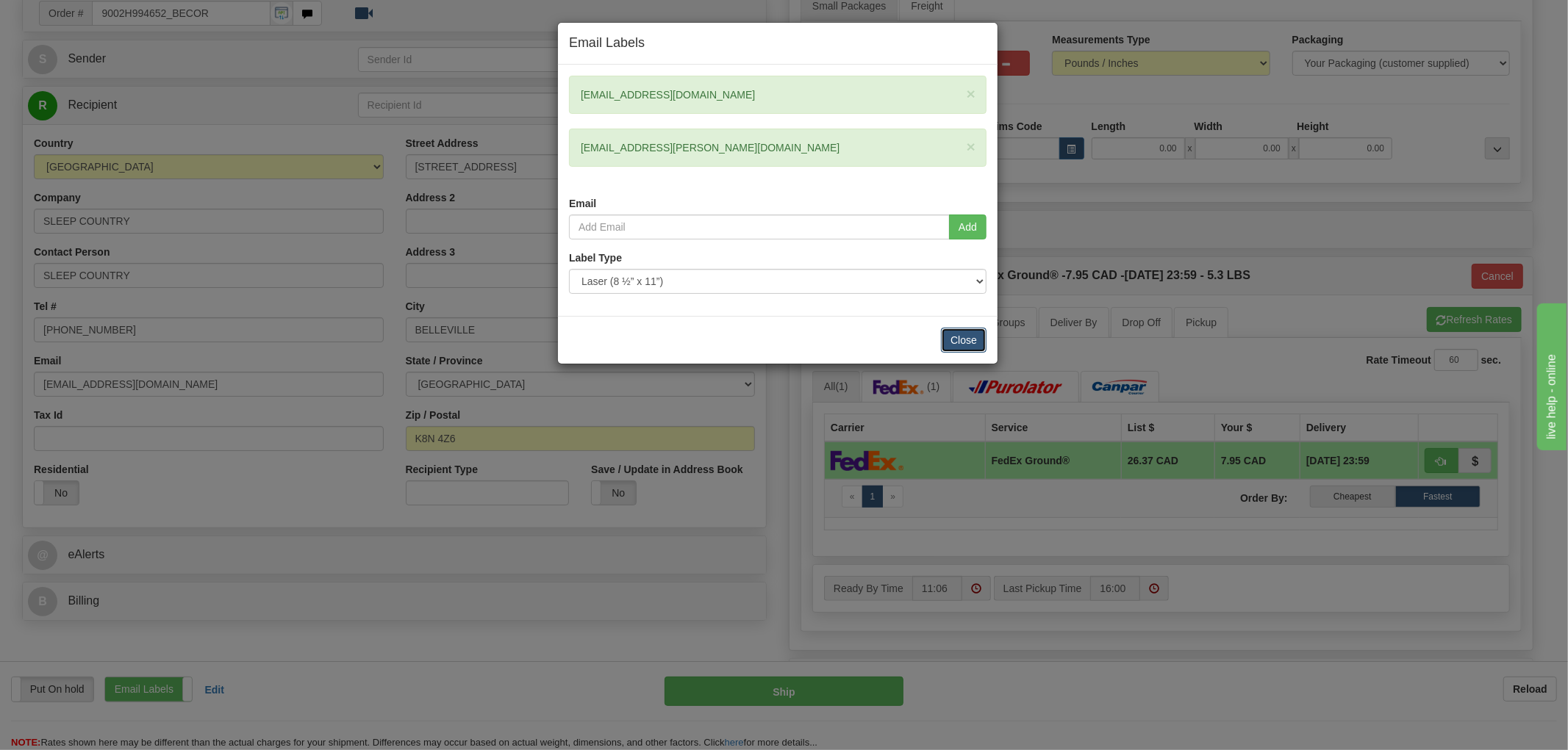
click at [979, 340] on button "Close" at bounding box center [963, 340] width 45 height 25
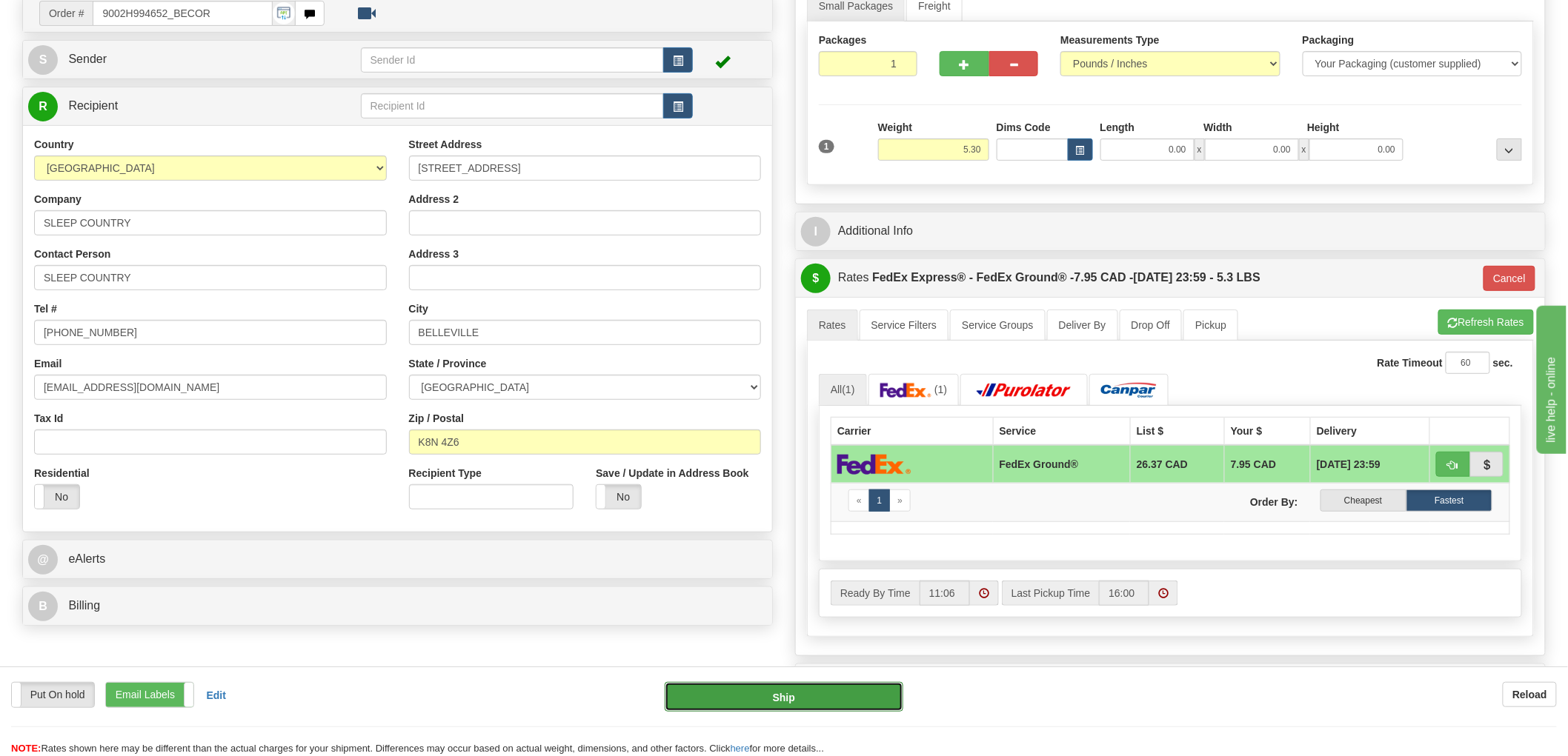
click at [745, 698] on button "Ship" at bounding box center [784, 697] width 239 height 29
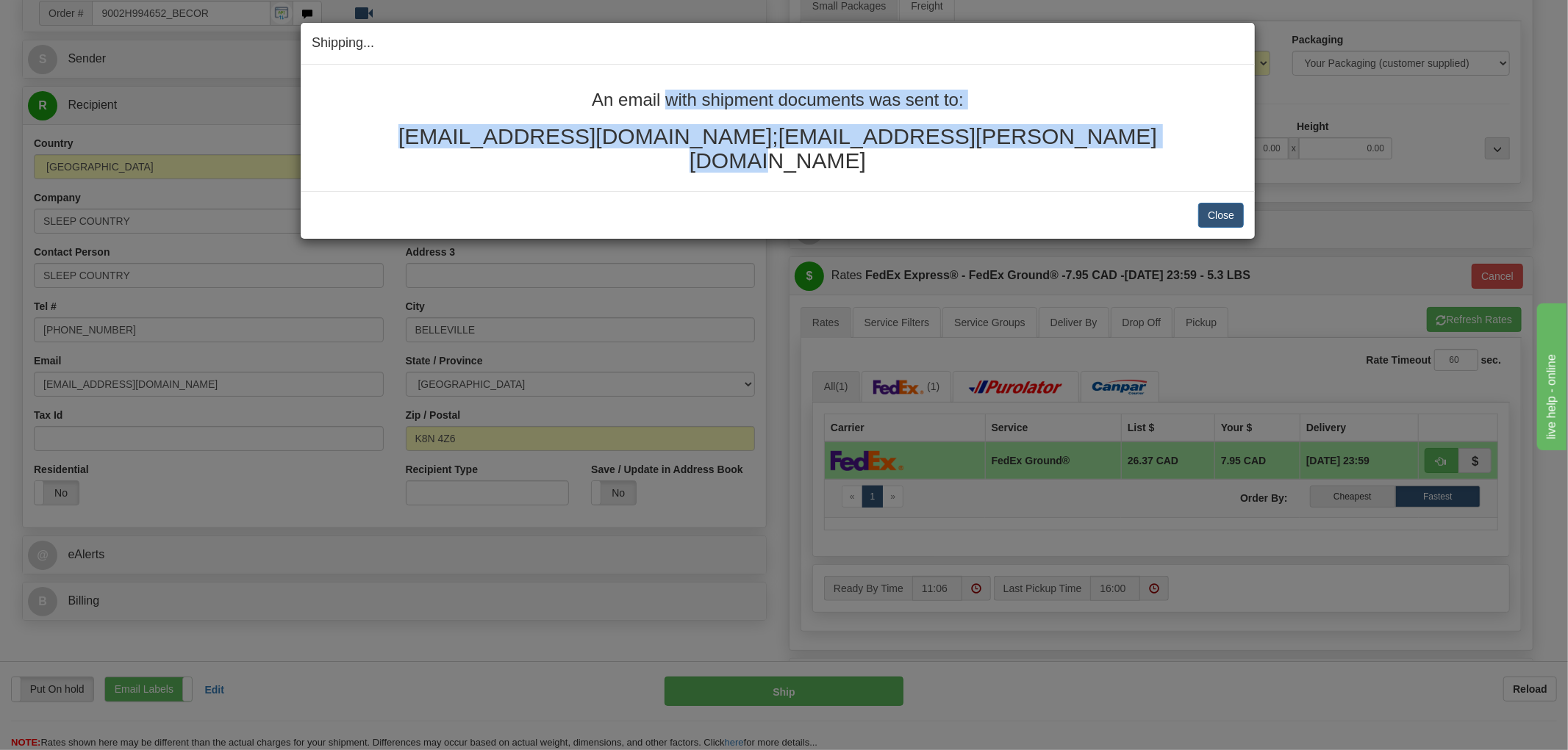
drag, startPoint x: 1113, startPoint y: 140, endPoint x: 526, endPoint y: 98, distance: 588.5
click at [526, 98] on div "An email with shipment documents was sent to: [EMAIL_ADDRESS][DOMAIN_NAME];[EMA…" at bounding box center [778, 131] width 932 height 82
copy div "An email with shipment documents was sent to: [EMAIL_ADDRESS][DOMAIN_NAME];[EMA…"
